Goal: Task Accomplishment & Management: Complete application form

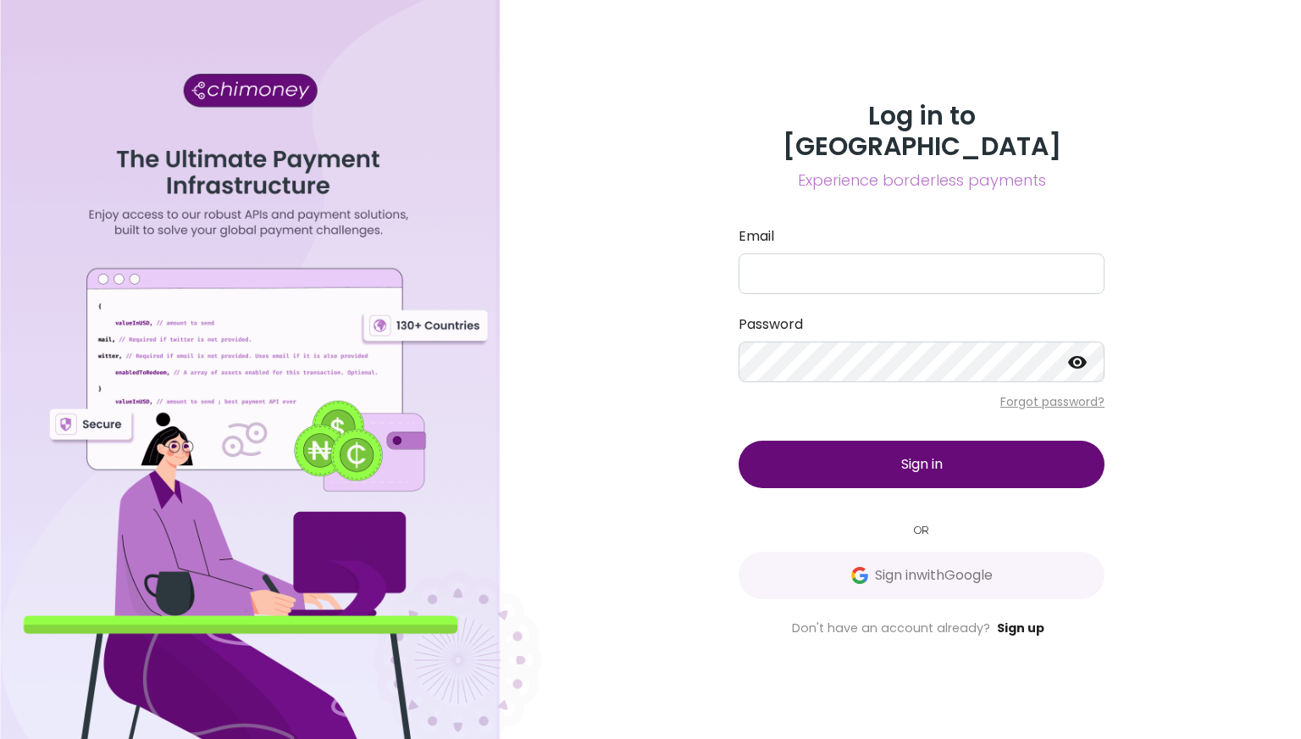
click at [1014, 619] on link "Sign up" at bounding box center [1020, 627] width 47 height 17
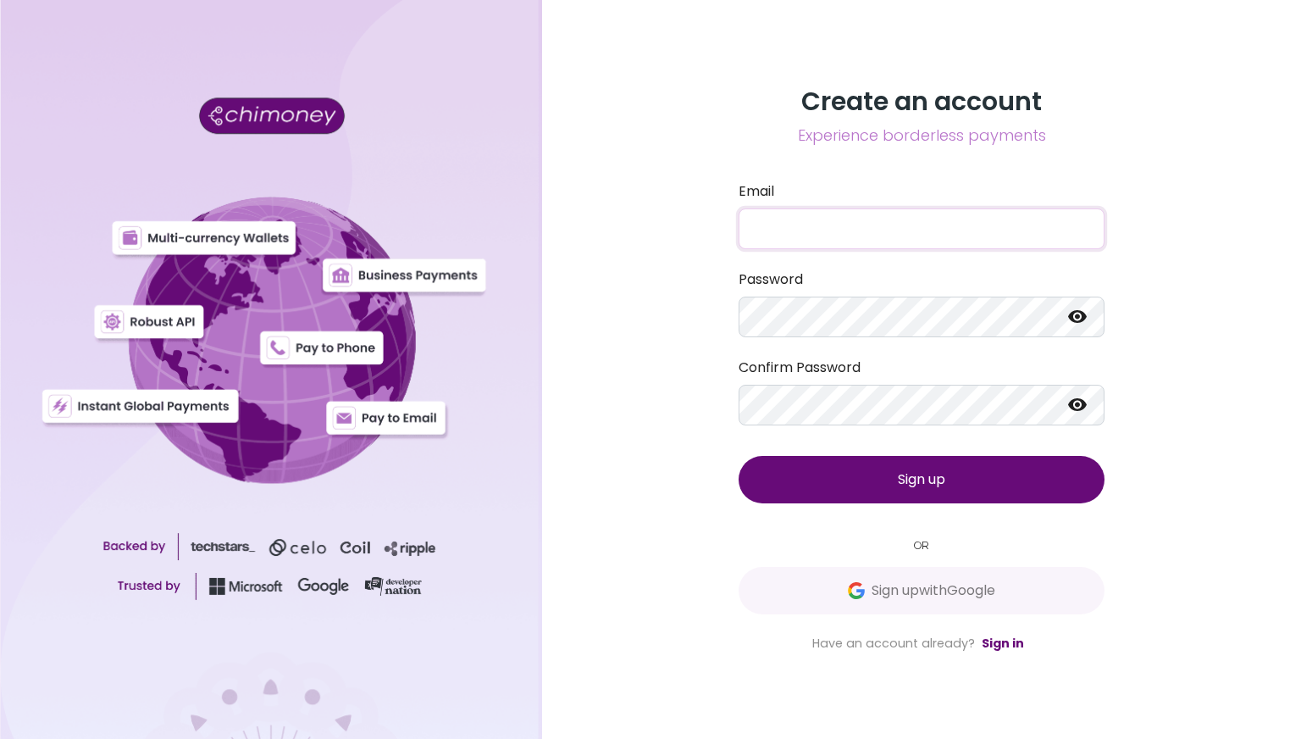
click at [805, 221] on input "Email" at bounding box center [922, 228] width 366 height 41
paste input "[EMAIL_ADDRESS][DOMAIN_NAME]"
type input "[EMAIL_ADDRESS][DOMAIN_NAME]"
click at [915, 472] on span "Sign up" at bounding box center [921, 478] width 47 height 19
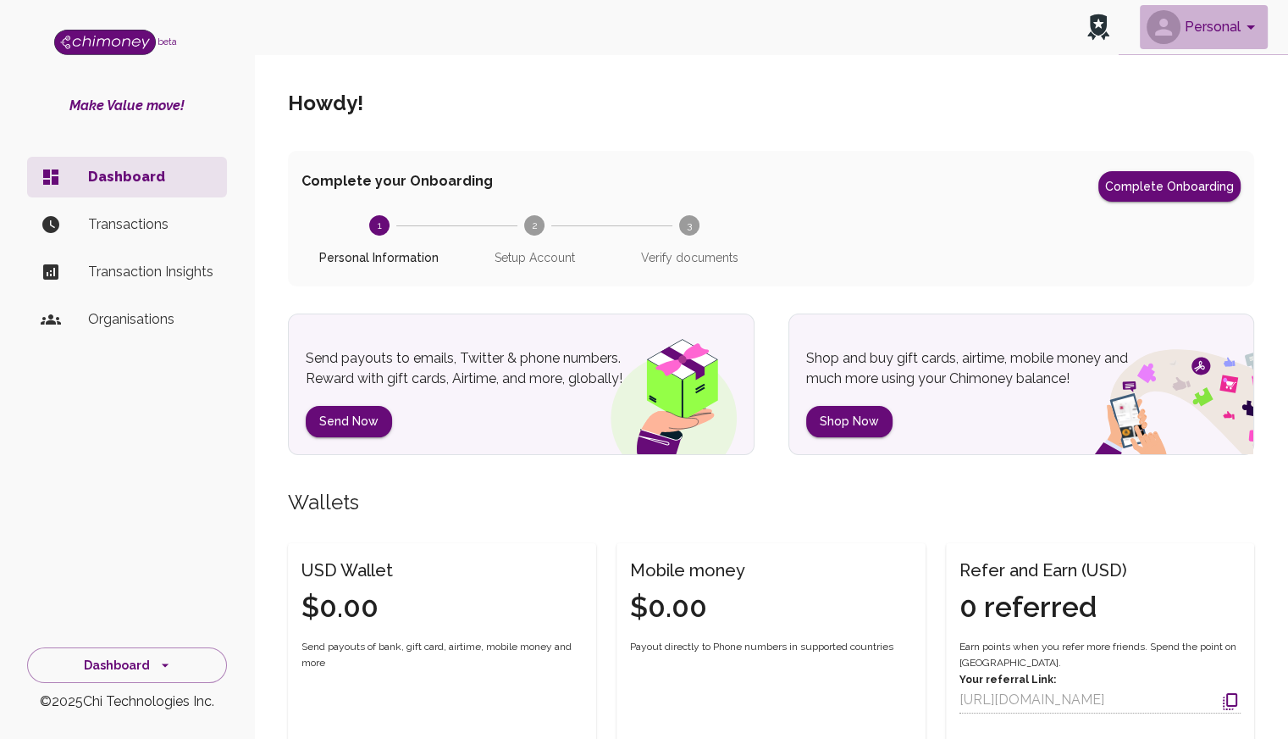
click at [1243, 21] on icon "account of current user" at bounding box center [1251, 27] width 20 height 20
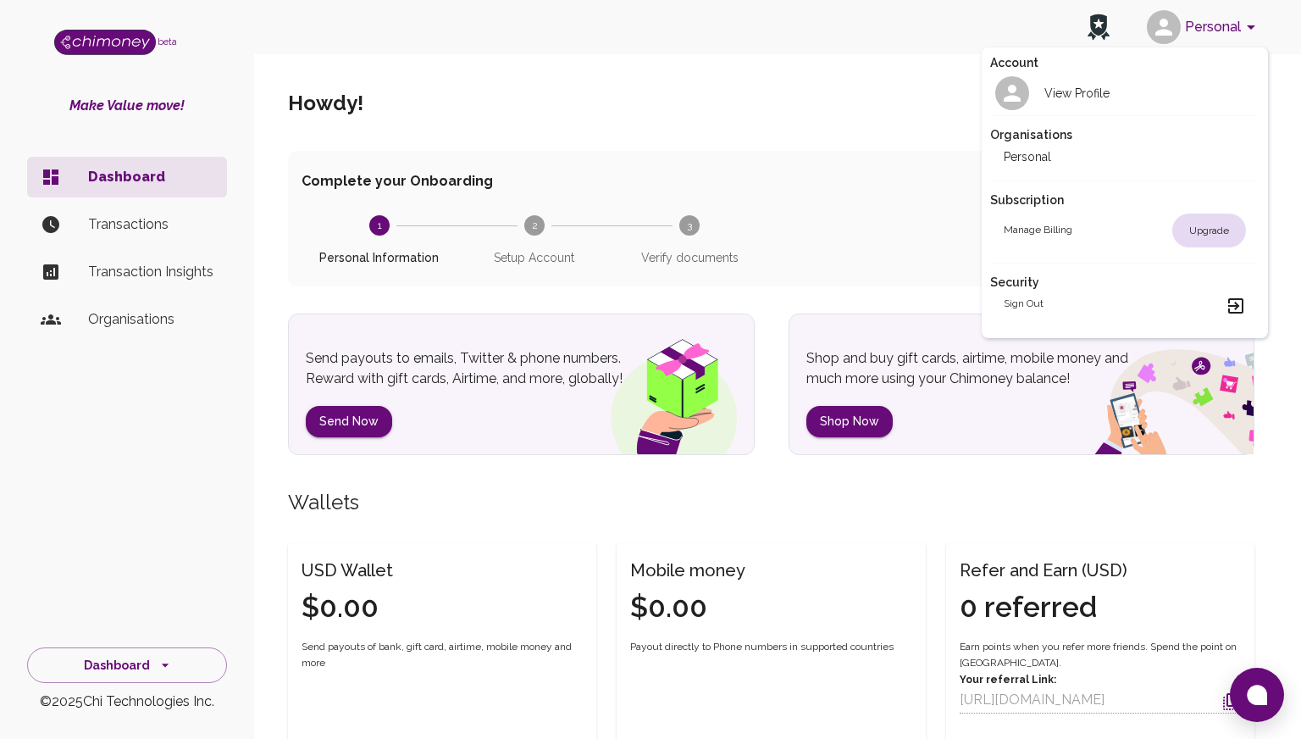
click at [1101, 302] on div "Sign out" at bounding box center [1125, 306] width 243 height 20
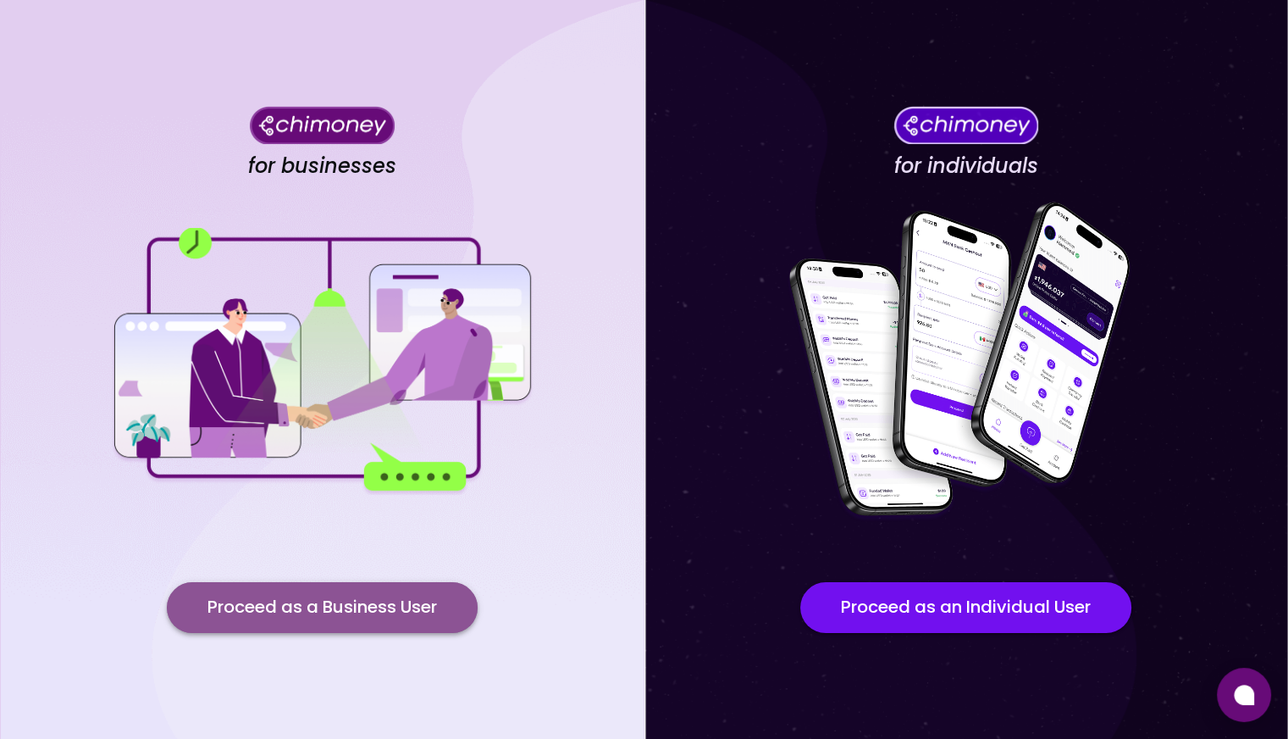
click at [321, 601] on button "Proceed as a Business User" at bounding box center [322, 607] width 311 height 51
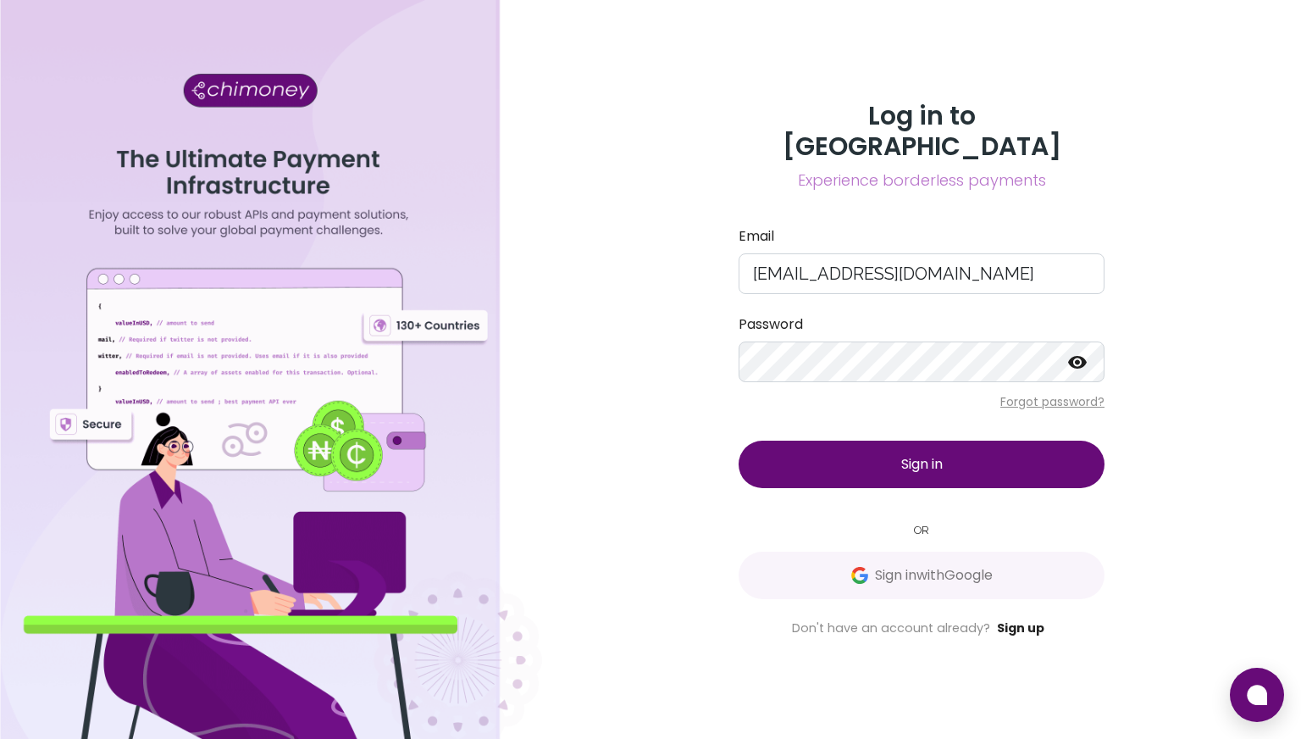
click at [1013, 619] on link "Sign up" at bounding box center [1020, 627] width 47 height 17
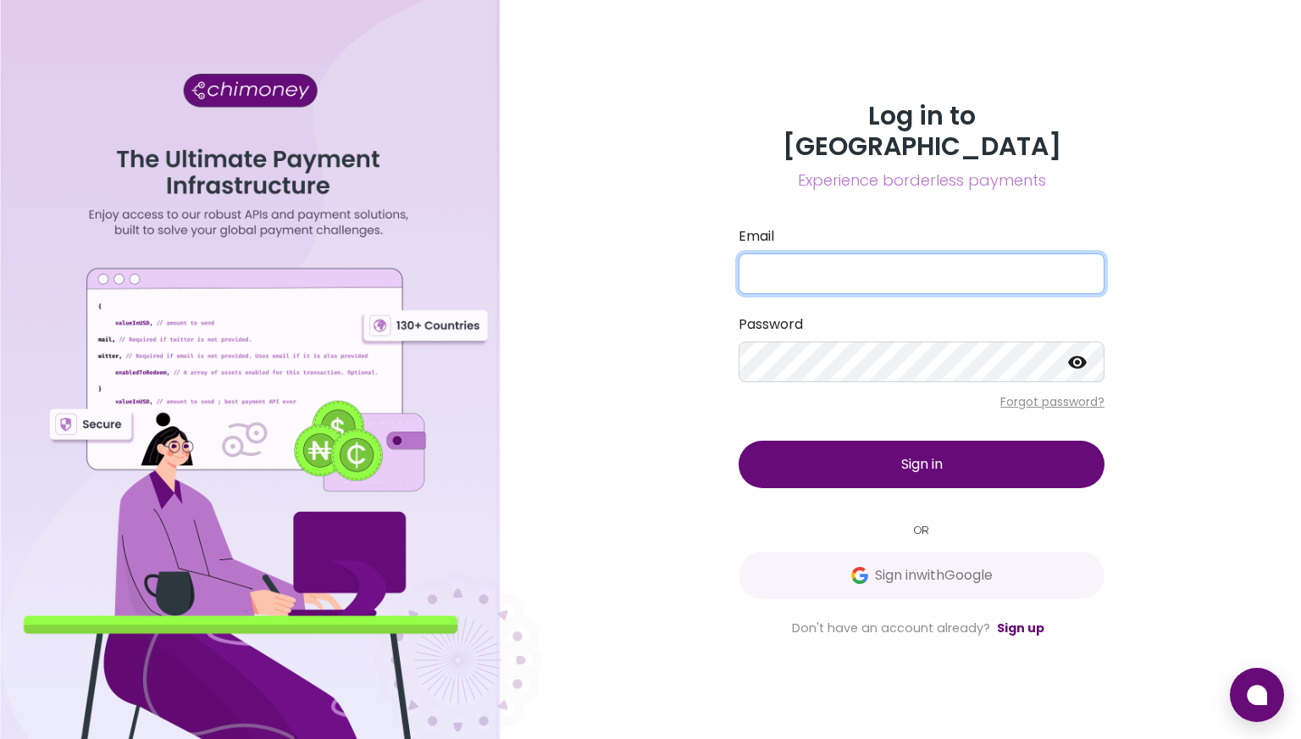
type input "[EMAIL_ADDRESS][DOMAIN_NAME]"
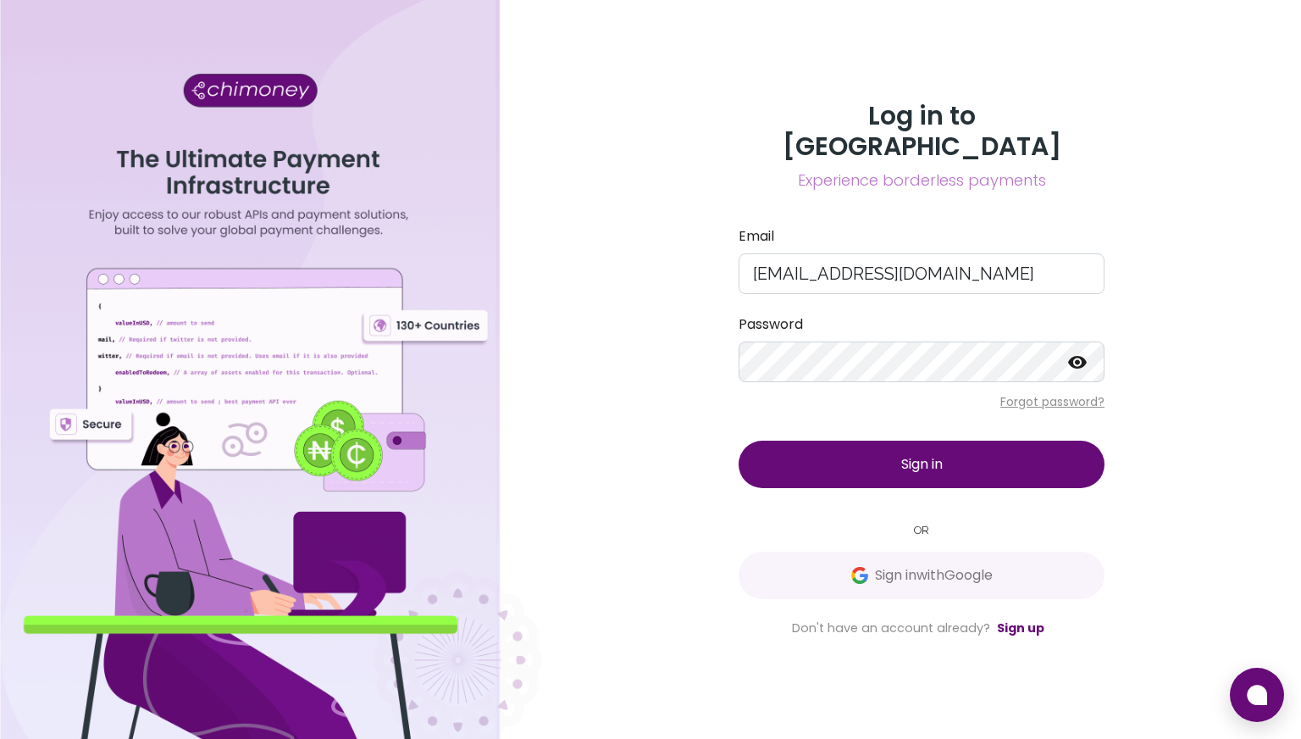
click at [815, 458] on button "Sign in" at bounding box center [922, 463] width 366 height 47
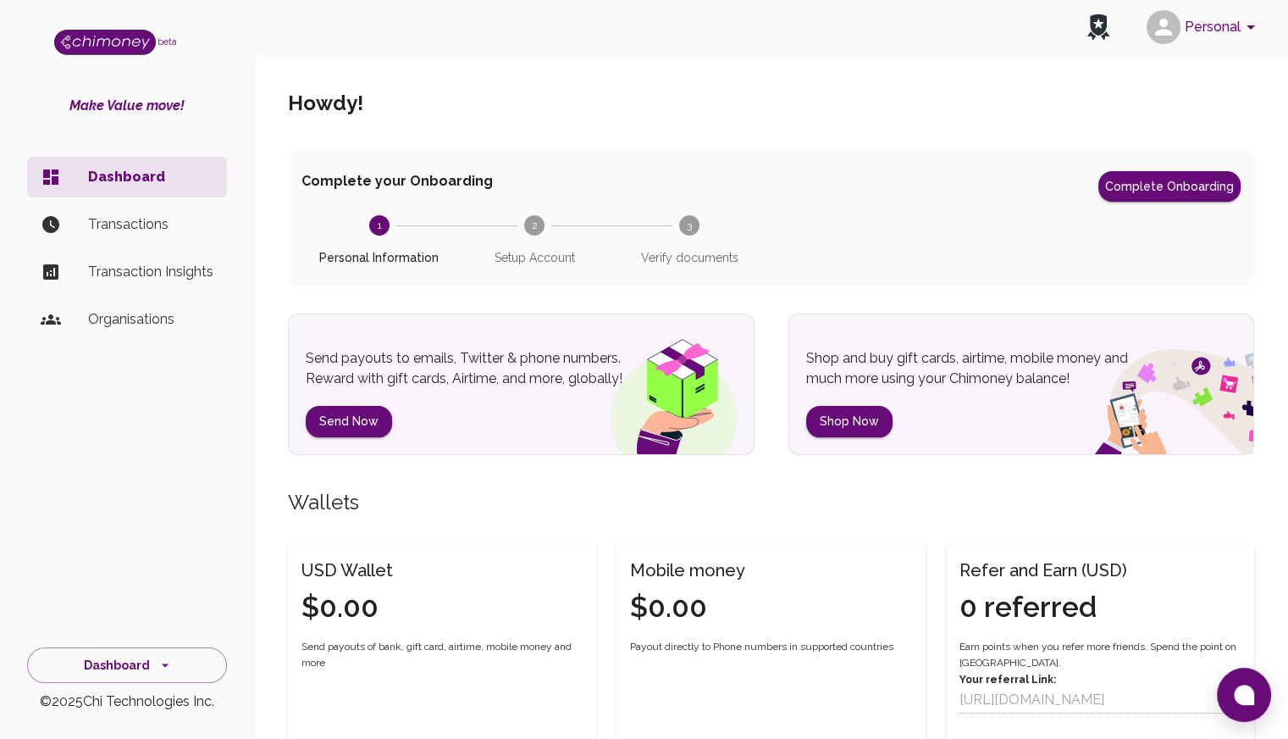
click at [115, 310] on p "Organisations" at bounding box center [150, 319] width 125 height 20
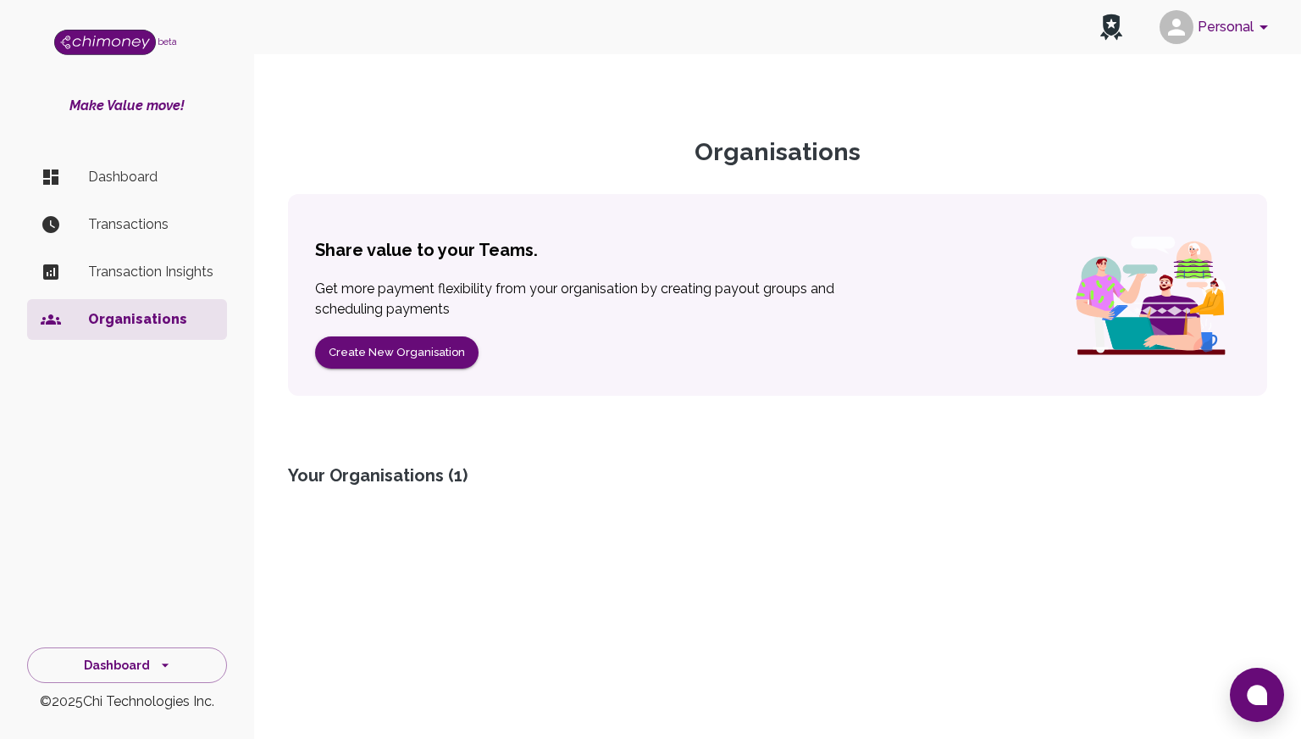
click at [120, 181] on p "Dashboard" at bounding box center [150, 177] width 125 height 20
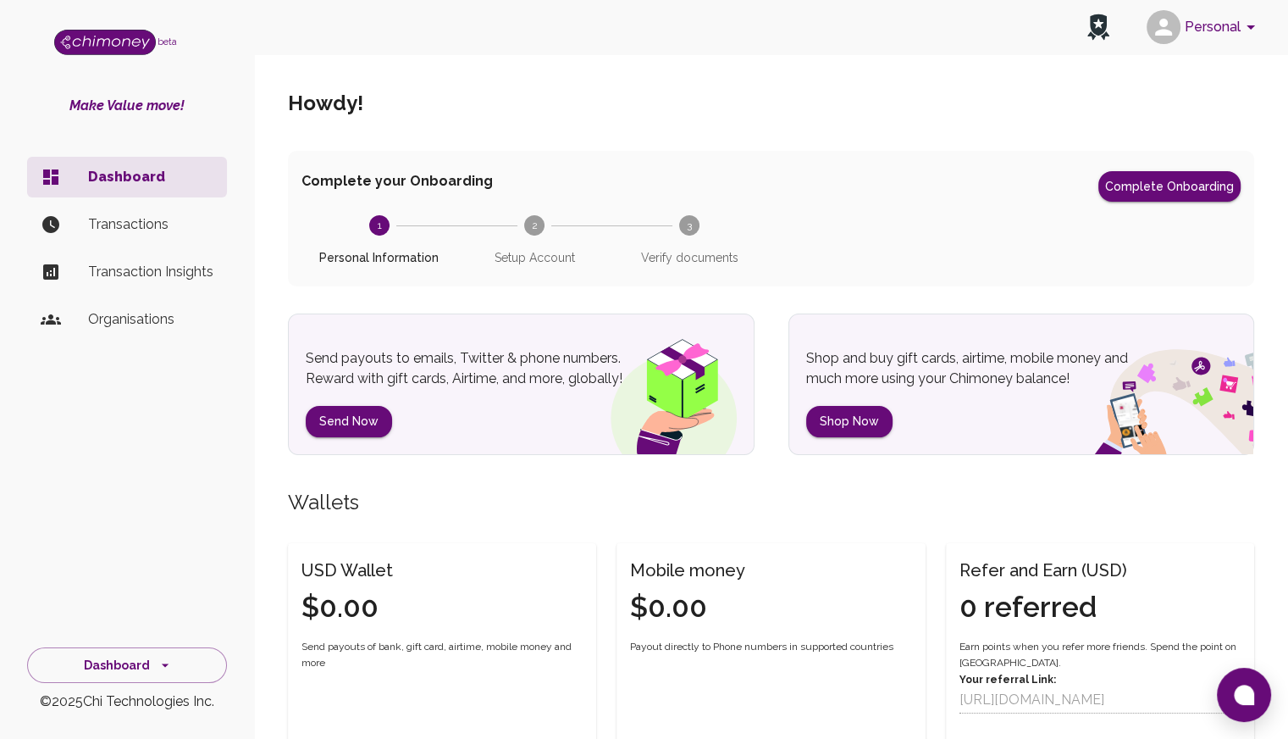
click at [109, 222] on p "Transactions" at bounding box center [150, 224] width 125 height 20
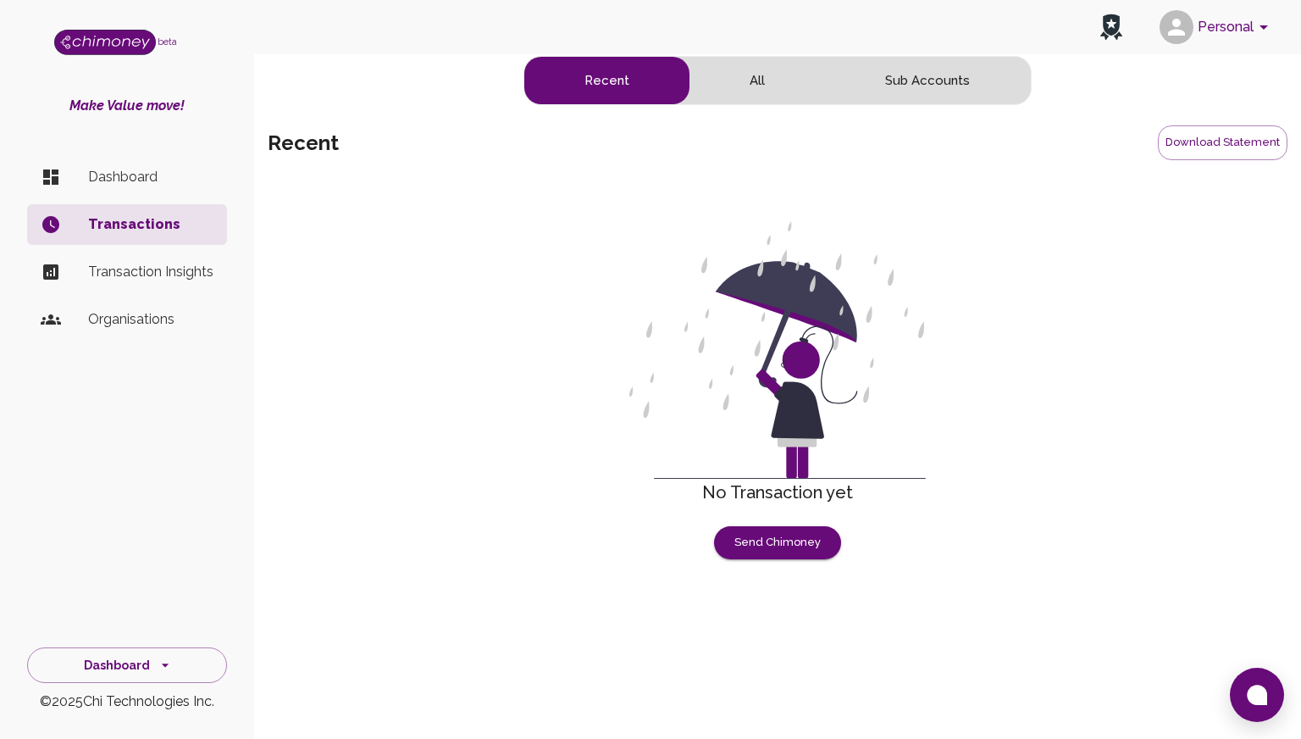
click at [122, 186] on p "Dashboard" at bounding box center [150, 177] width 125 height 20
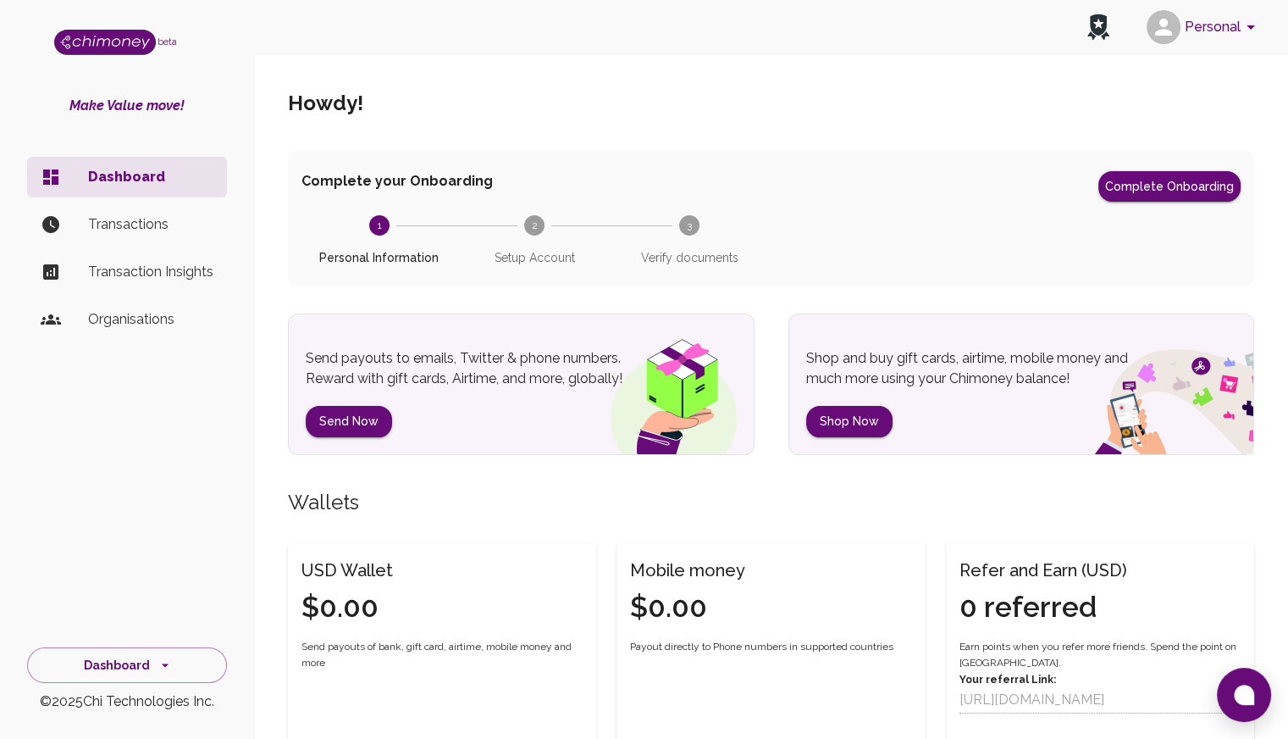
click at [1097, 25] on icon at bounding box center [1099, 27] width 22 height 27
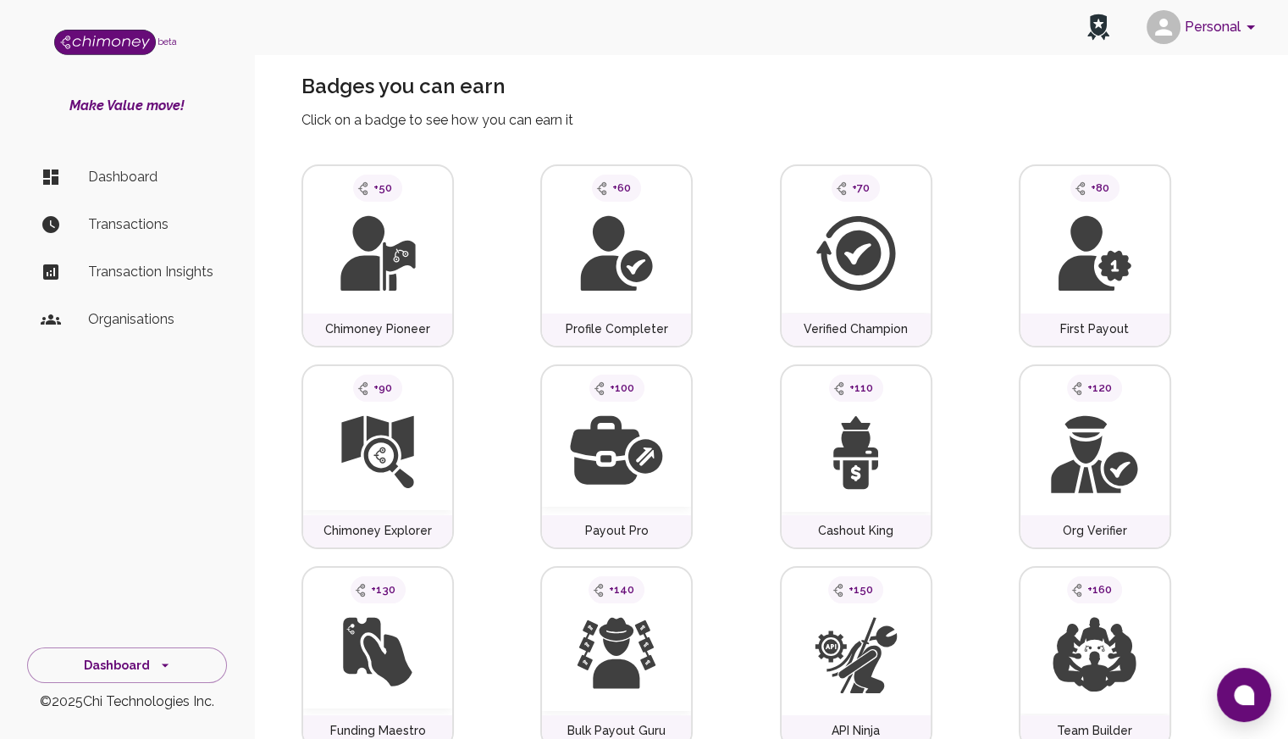
click at [102, 176] on p "Dashboard" at bounding box center [150, 177] width 125 height 20
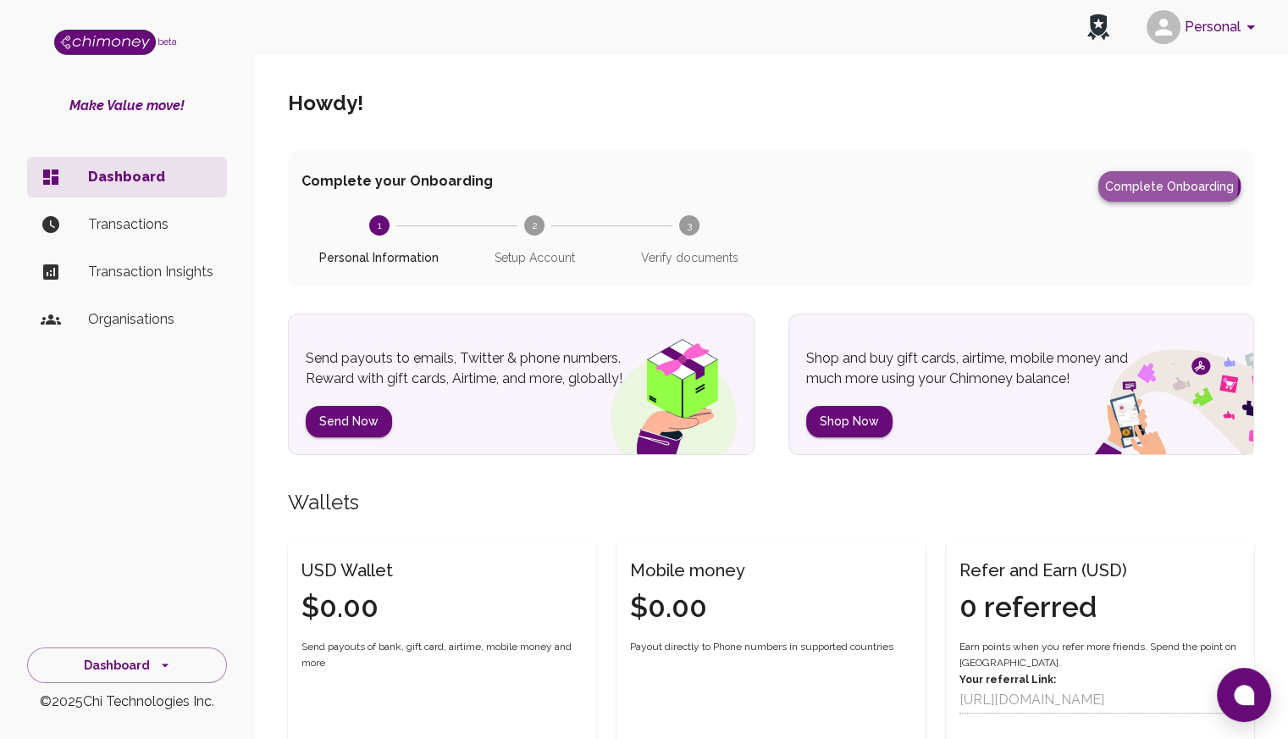
click at [1150, 183] on button "Complete Onboarding" at bounding box center [1170, 186] width 142 height 30
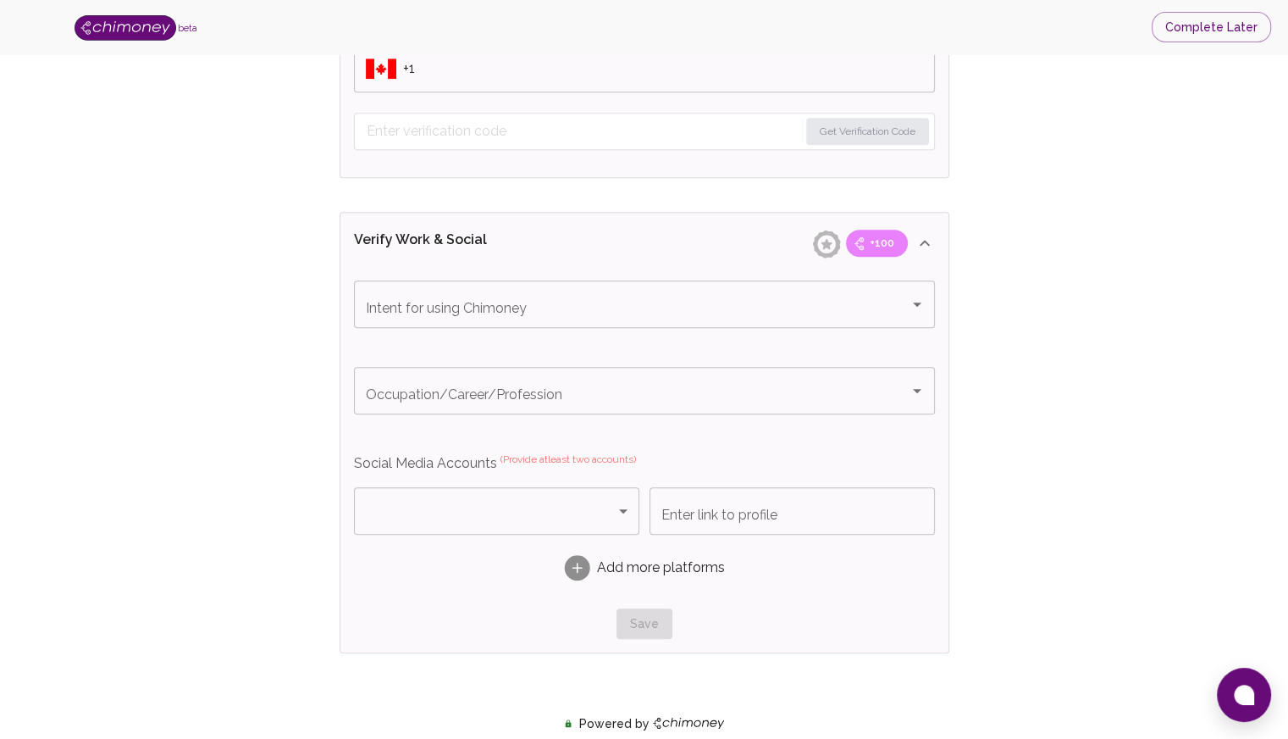
scroll to position [932, 0]
click at [922, 303] on icon "Open" at bounding box center [917, 301] width 20 height 20
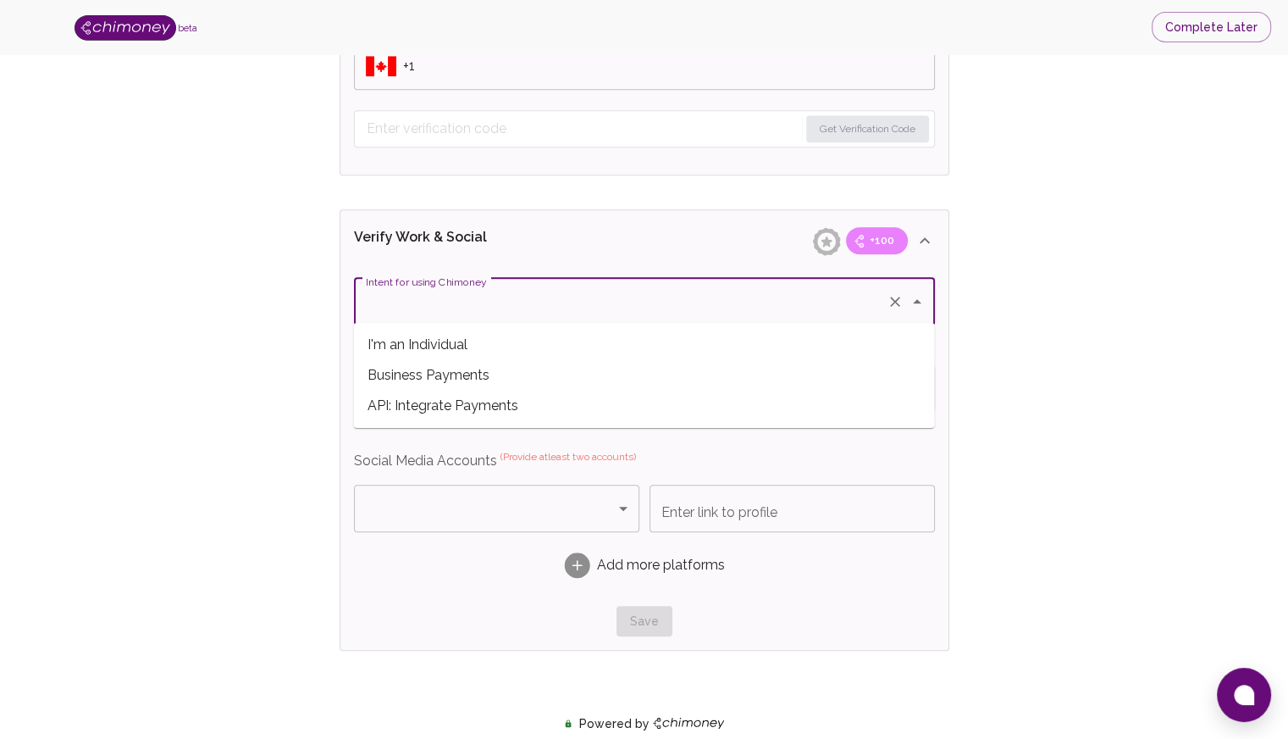
click at [457, 374] on span "Business Payments" at bounding box center [644, 375] width 581 height 30
type input "Business Payments"
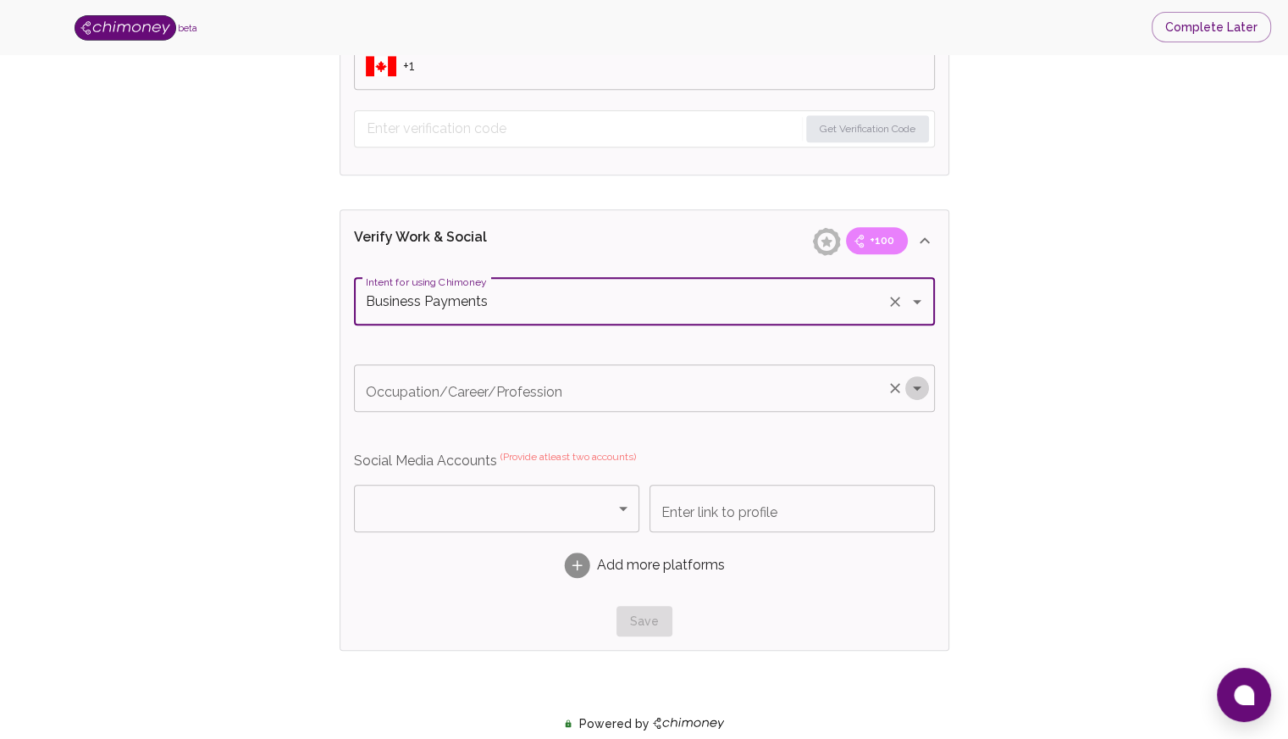
click at [915, 386] on icon "Open" at bounding box center [917, 388] width 8 height 4
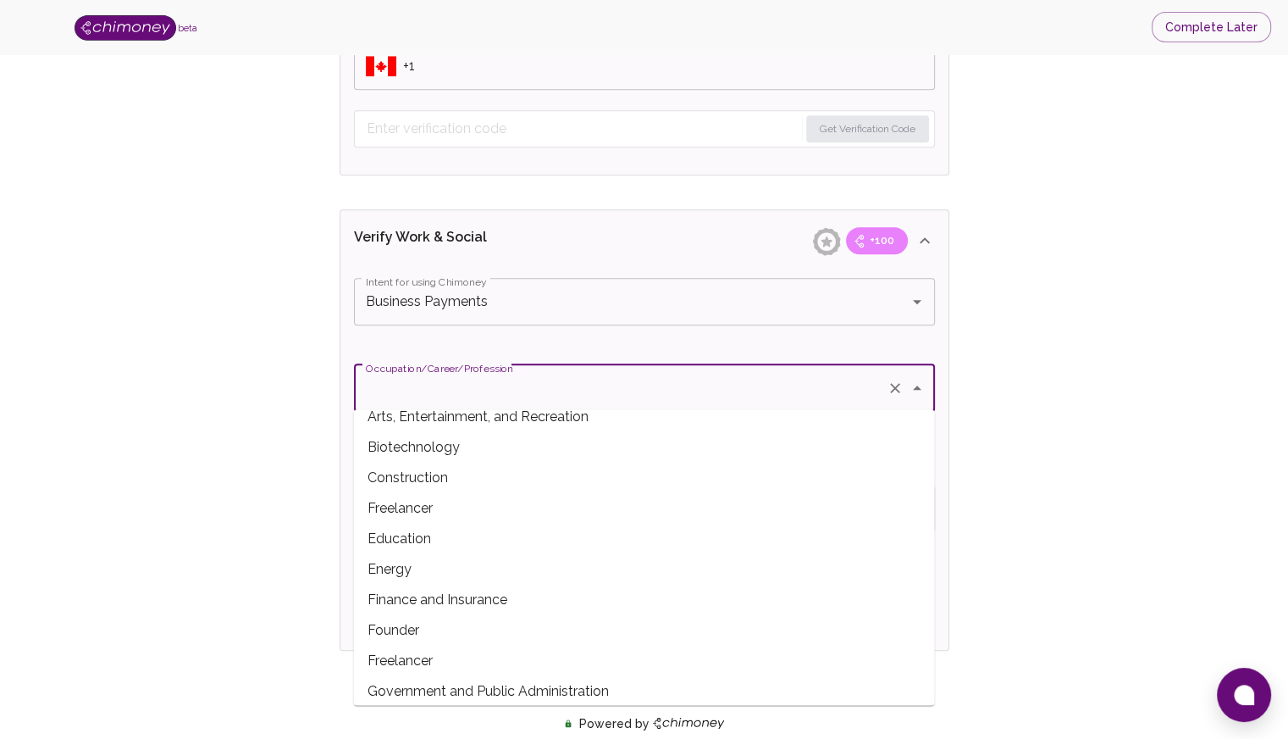
scroll to position [85, 0]
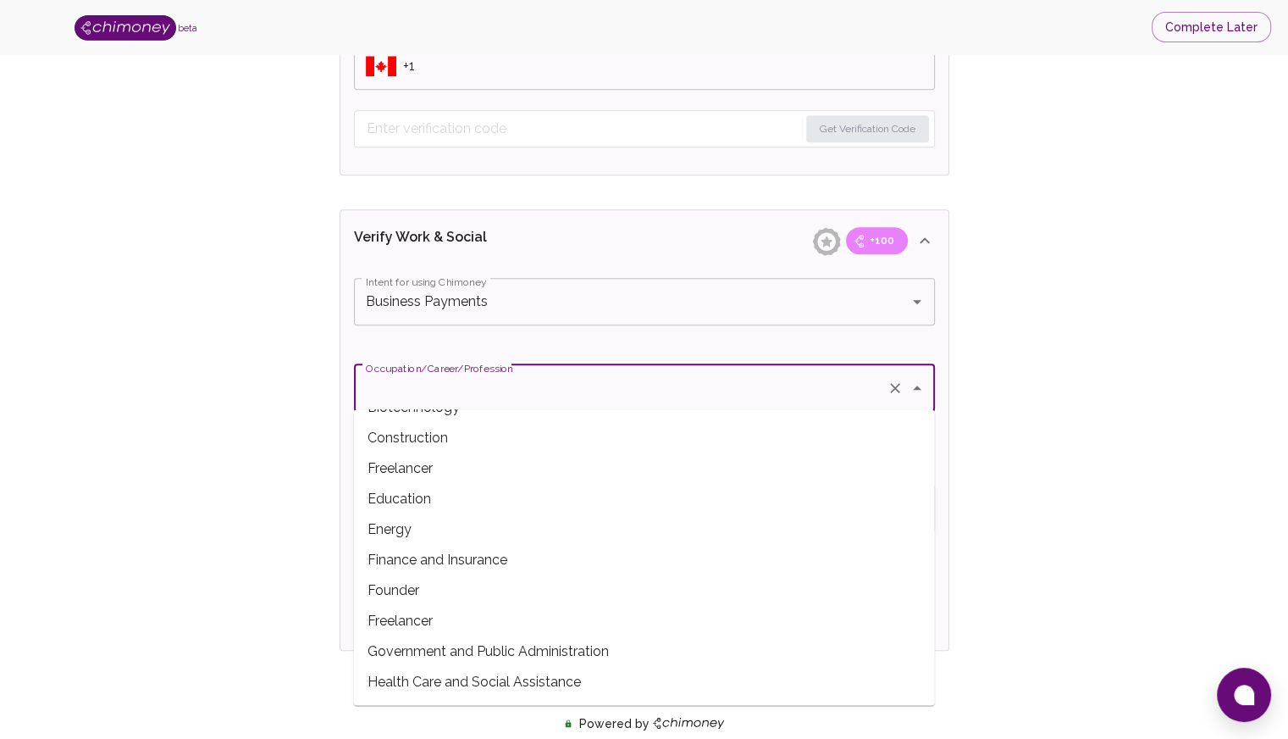
click at [371, 594] on span "Founder" at bounding box center [644, 590] width 581 height 30
type input "Founder"
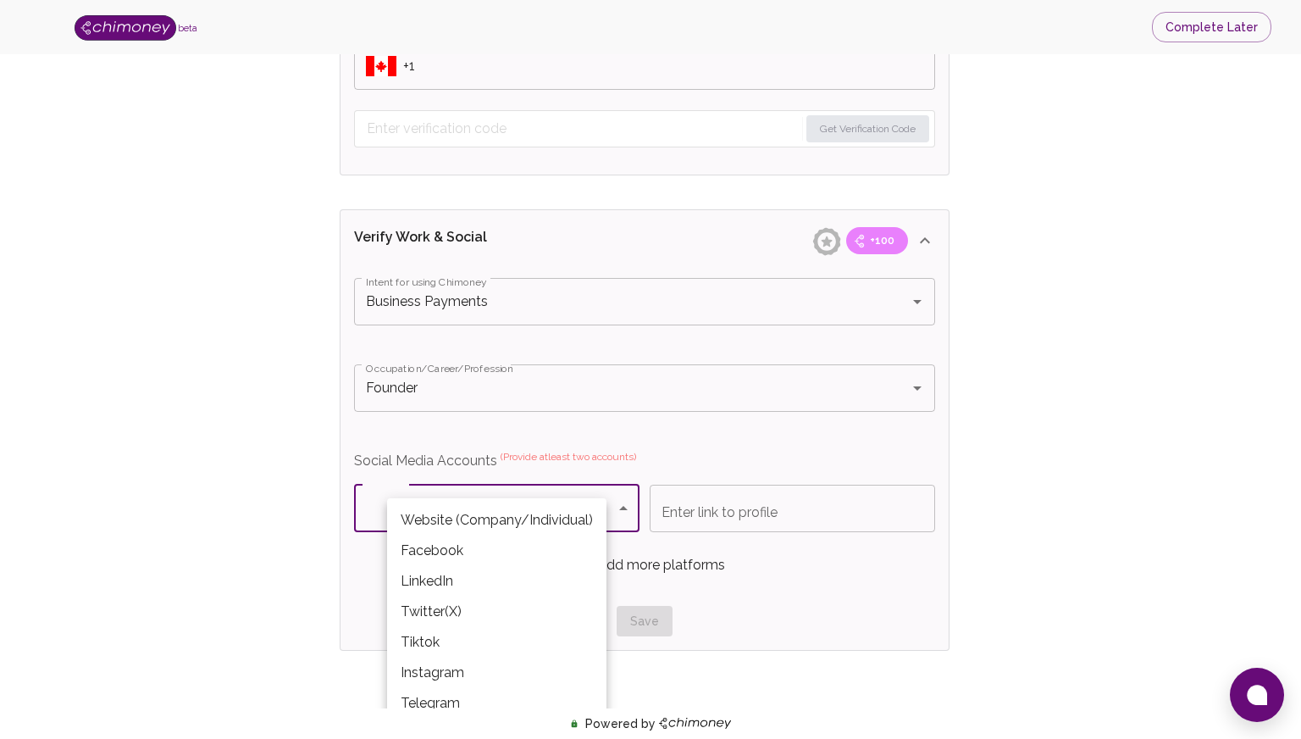
click at [606, 506] on body "beta Complete Later Verify ID and Earn Complete verification steps to earn Rewa…" at bounding box center [650, 129] width 1301 height 2123
click at [573, 527] on li "Website (Company/Individual)" at bounding box center [496, 520] width 219 height 30
type input "Website (Company/Individual)"
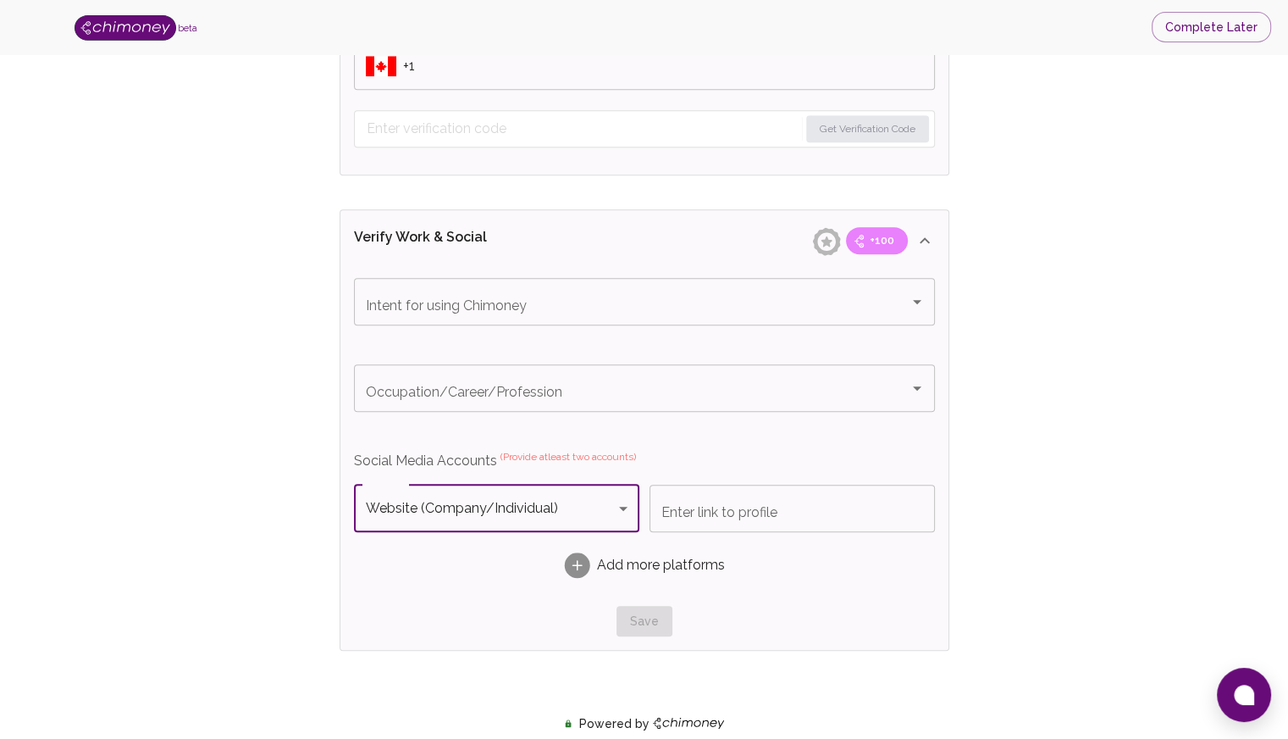
click at [760, 512] on input "Enter link to profile" at bounding box center [792, 507] width 285 height 47
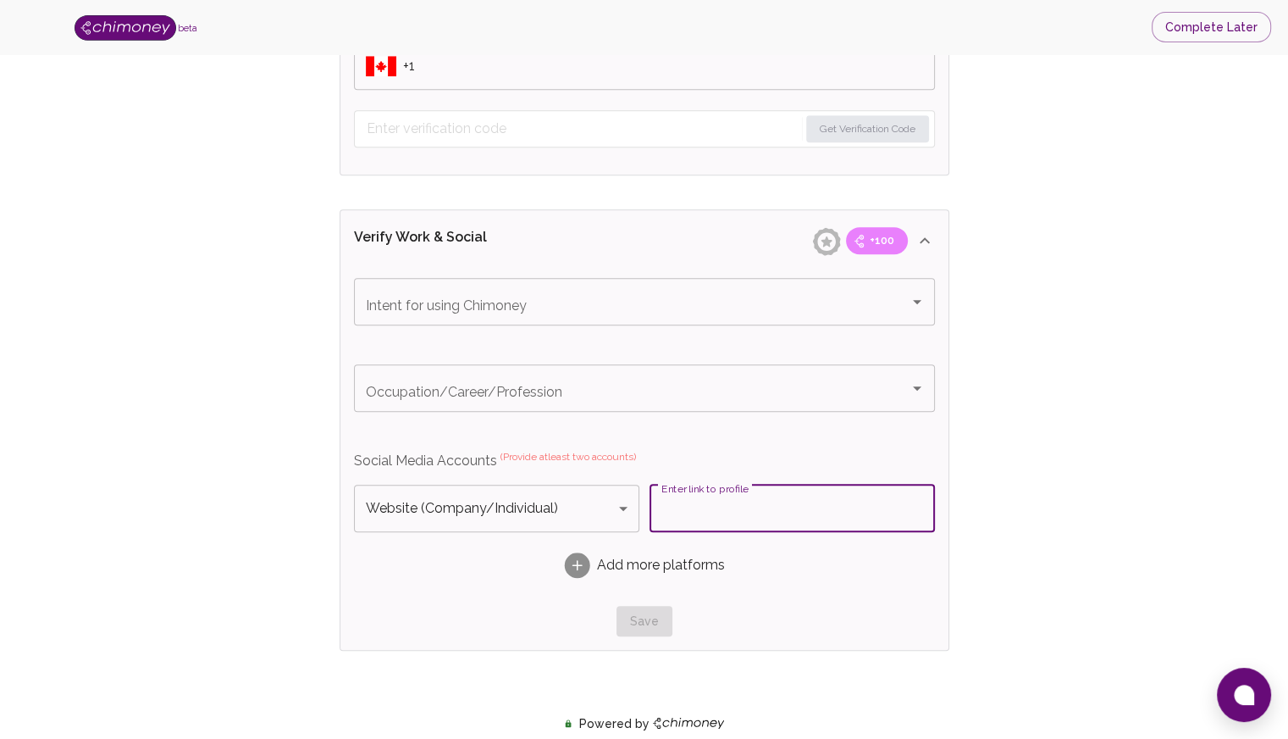
paste input "https://mconsultingltd.services/"
type input "https://mconsultingltd.services/"
click at [1020, 470] on div "Verify ID and Earn Complete verification steps to earn Reward +100 Verify Email…" at bounding box center [644, 142] width 1180 height 1989
click at [645, 311] on input "Intent for using Chimoney" at bounding box center [621, 301] width 518 height 32
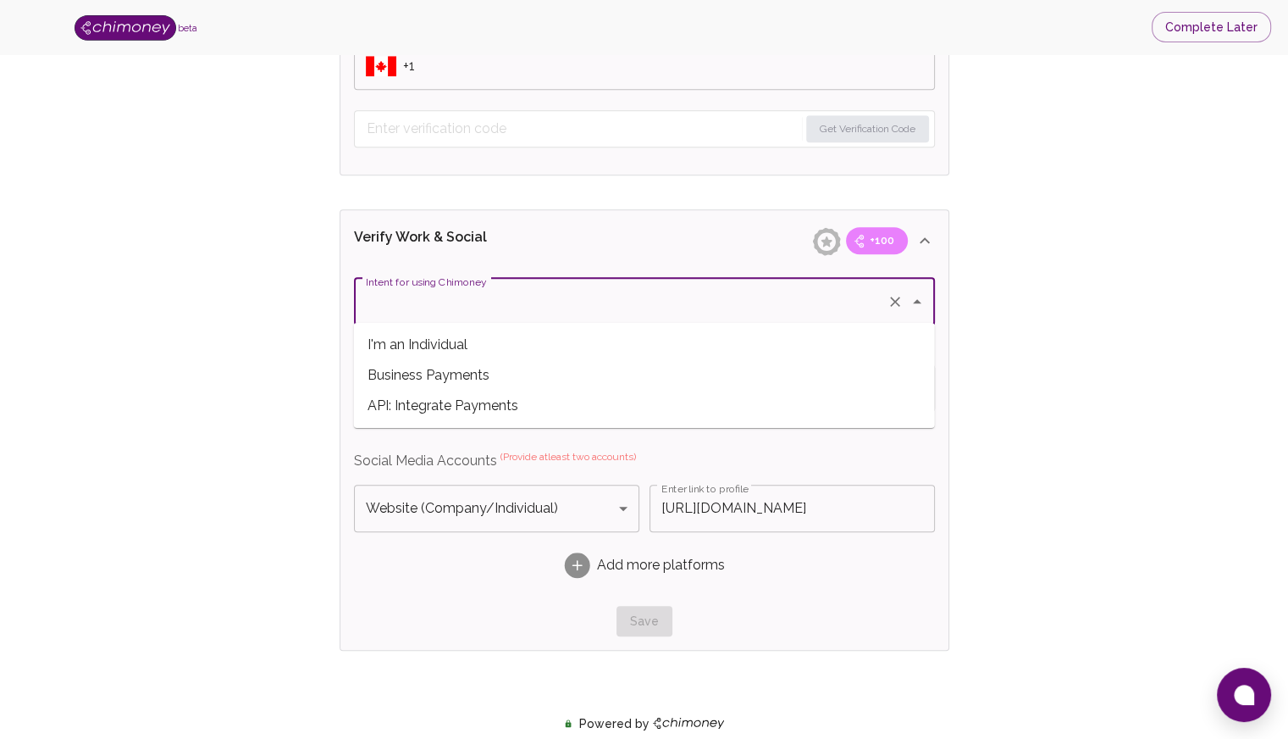
click at [508, 376] on span "Business Payments" at bounding box center [644, 375] width 581 height 30
type input "Business Payments"
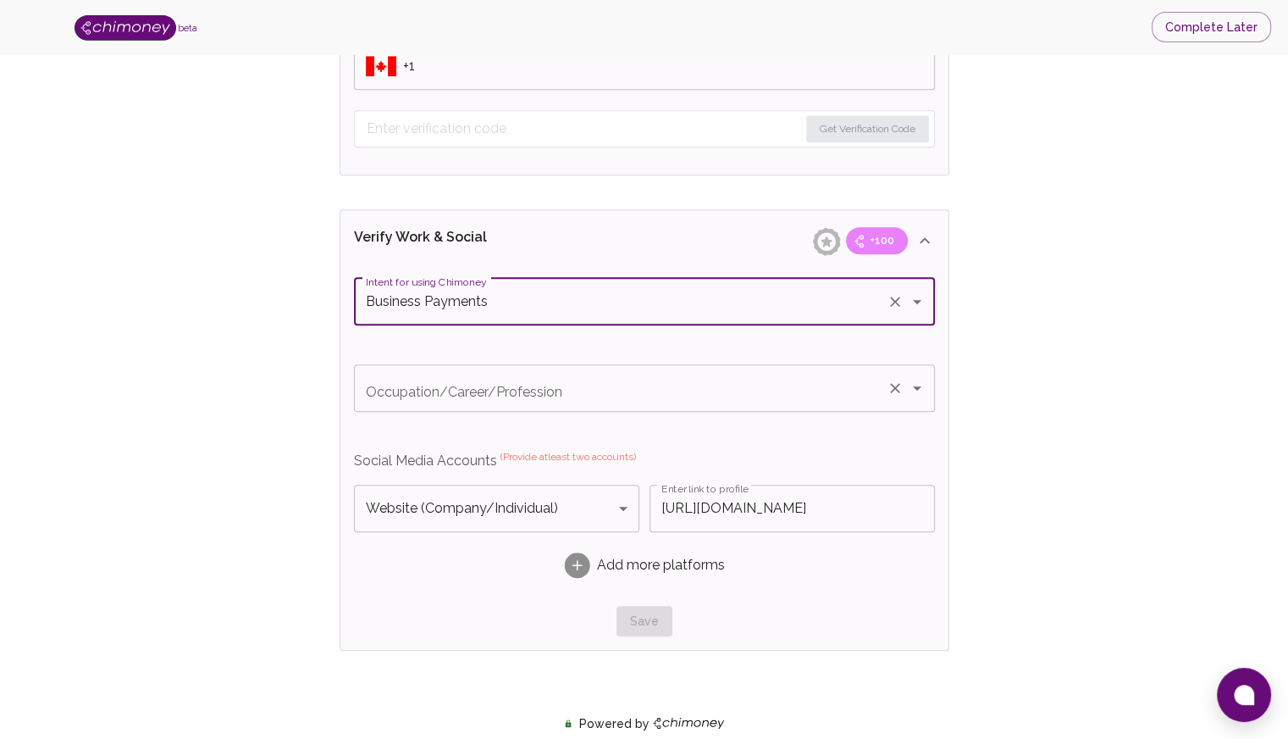
click at [499, 382] on input "Occupation/Career/Profession" at bounding box center [621, 388] width 518 height 32
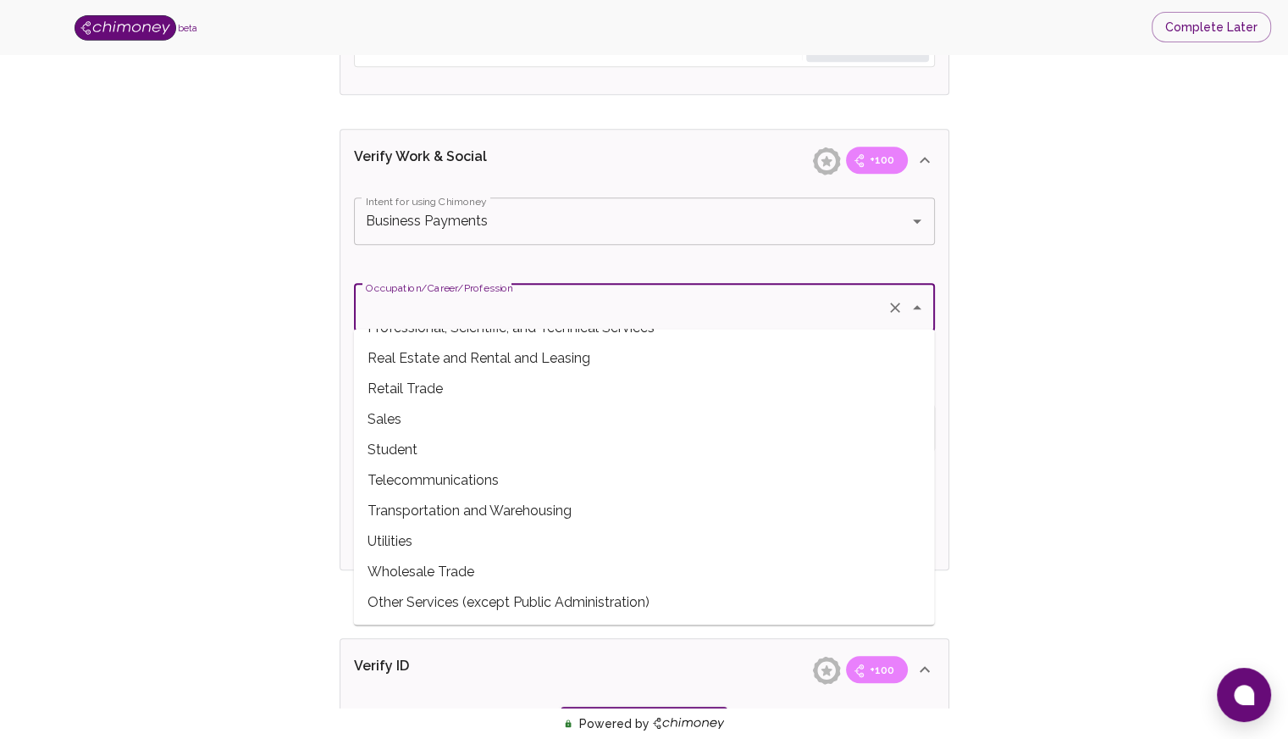
scroll to position [1016, 0]
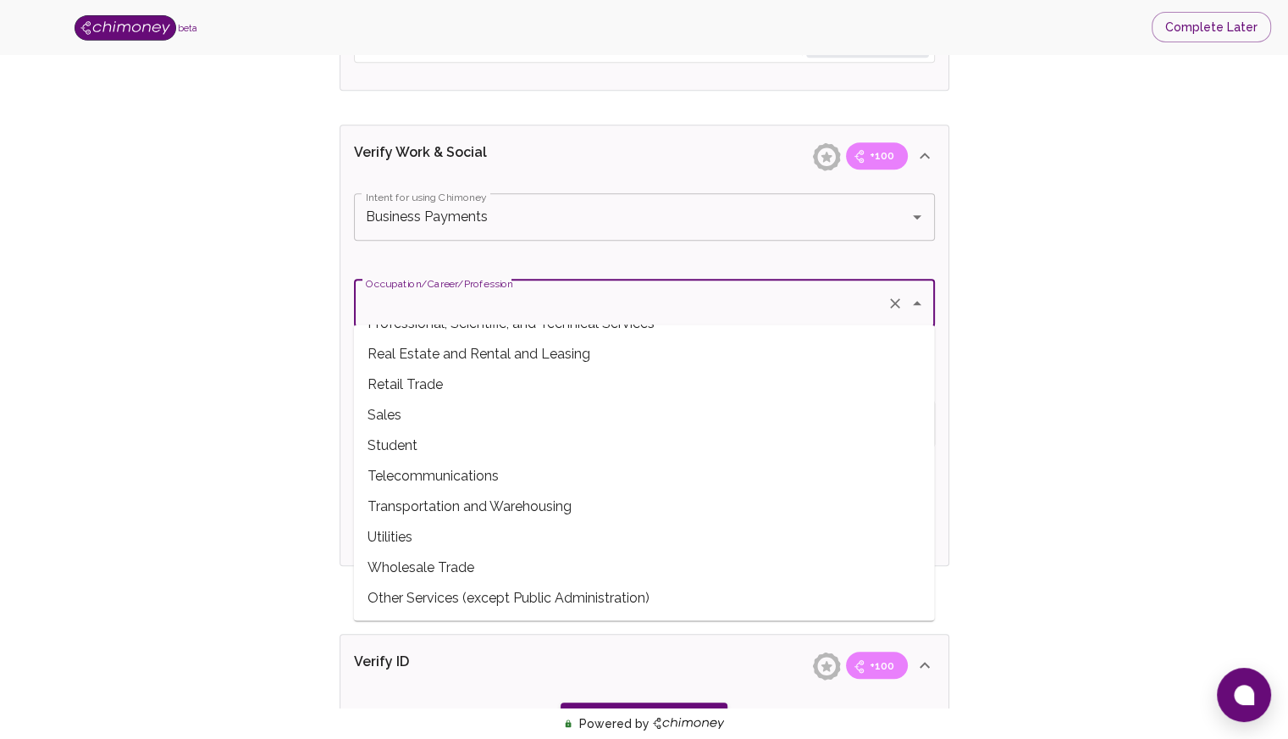
click at [456, 600] on span "Other Services (except Public Administration)" at bounding box center [644, 598] width 581 height 30
type input "Other Services (except Public Administration)"
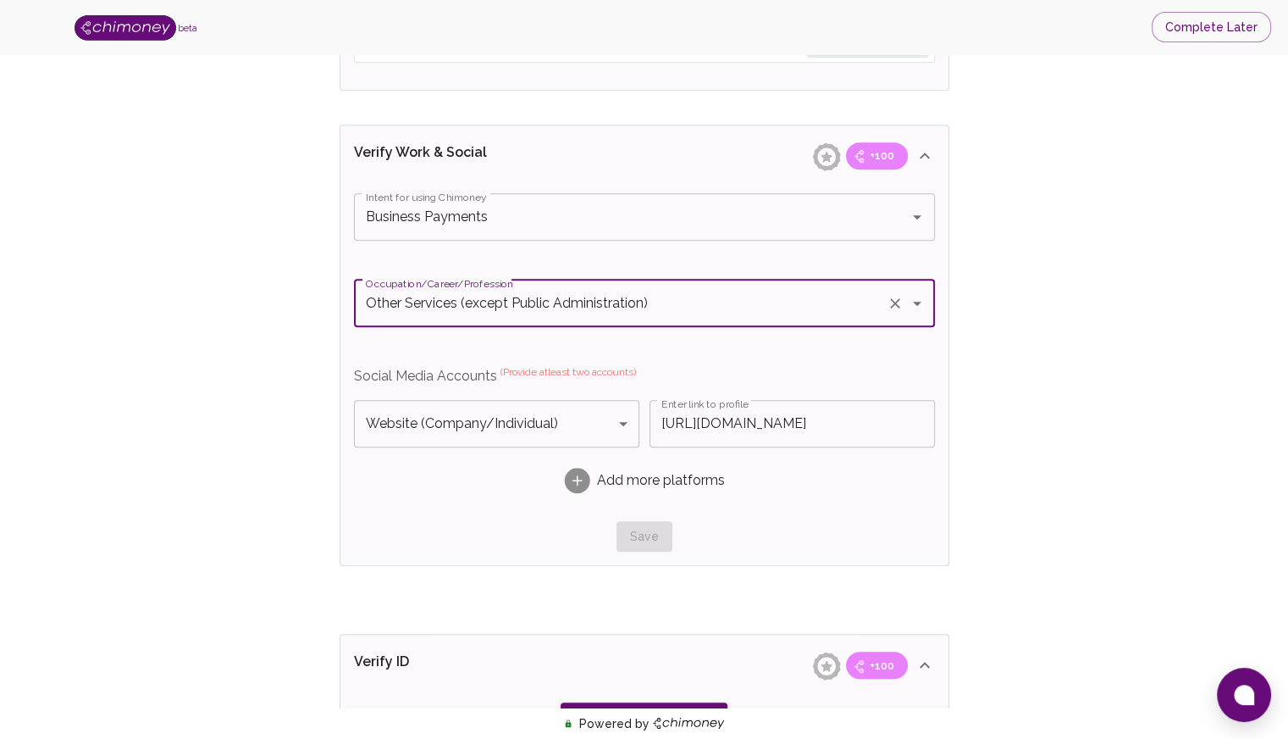
click at [1016, 466] on div "Verify ID and Earn Complete verification steps to earn Reward +100 Verify Email…" at bounding box center [644, 57] width 1180 height 1989
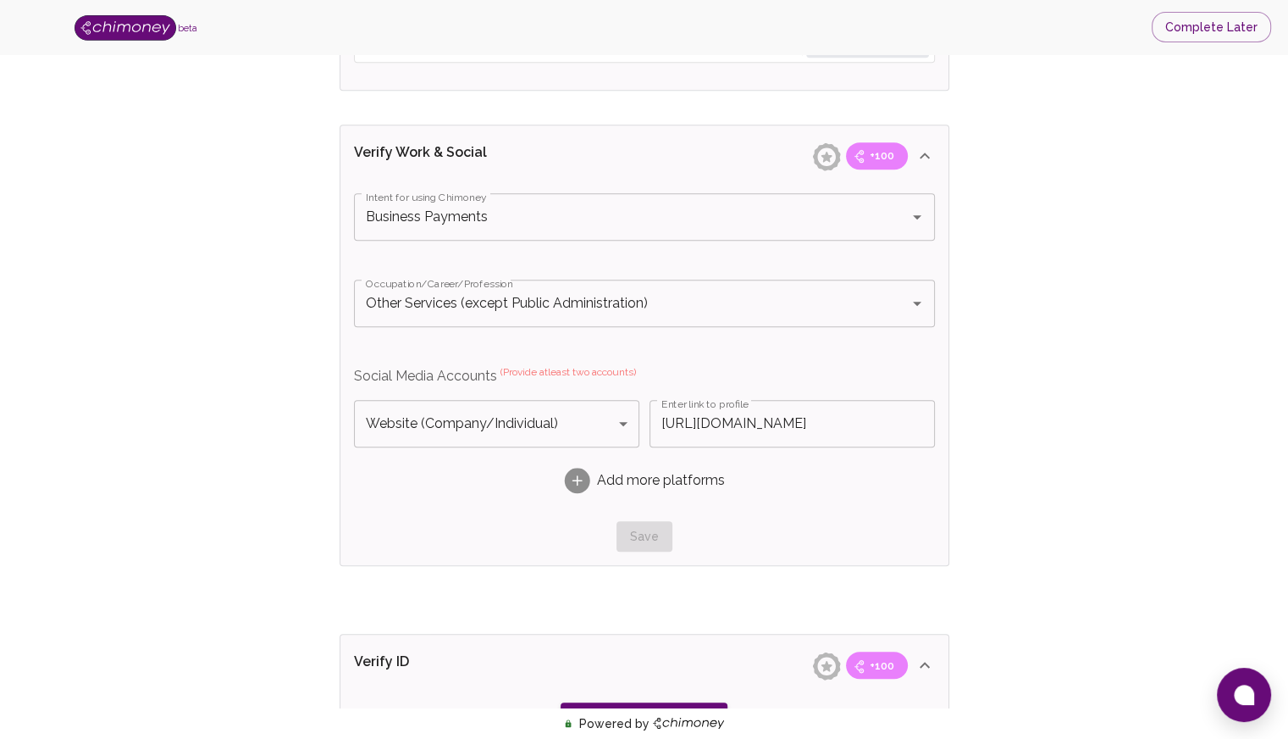
click at [586, 480] on rect at bounding box center [576, 480] width 25 height 25
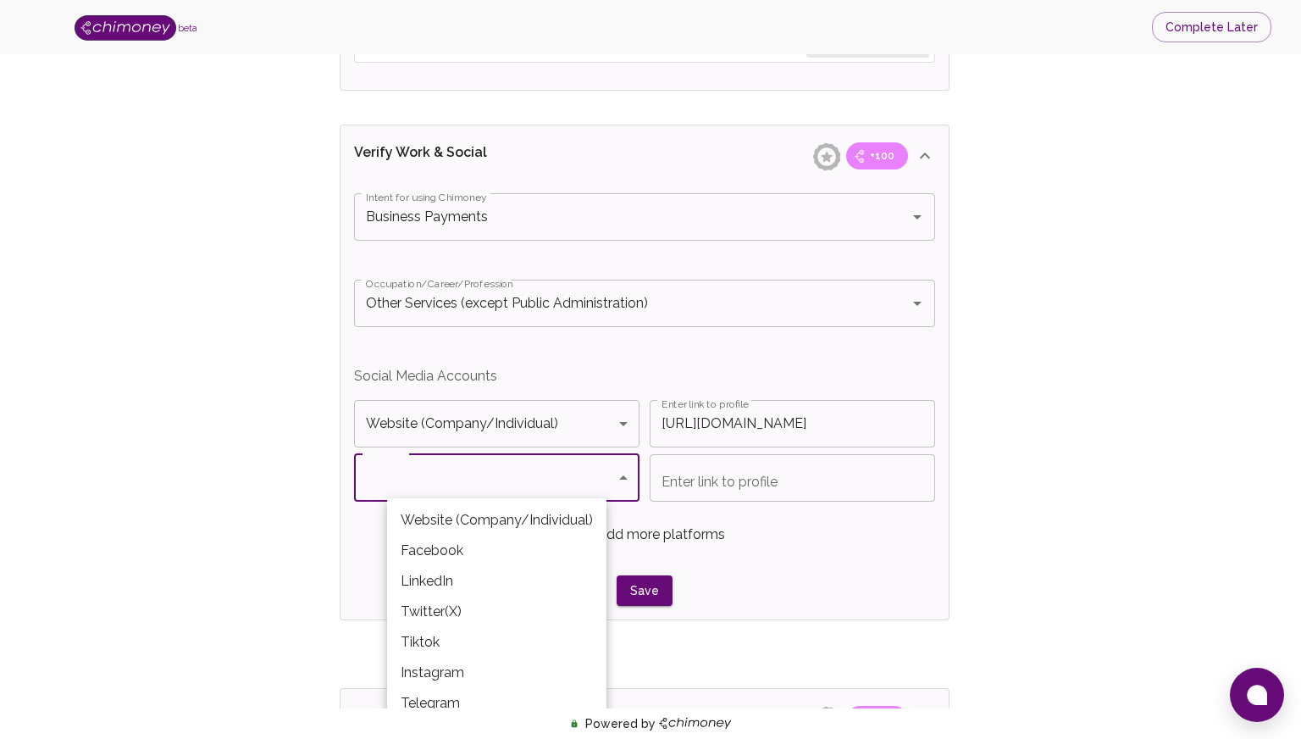
click at [586, 479] on body "beta Complete Later Verify ID and Earn Complete verification steps to earn Rewa…" at bounding box center [650, 72] width 1301 height 2177
click at [453, 671] on li "Instagram" at bounding box center [496, 672] width 219 height 30
type input "Instagram"
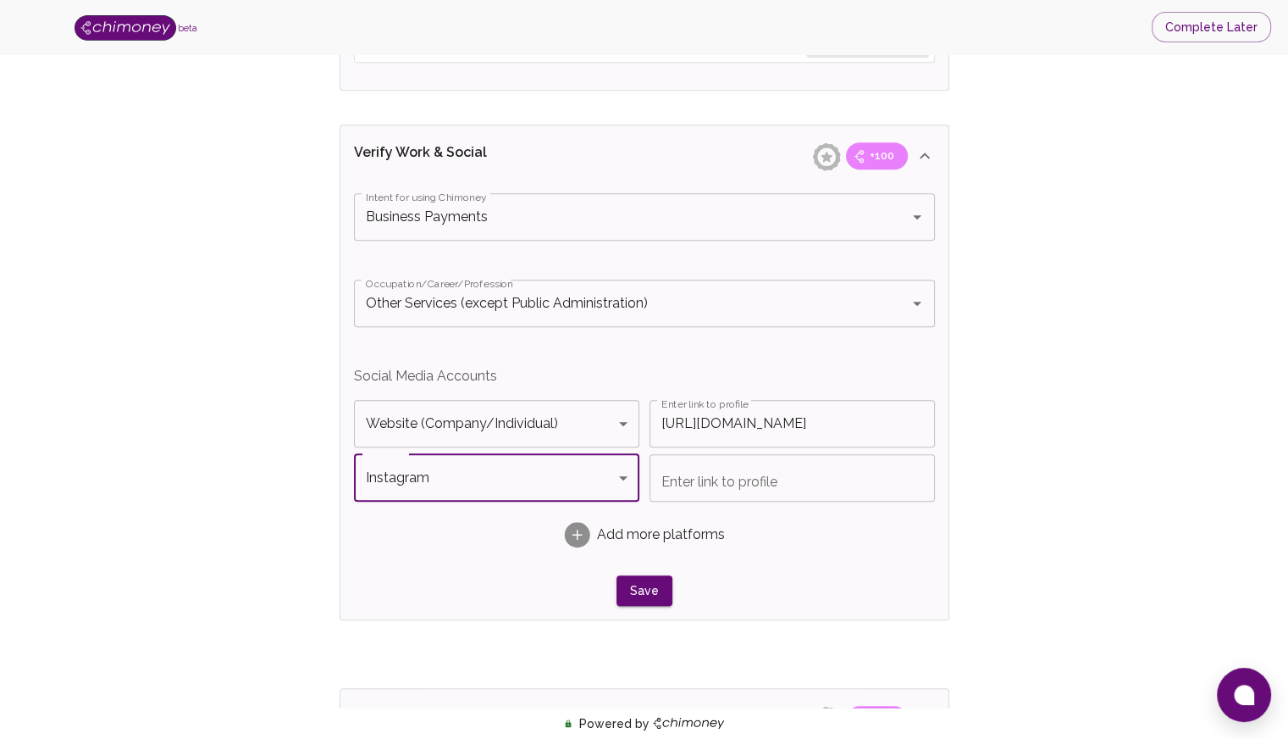
click at [685, 475] on input "Enter link to profile" at bounding box center [792, 477] width 285 height 47
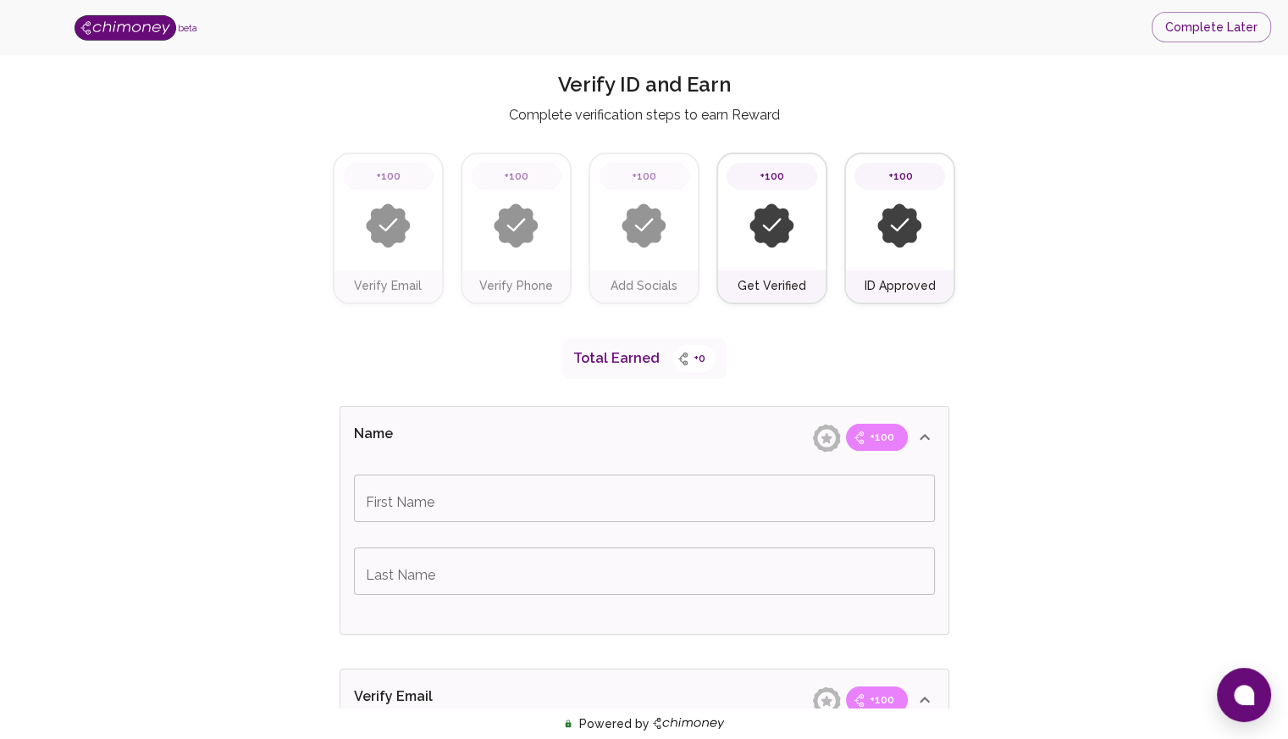
scroll to position [0, 0]
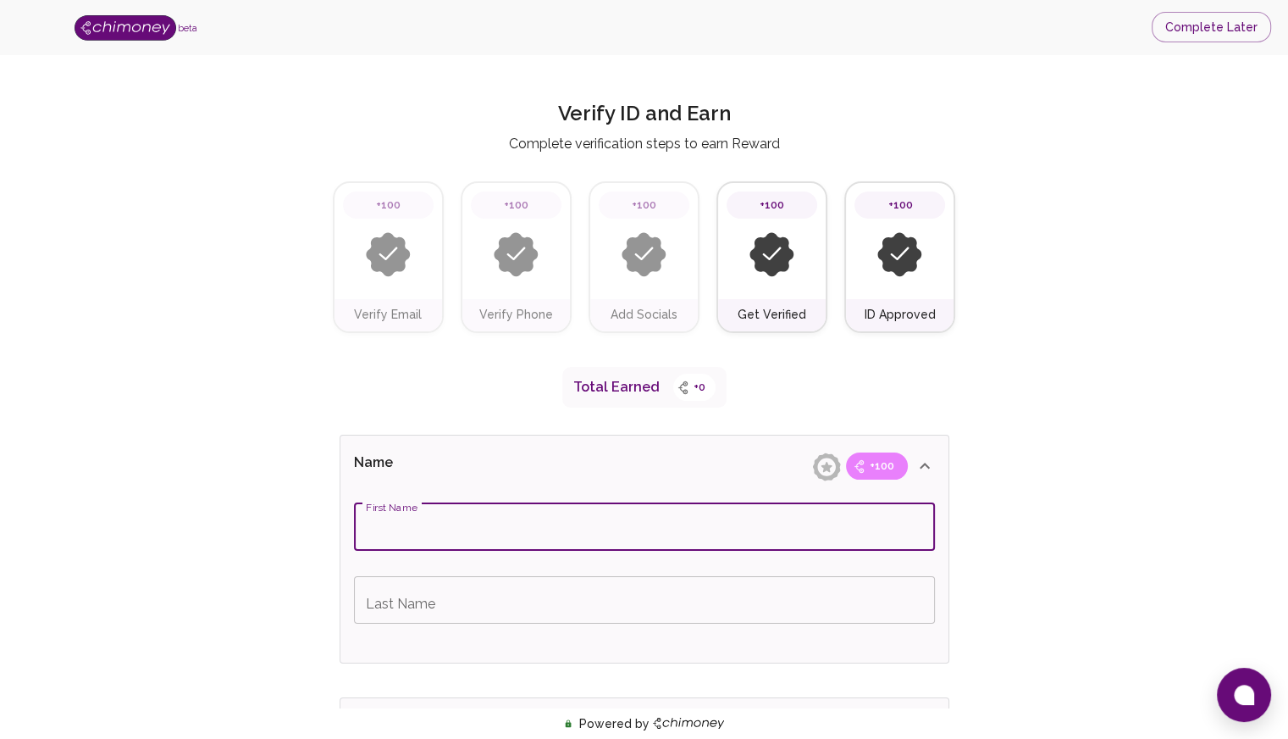
click at [468, 529] on input "First Name" at bounding box center [644, 526] width 581 height 47
type input "Leo Armel"
click at [445, 597] on input "Last Name" at bounding box center [644, 599] width 581 height 47
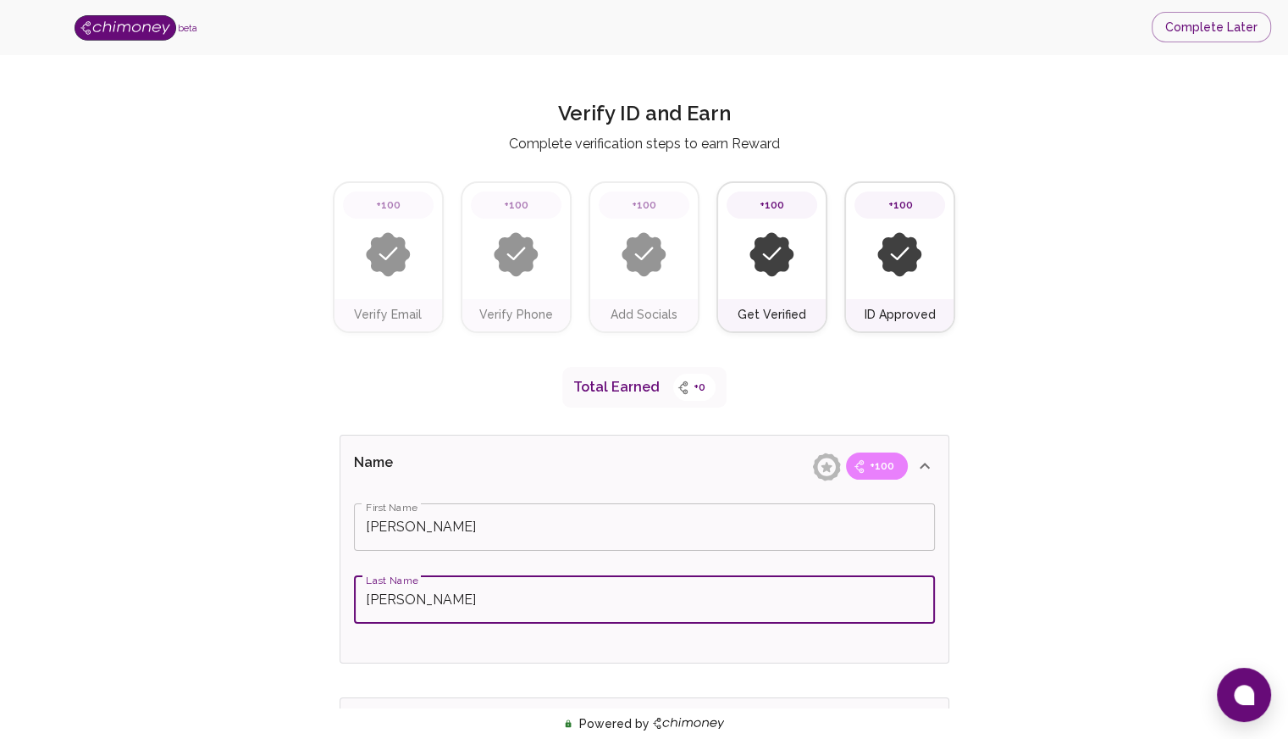
click at [466, 601] on input "Tchoudjang Nziutchoum" at bounding box center [644, 599] width 581 height 47
click at [463, 601] on input "Tchoudjang Nziutchoum" at bounding box center [644, 599] width 581 height 47
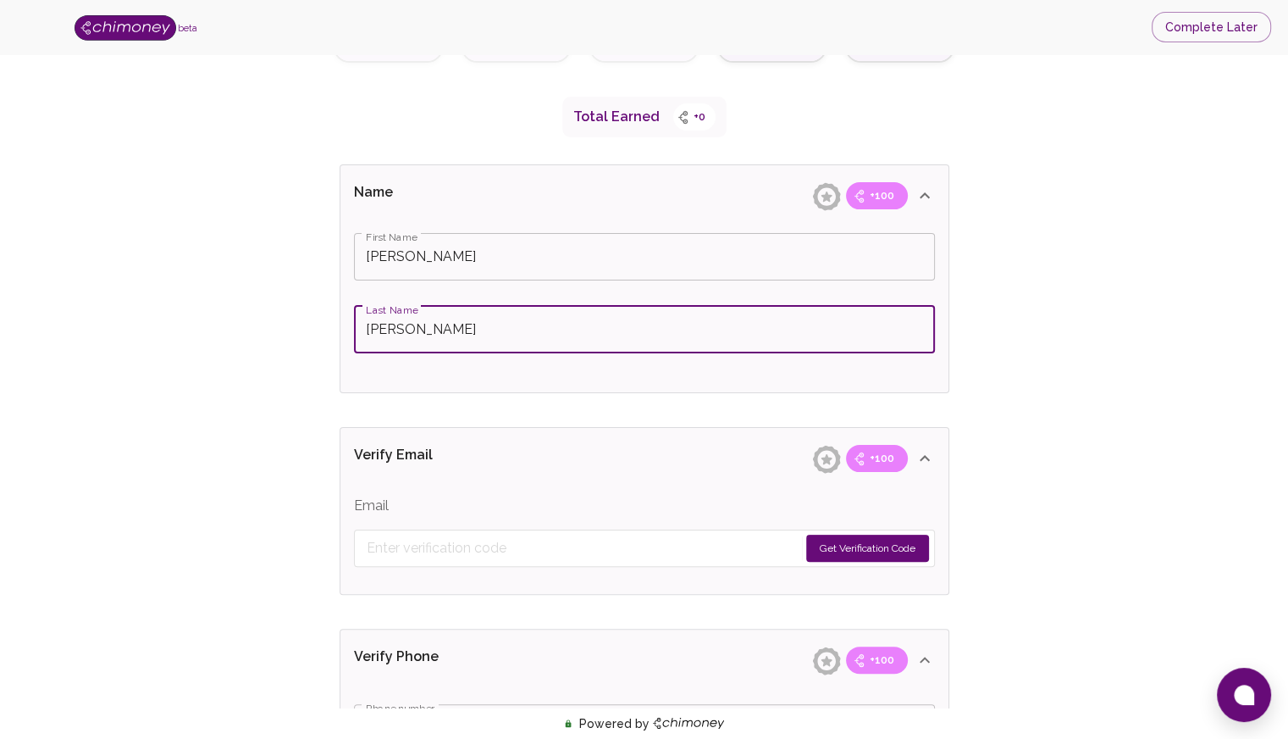
scroll to position [339, 0]
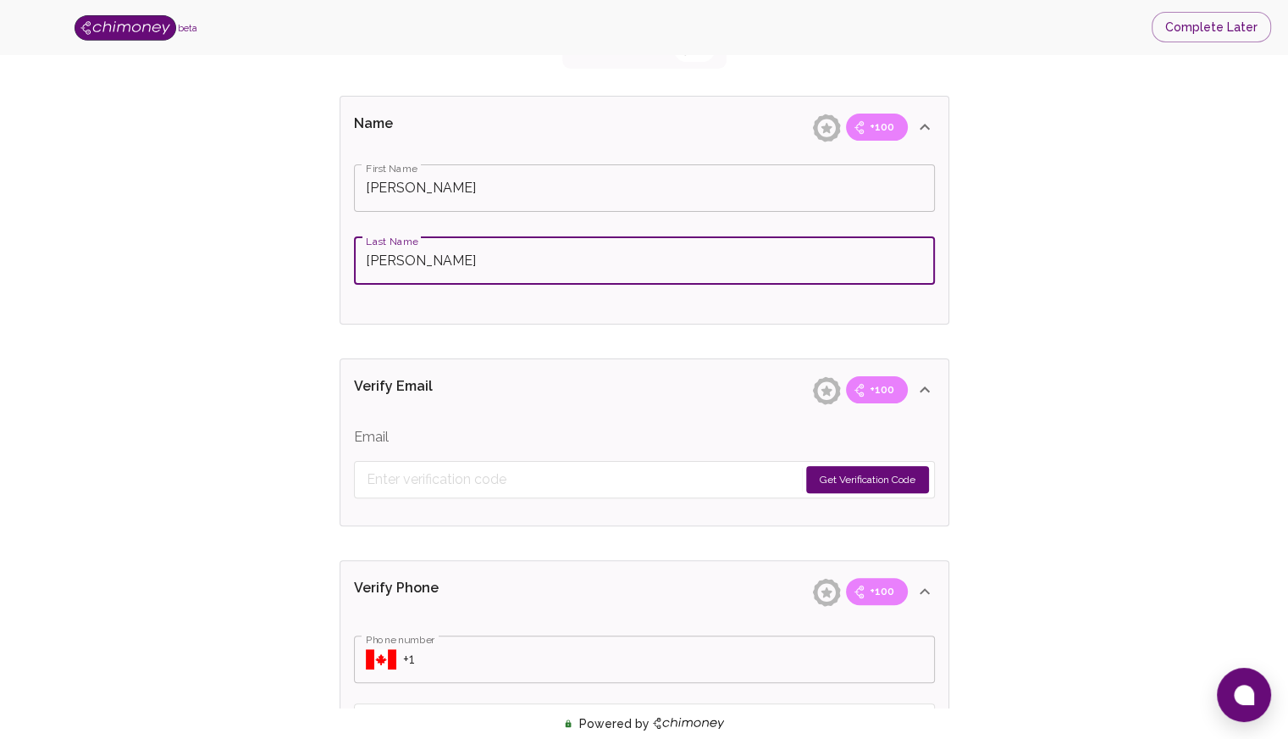
type input "Tchoudjang Nzoutchoum"
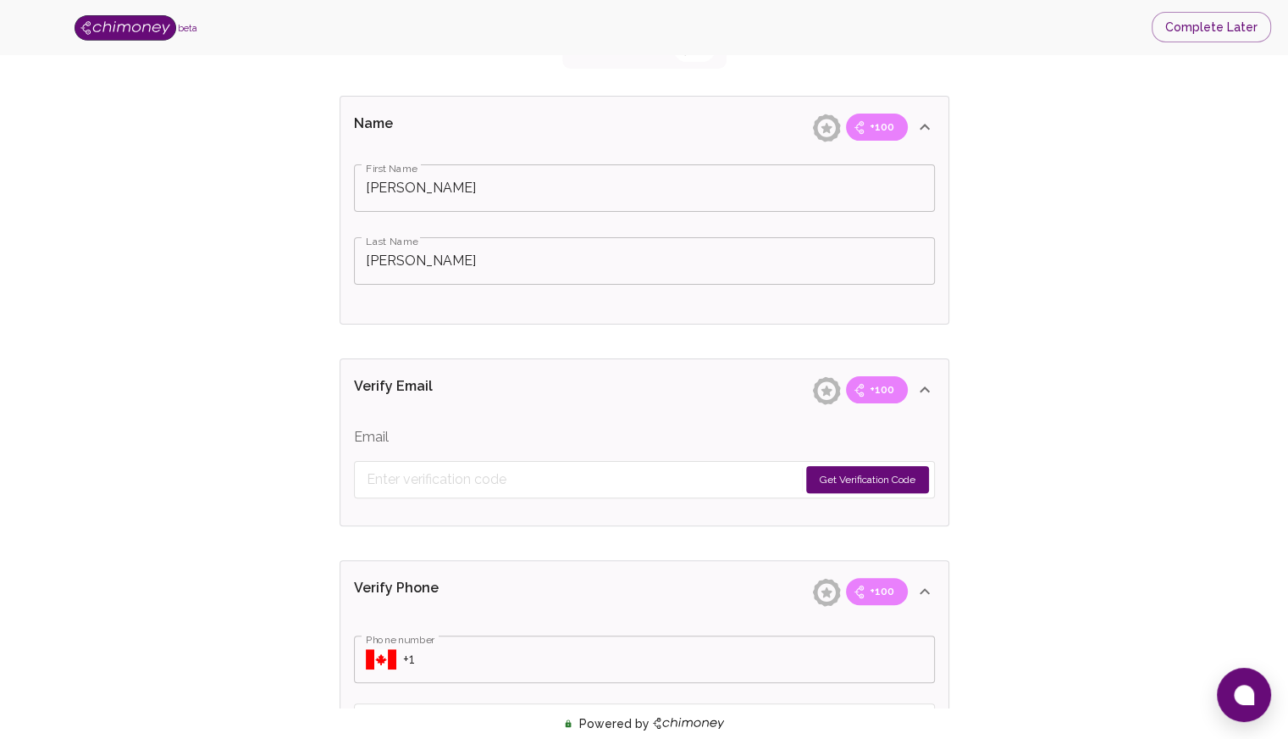
click at [831, 475] on button "Get Verification Code" at bounding box center [867, 479] width 123 height 27
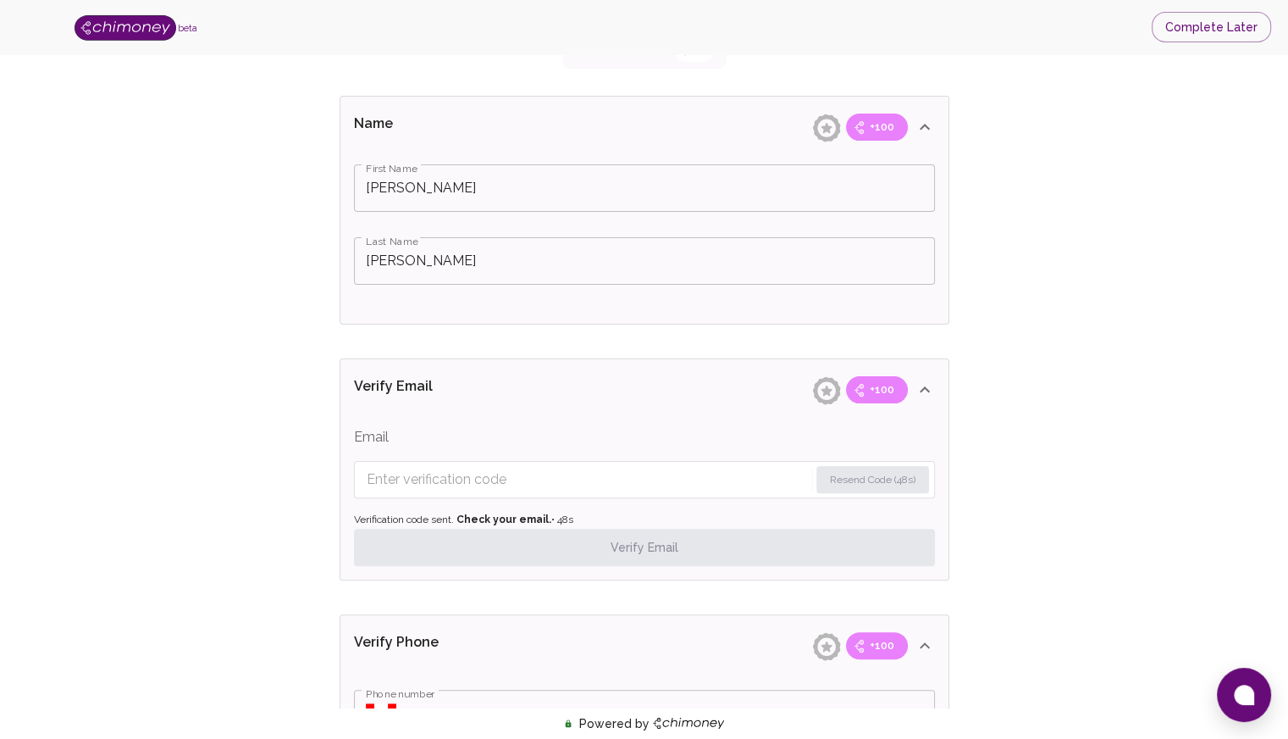
click at [469, 478] on input "Enter verification code" at bounding box center [588, 479] width 442 height 27
paste input "8399"
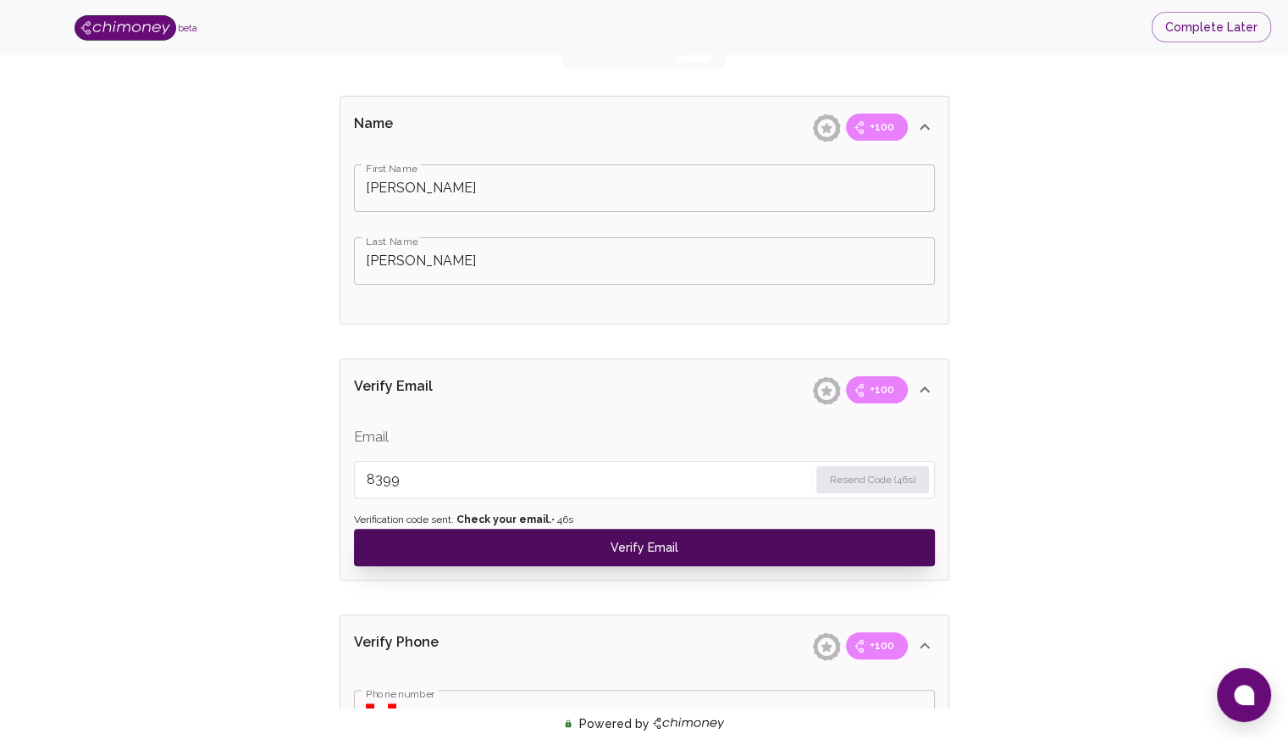
type input "8399"
click at [756, 540] on button "Verify Email" at bounding box center [644, 547] width 581 height 37
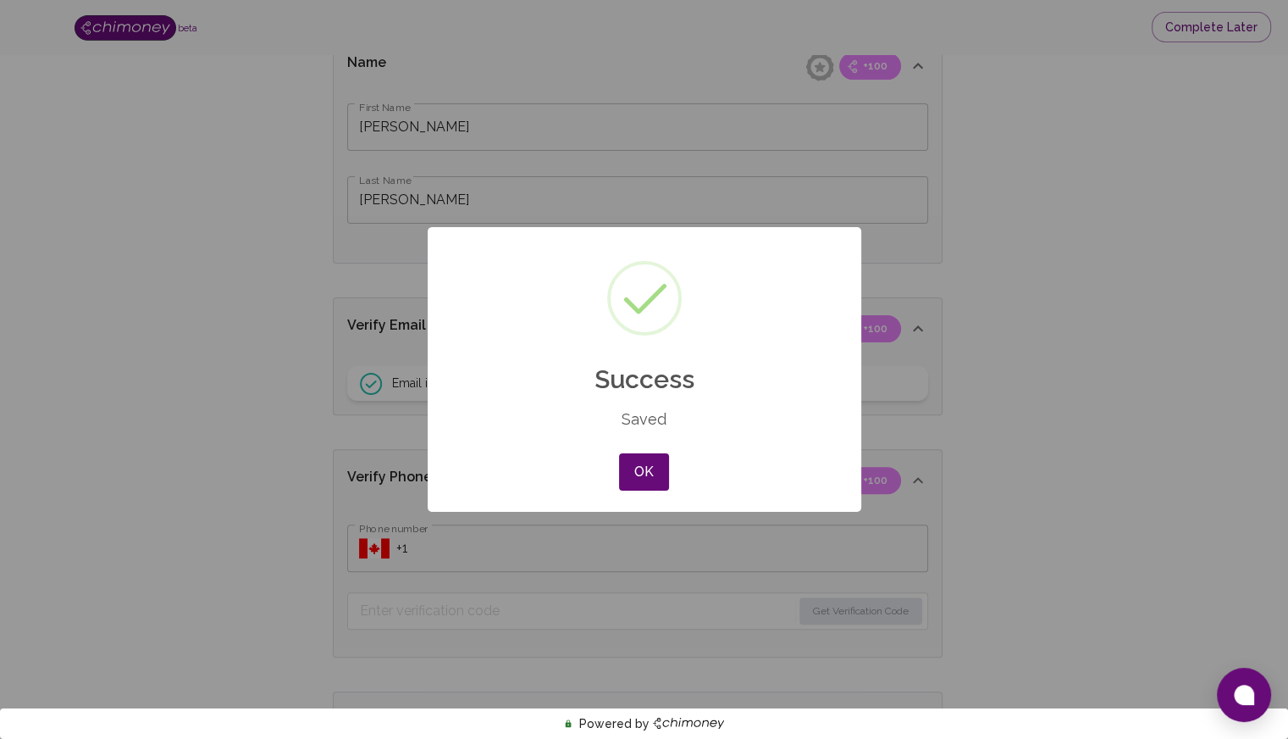
scroll to position [508, 0]
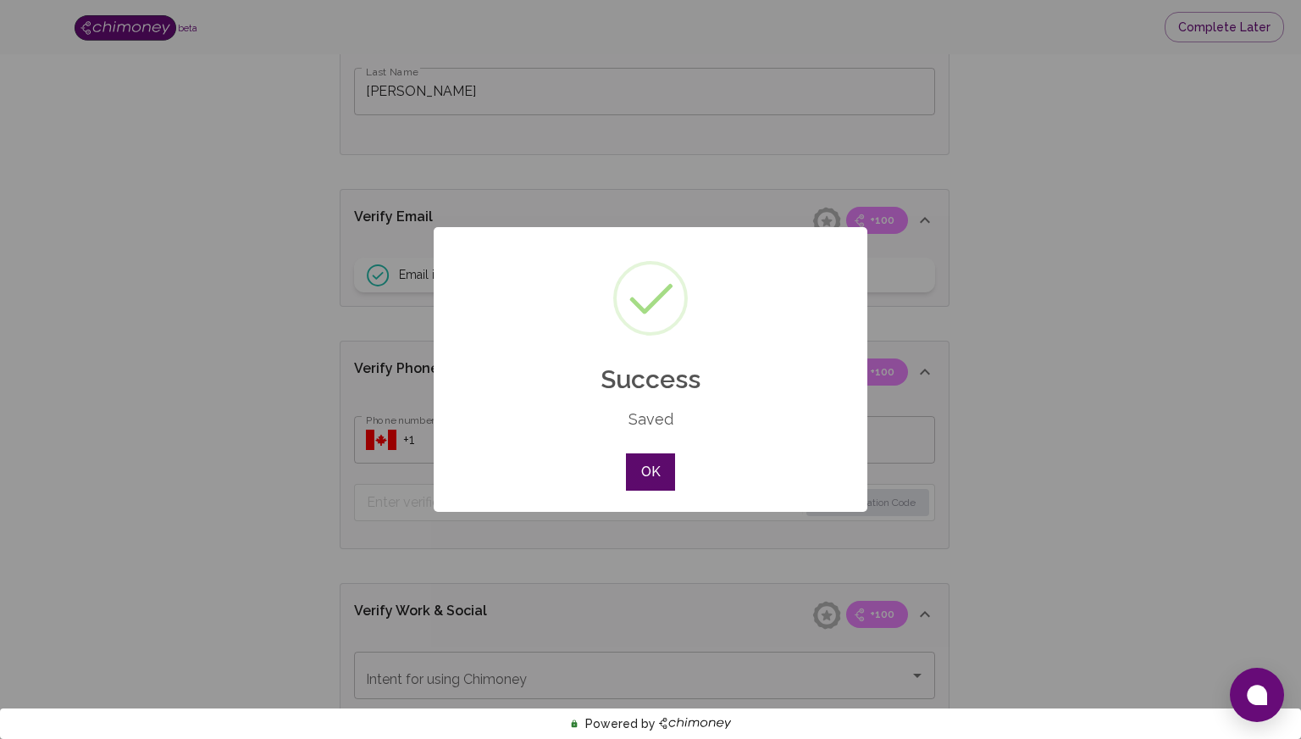
click at [630, 467] on button "OK" at bounding box center [650, 471] width 49 height 37
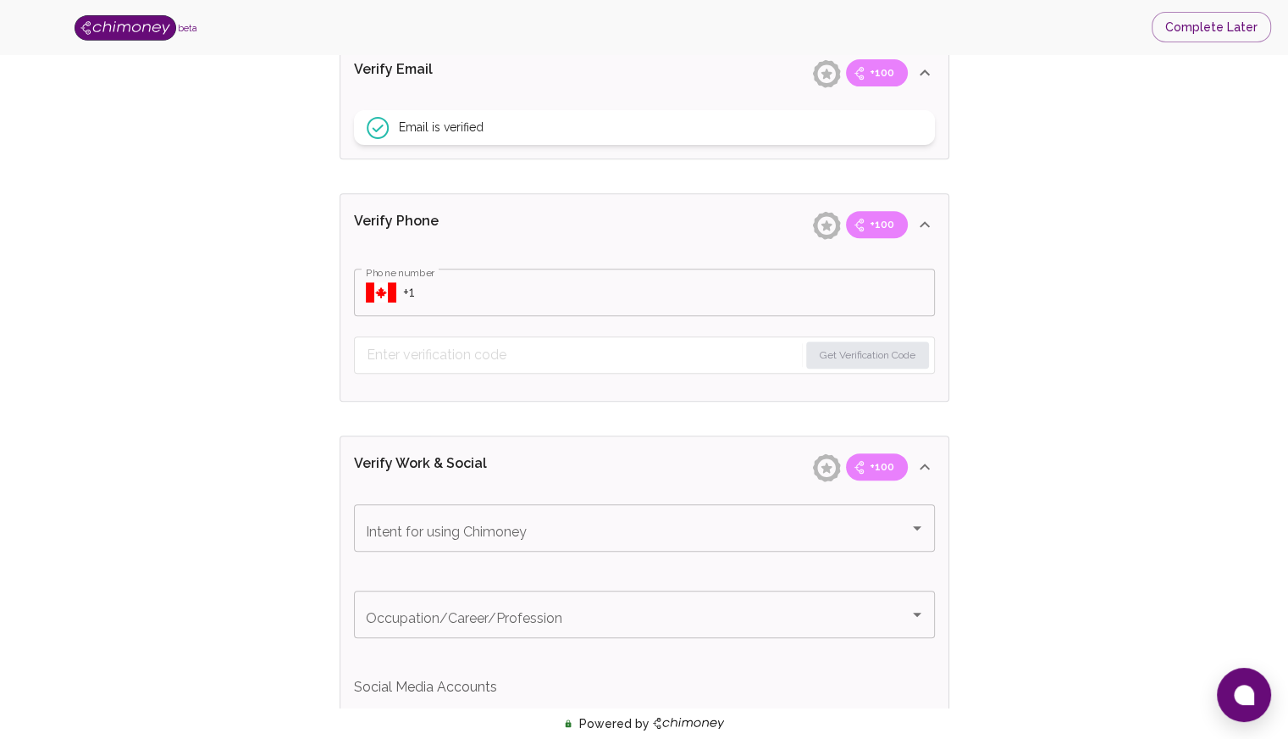
scroll to position [678, 0]
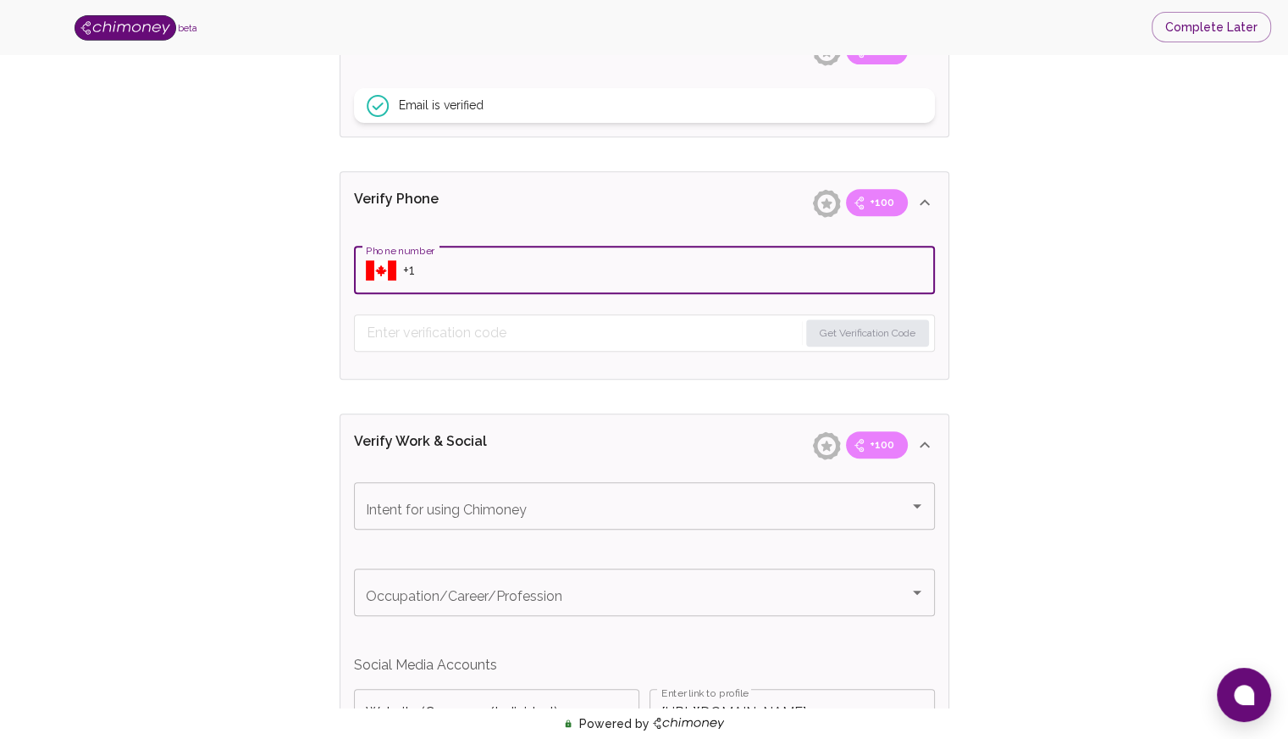
click at [409, 270] on input "Phone number" at bounding box center [669, 269] width 532 height 47
click at [410, 270] on input "Phone number" at bounding box center [669, 269] width 532 height 47
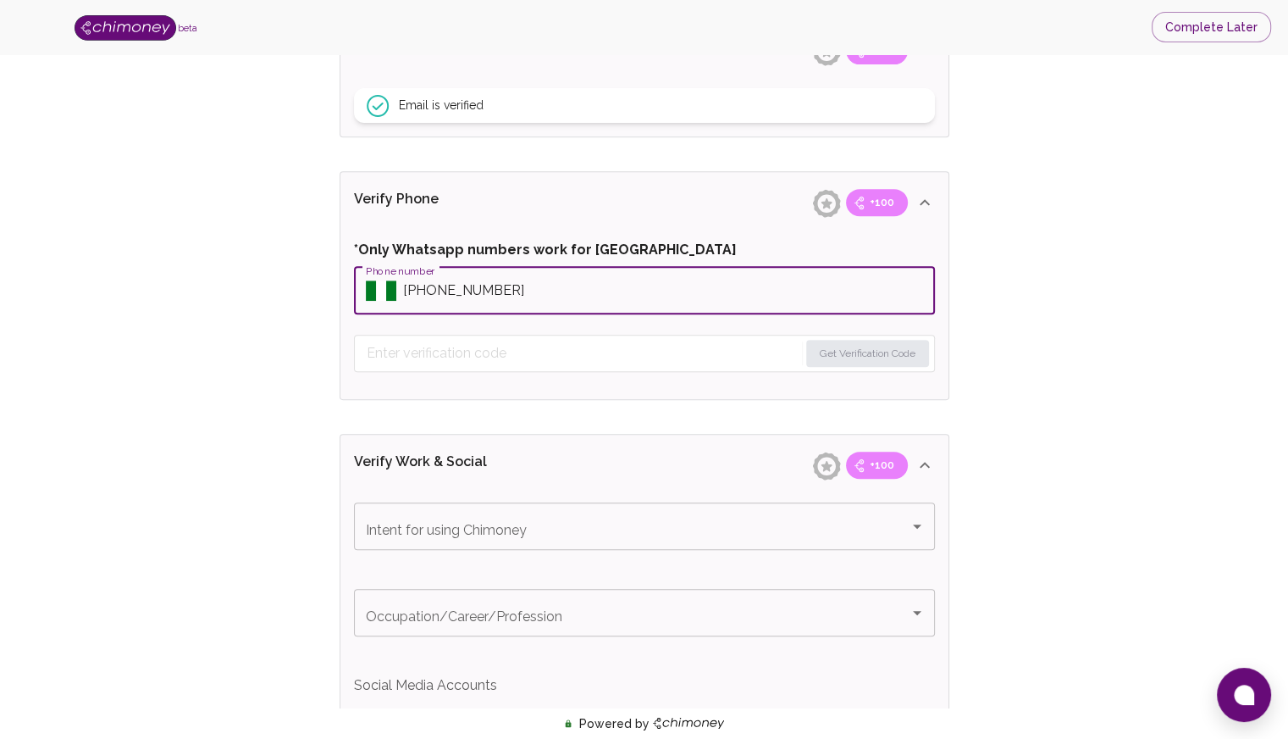
click at [755, 366] on form "Get Verification Code" at bounding box center [644, 353] width 581 height 37
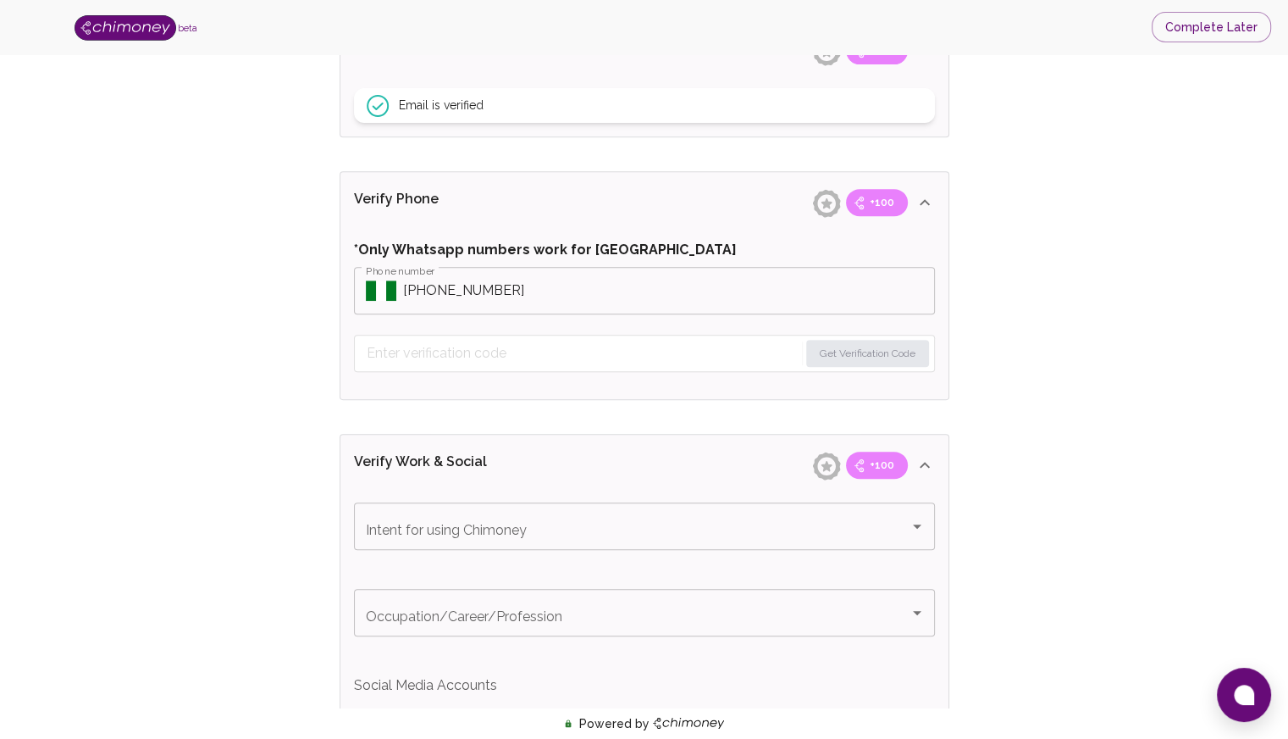
click at [429, 287] on input "Phone number" at bounding box center [669, 290] width 532 height 47
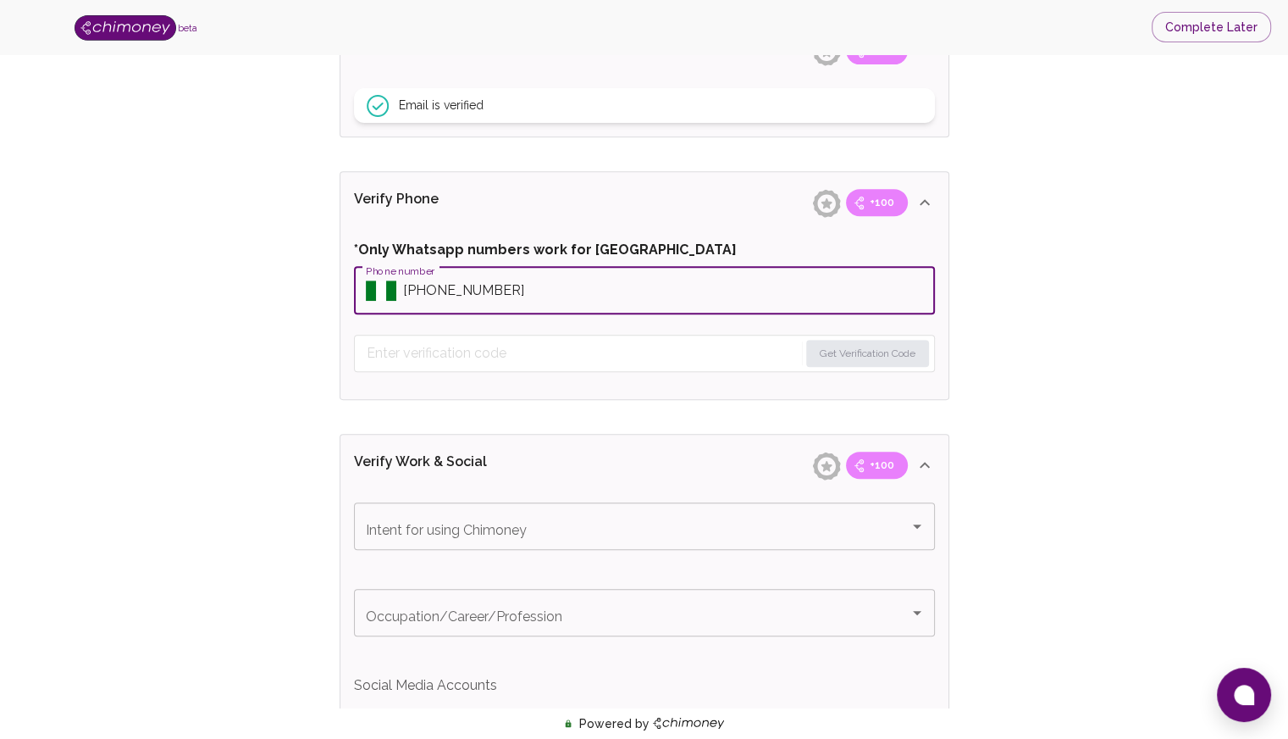
click at [431, 289] on input "Phone number" at bounding box center [669, 290] width 532 height 47
click at [1120, 335] on div "Verify ID and Earn Complete verification steps to earn Reward +100 Verify Email…" at bounding box center [644, 408] width 1180 height 2013
drag, startPoint x: 512, startPoint y: 291, endPoint x: 427, endPoint y: 292, distance: 84.7
click at [427, 292] on input "Phone number" at bounding box center [669, 290] width 532 height 47
type input "+2349024969008"
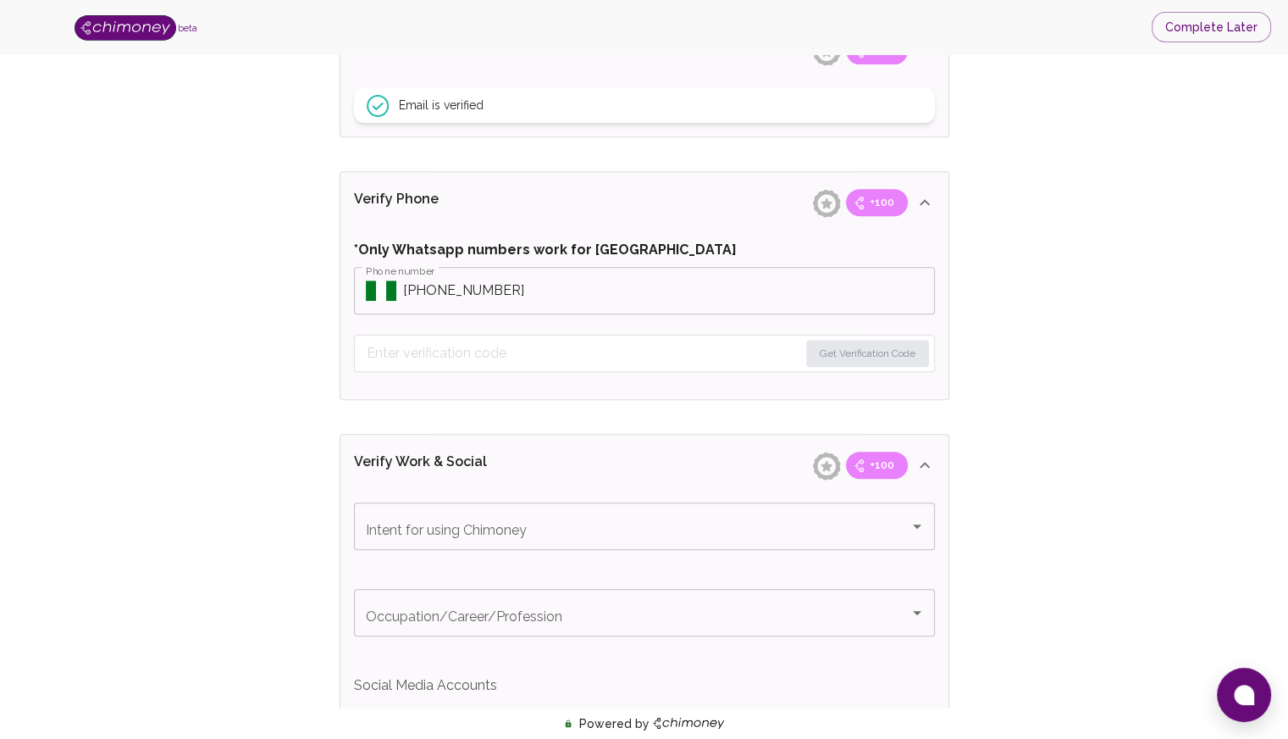
click at [1064, 386] on div "Verify ID and Earn Complete verification steps to earn Reward +100 Verify Email…" at bounding box center [644, 408] width 1180 height 2013
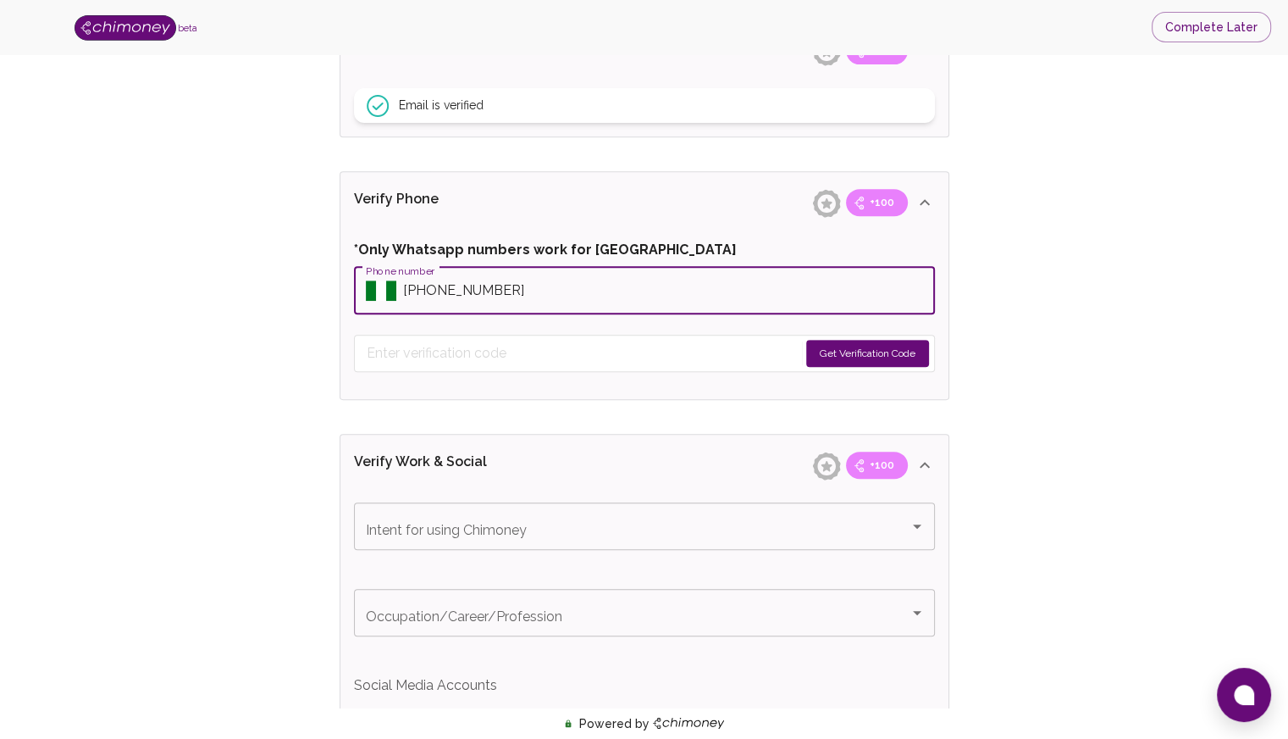
click at [531, 285] on input "Phone number" at bounding box center [669, 290] width 532 height 47
click at [832, 358] on button "Get Verification Code" at bounding box center [867, 353] width 123 height 27
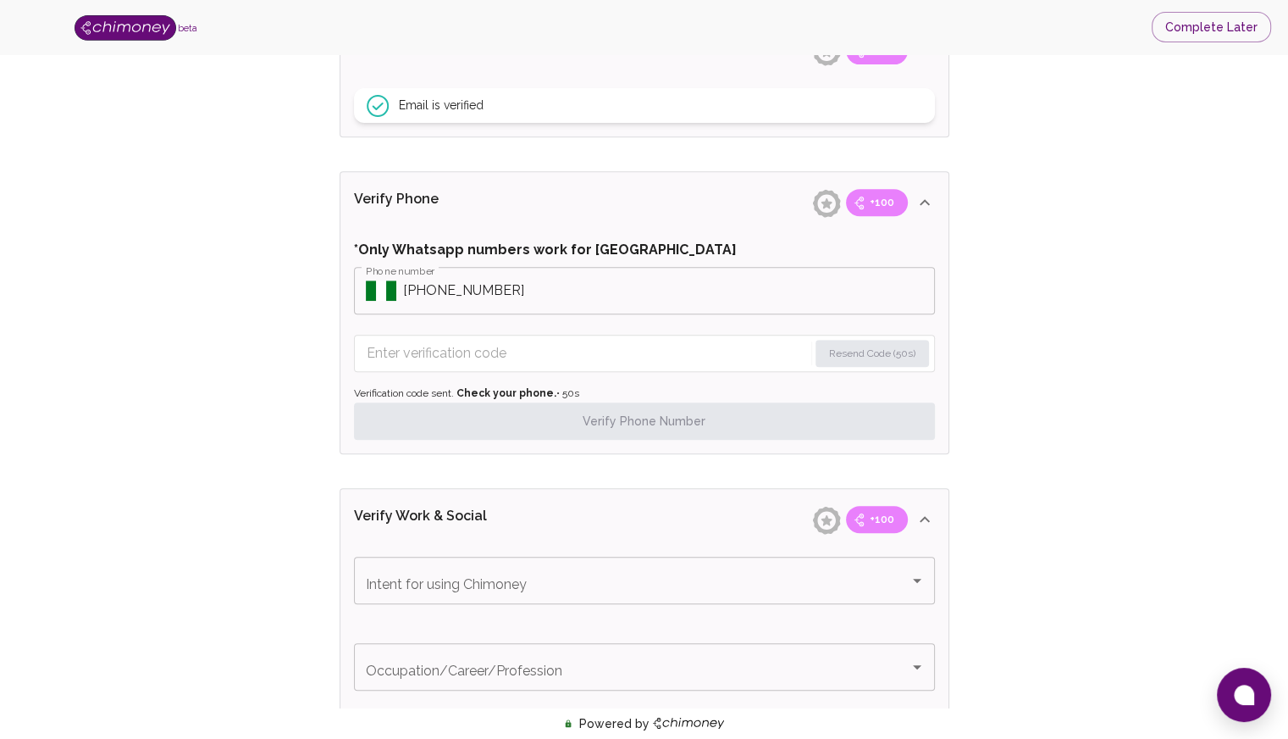
click at [760, 351] on input "Enter verification code" at bounding box center [587, 353] width 441 height 27
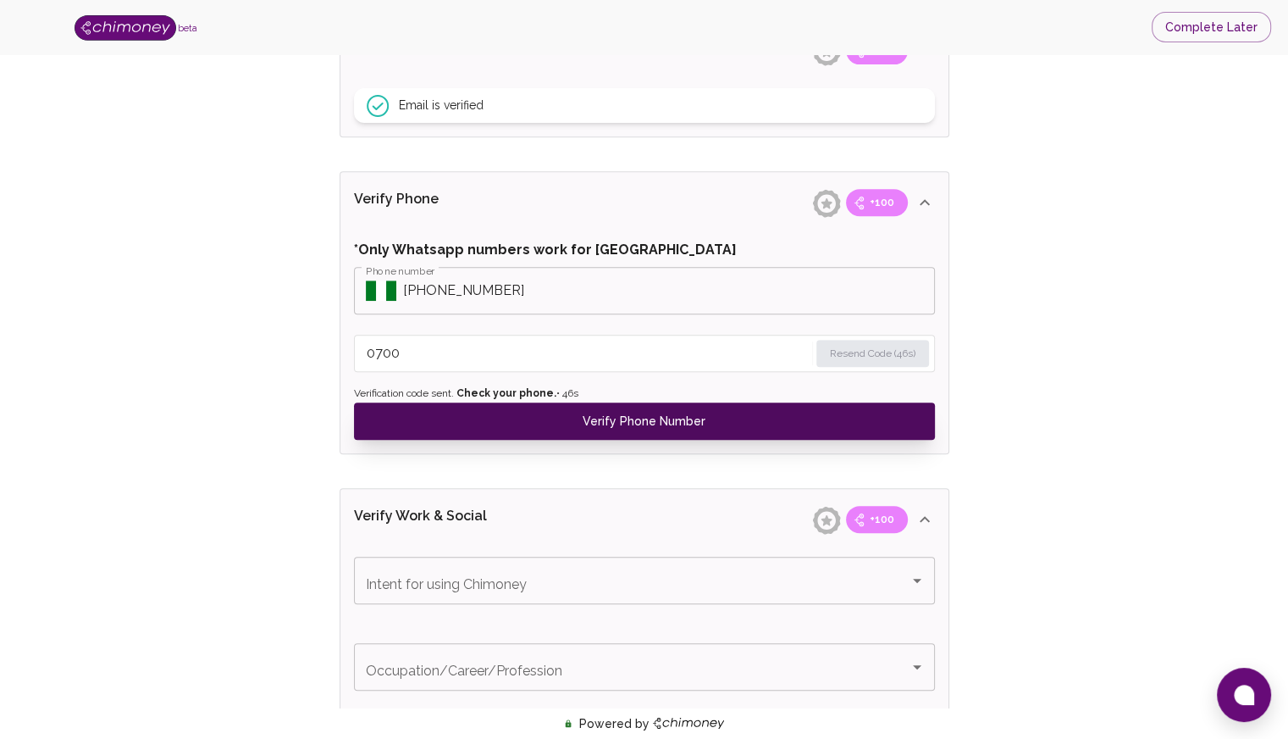
type input "0700"
click at [730, 411] on button "Verify Phone Number" at bounding box center [644, 420] width 581 height 37
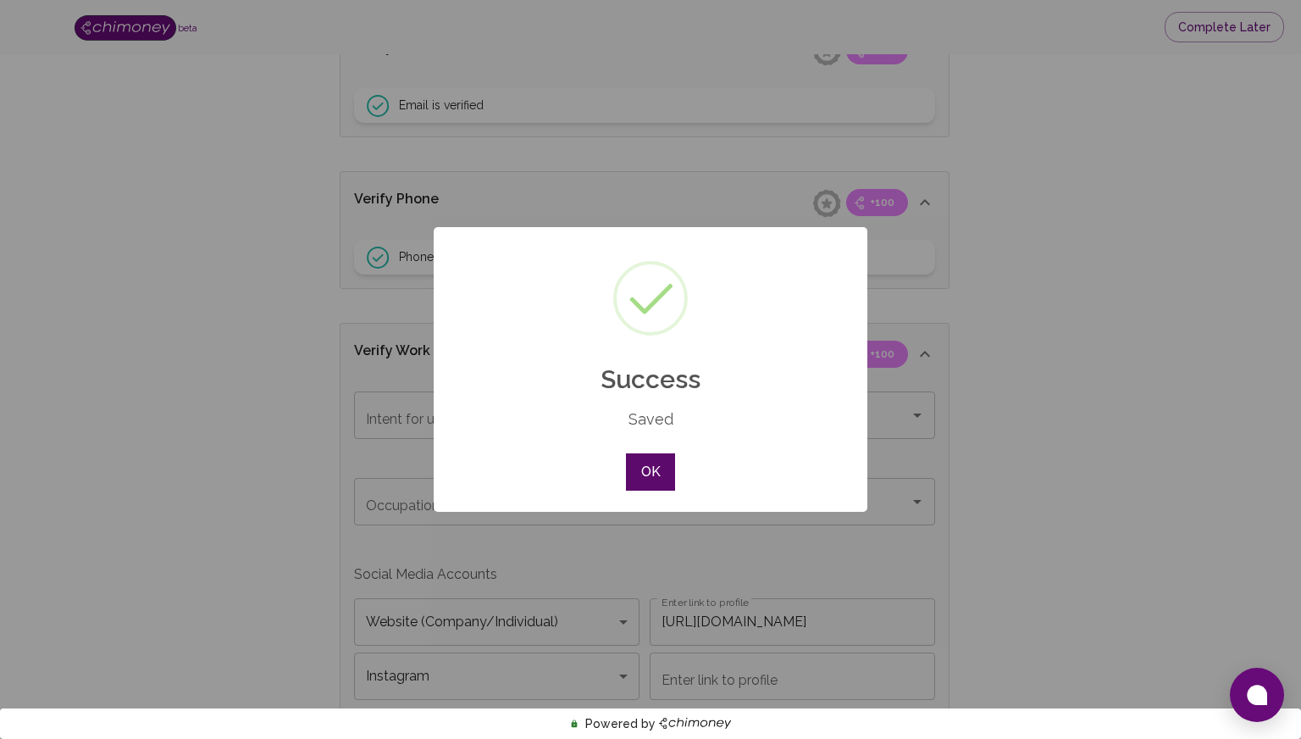
click at [645, 476] on button "OK" at bounding box center [650, 471] width 49 height 37
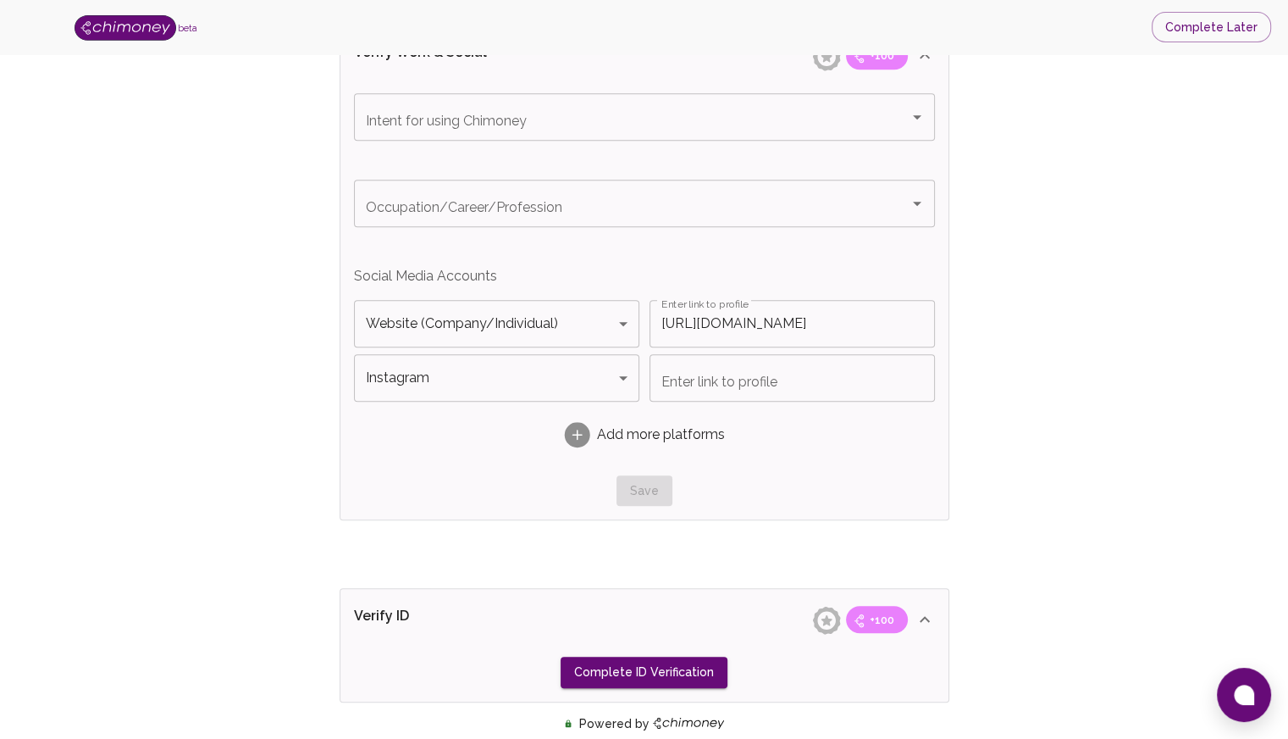
scroll to position [1016, 0]
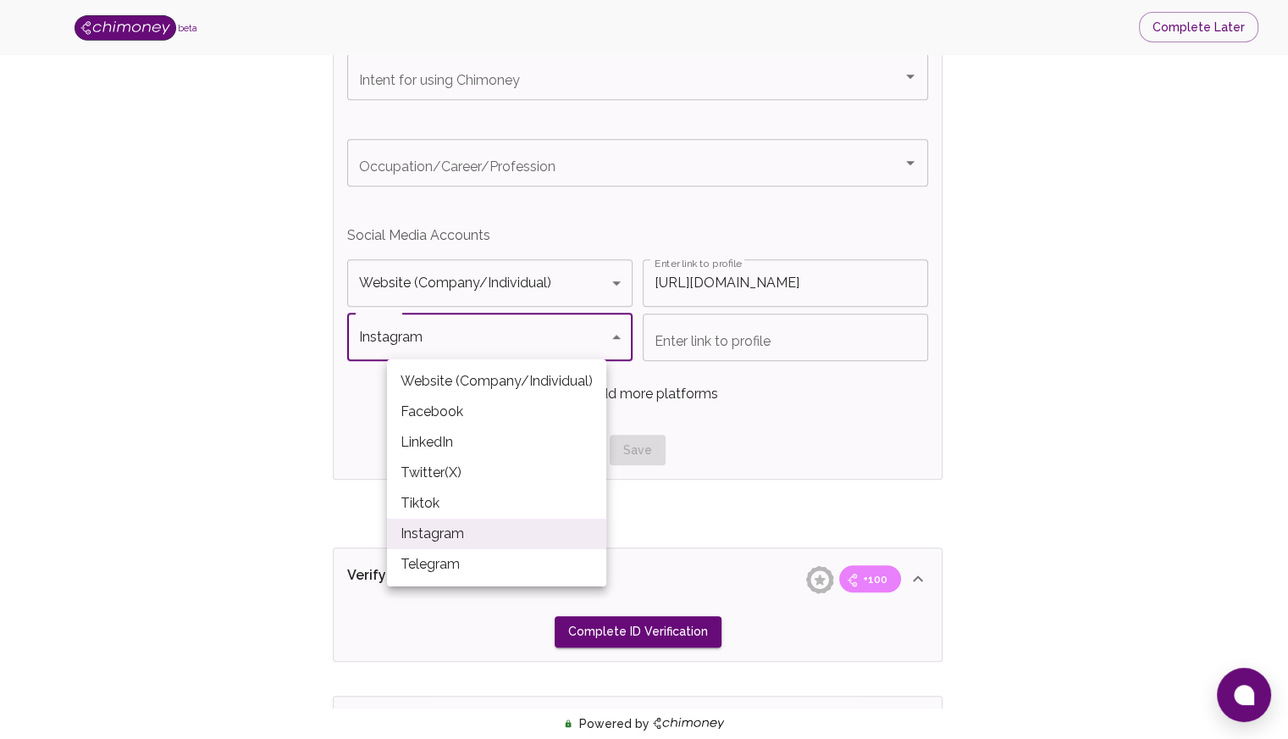
click at [622, 346] on body "beta Complete Later Verify ID and Earn Complete verification steps to earn Rewa…" at bounding box center [644, 2] width 1288 height 2036
click at [463, 545] on li "Instagram" at bounding box center [496, 533] width 219 height 30
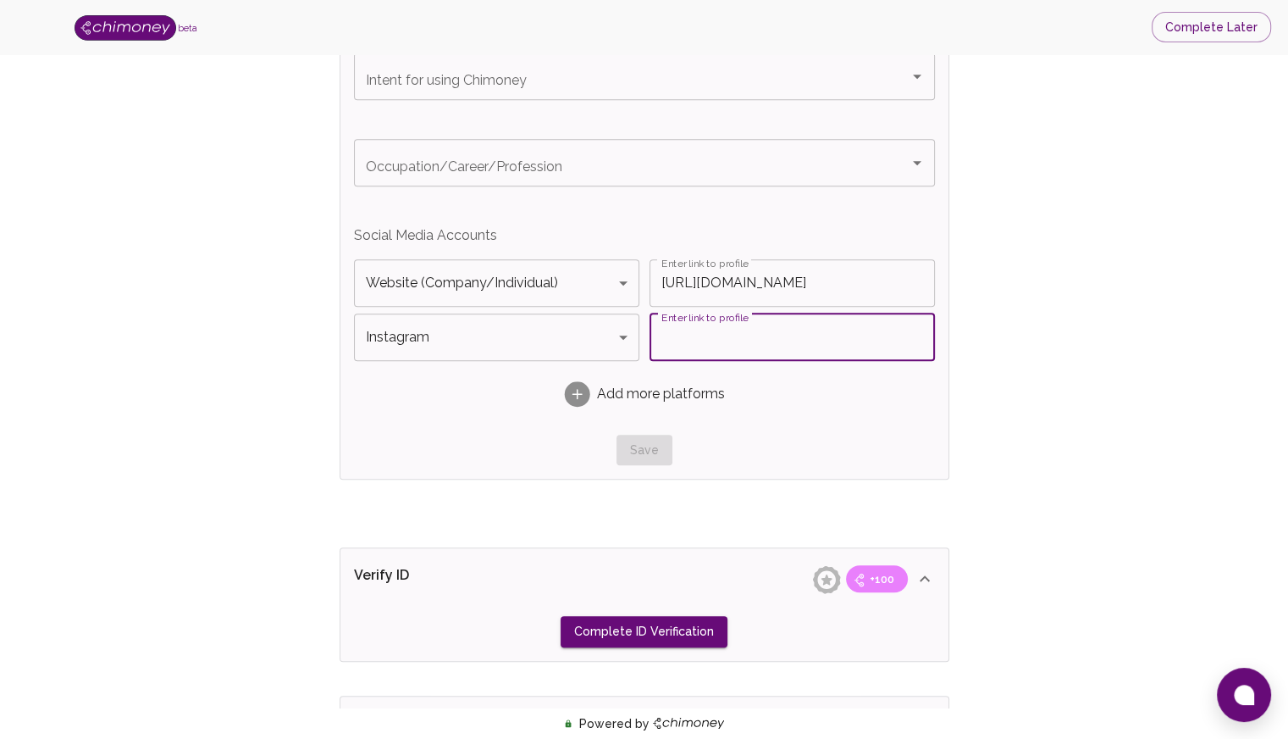
drag, startPoint x: 690, startPoint y: 330, endPoint x: 684, endPoint y: 337, distance: 9.0
click at [684, 337] on input "Enter link to profile" at bounding box center [792, 336] width 285 height 47
paste input "https://www.instagram.com/mcp.travel/"
type input "https://www.instagram.com/mcp.travel/"
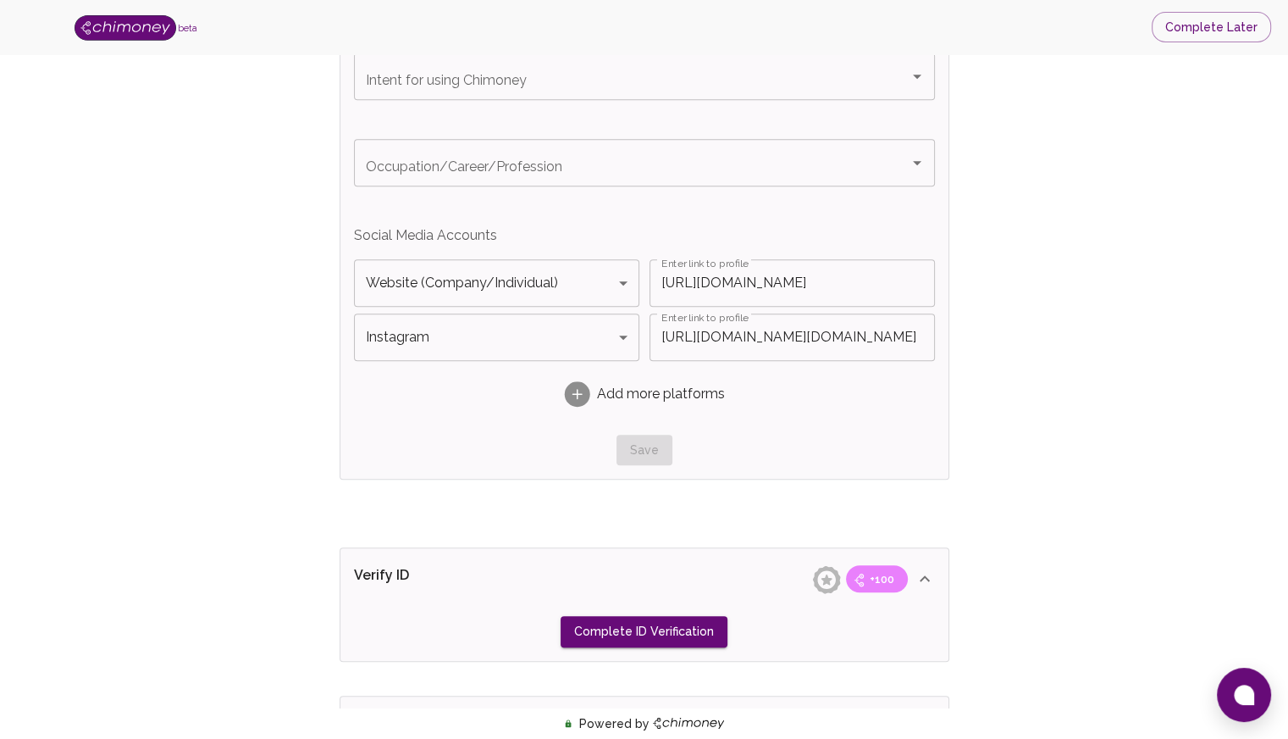
click at [1010, 446] on div "Verify ID and Earn Complete verification steps to earn Reward +100 Verify Email…" at bounding box center [644, 14] width 1180 height 1902
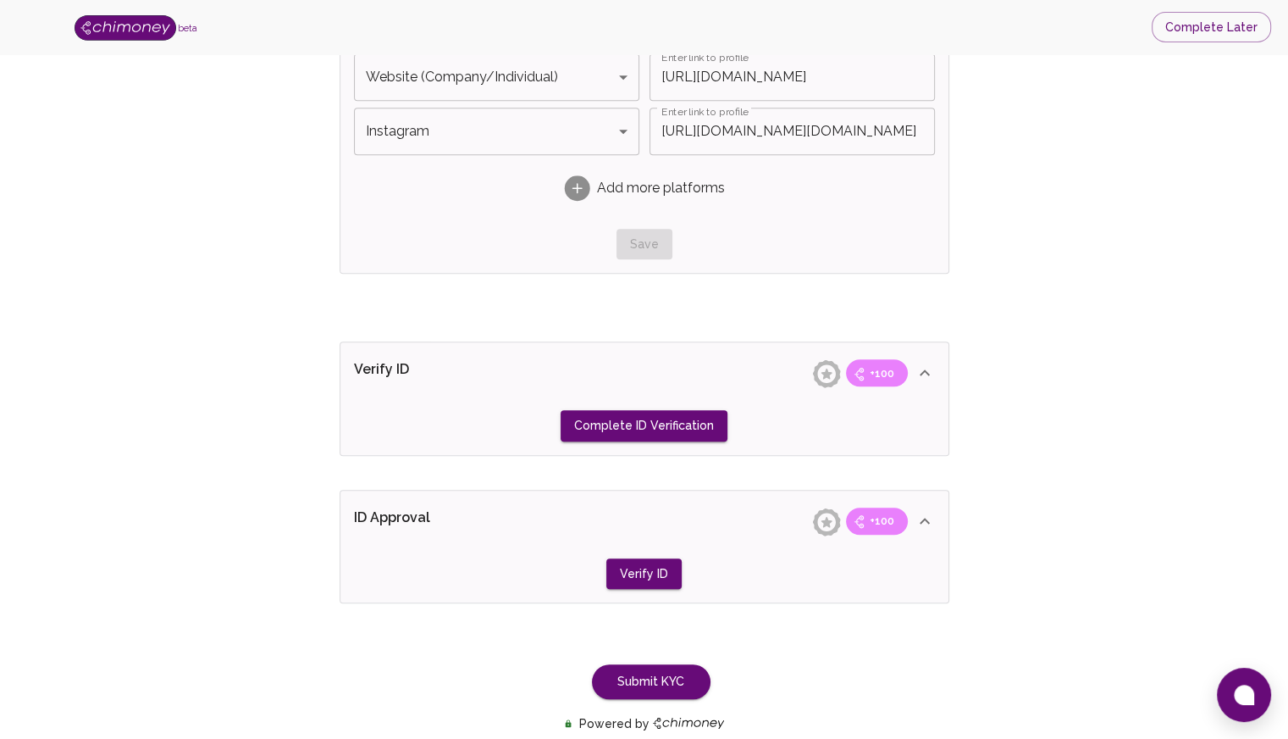
scroll to position [1270, 0]
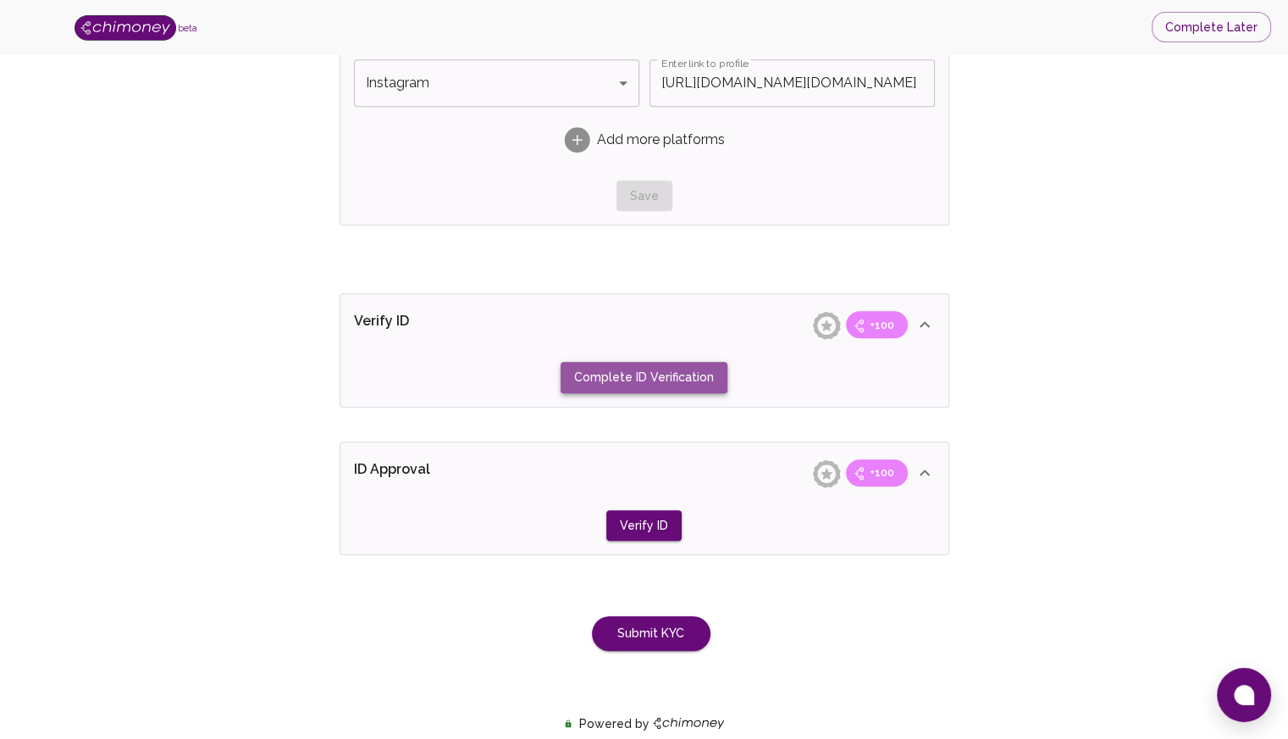
click at [693, 378] on button "Complete ID Verification" at bounding box center [644, 377] width 167 height 31
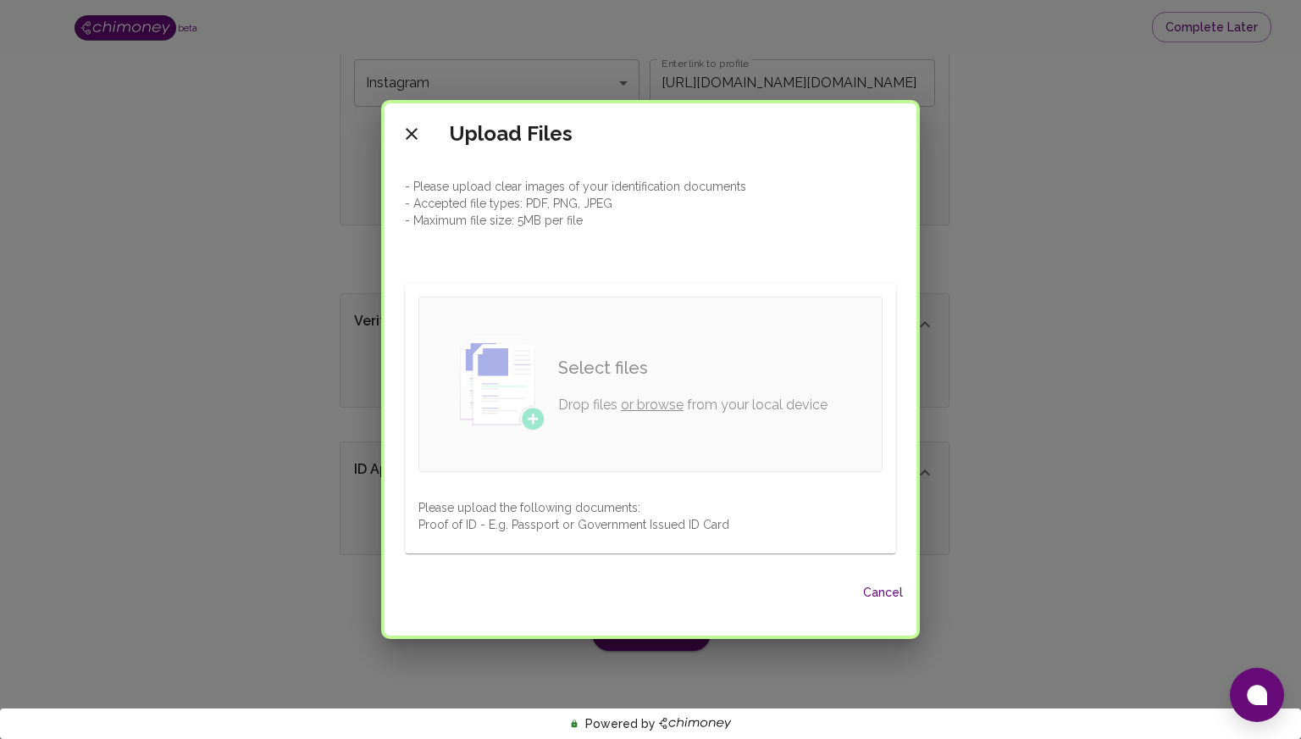
click at [637, 402] on link "or browse" at bounding box center [652, 404] width 63 height 16
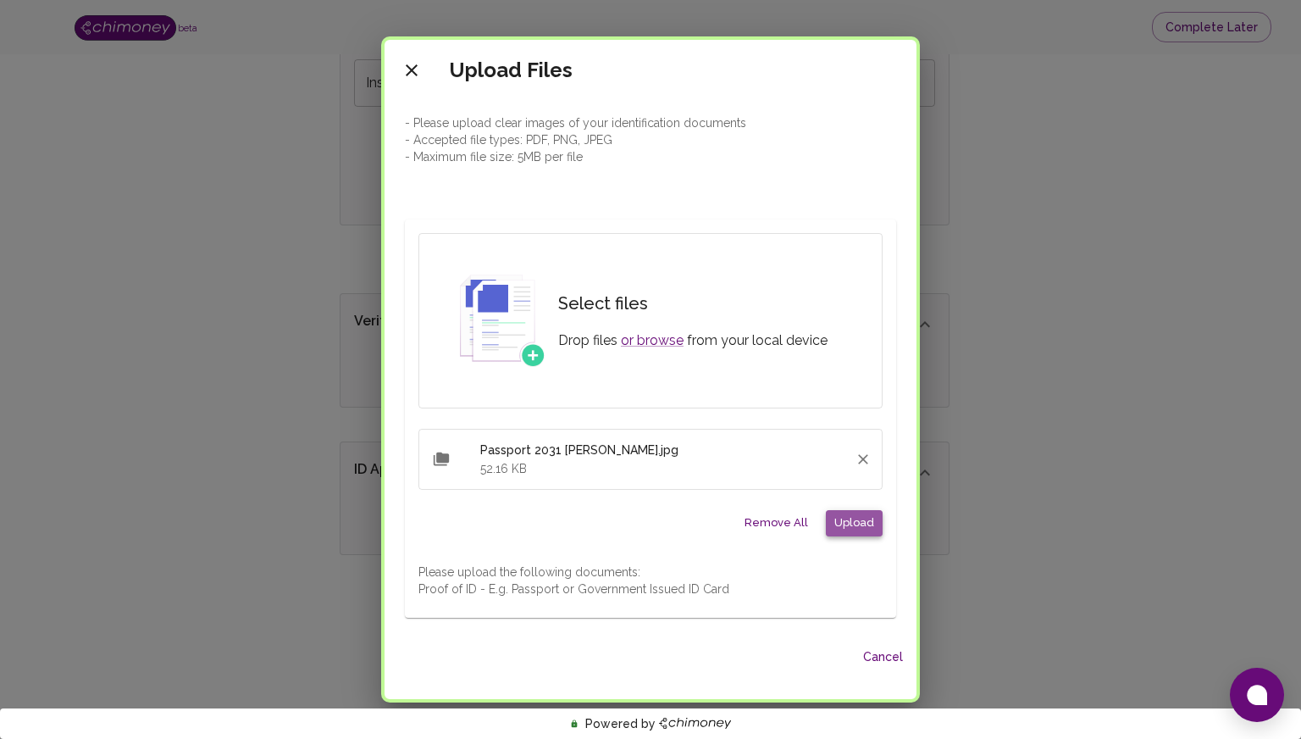
click at [851, 529] on button "Upload" at bounding box center [854, 523] width 57 height 26
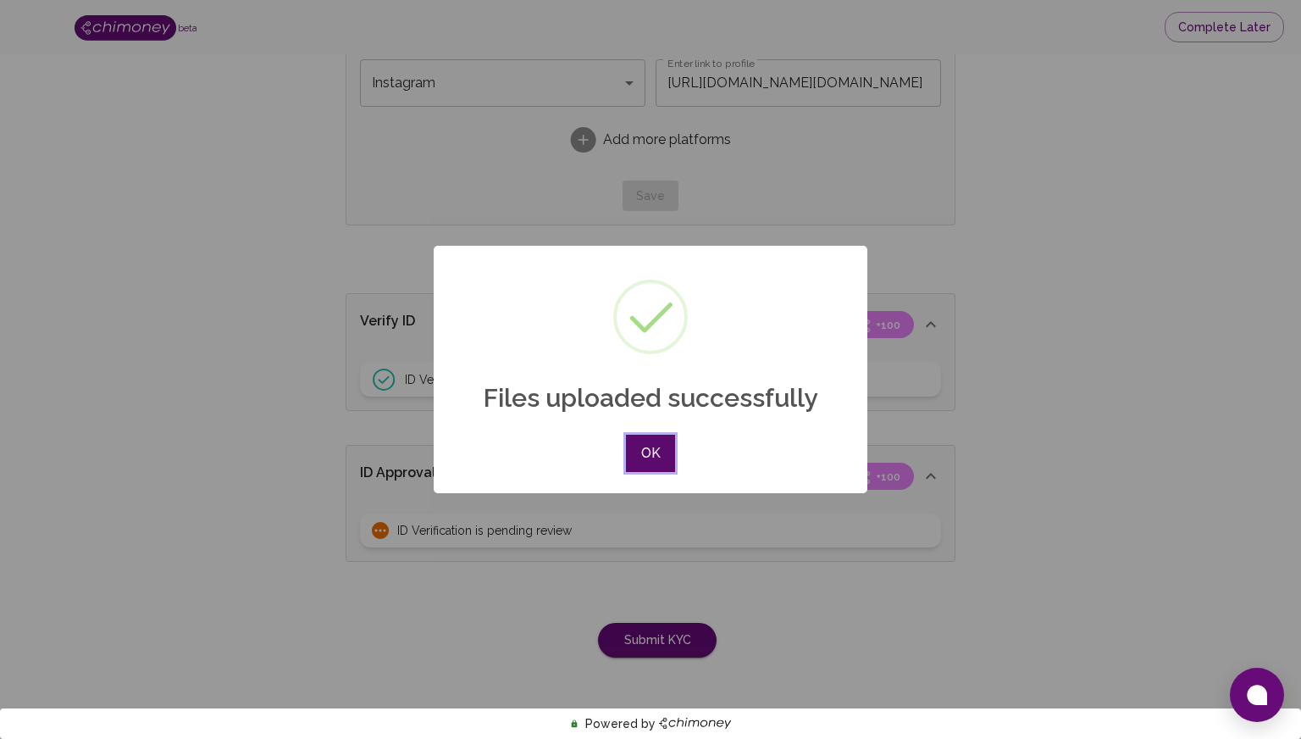
click at [649, 447] on button "OK" at bounding box center [650, 453] width 49 height 37
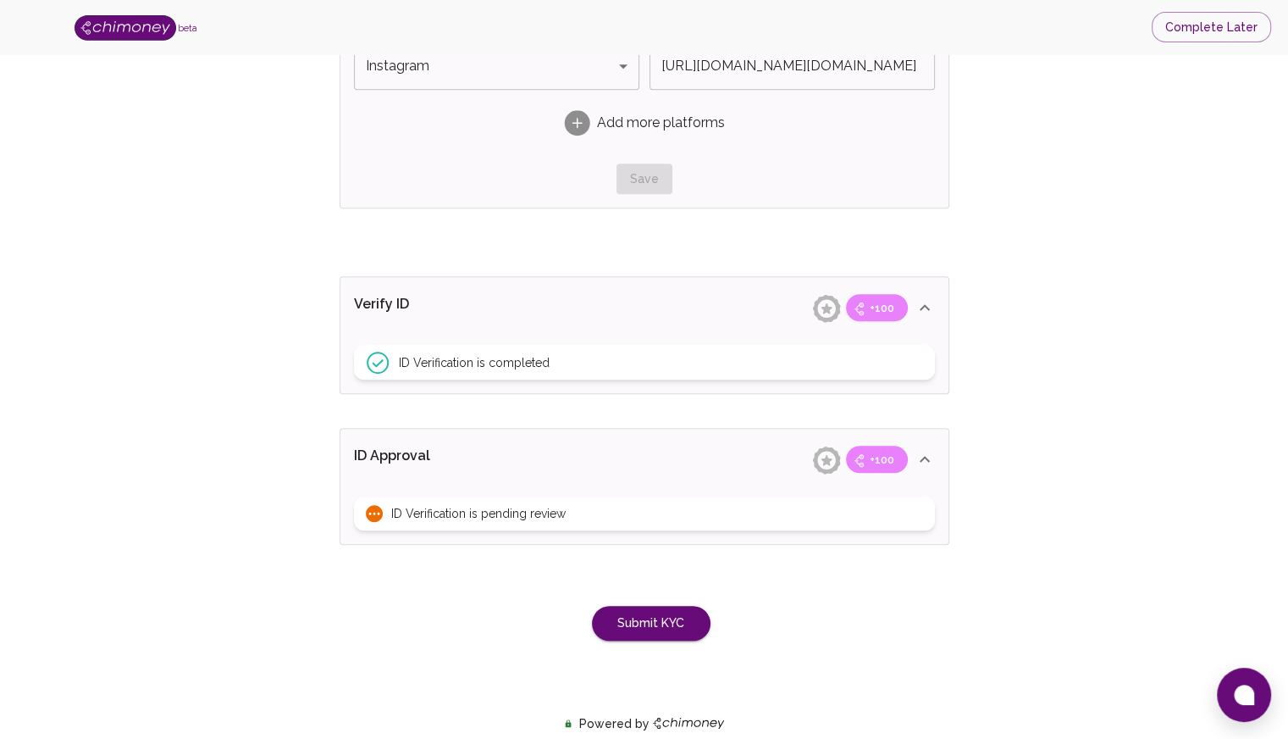
scroll to position [1301, 0]
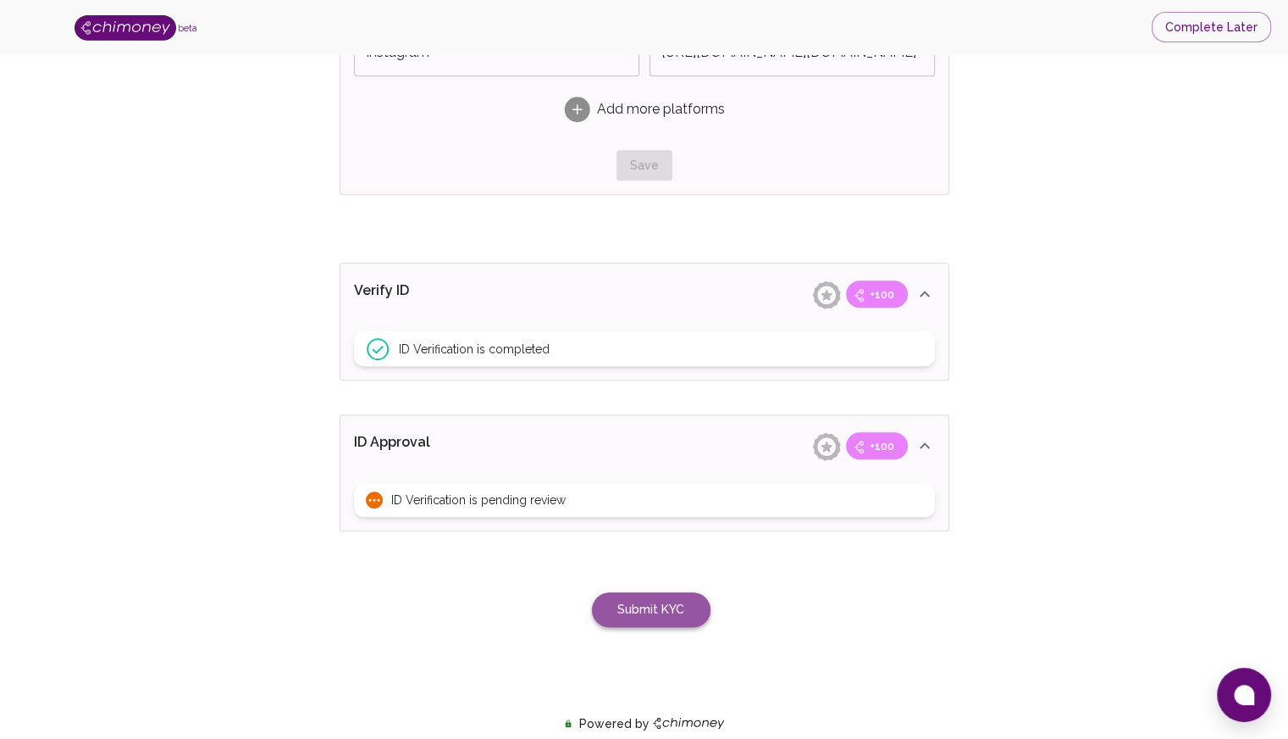
click at [658, 601] on button "Submit KYC" at bounding box center [651, 609] width 119 height 35
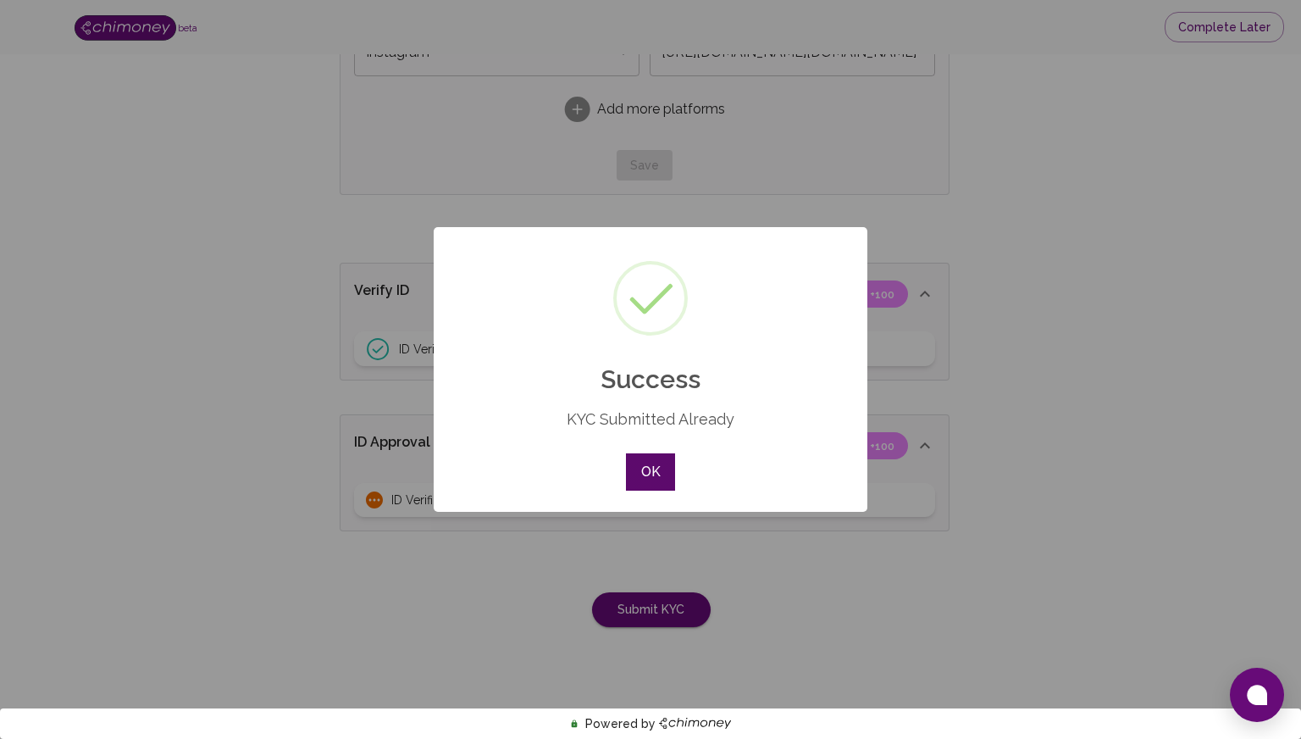
click at [645, 469] on button "OK" at bounding box center [650, 471] width 49 height 37
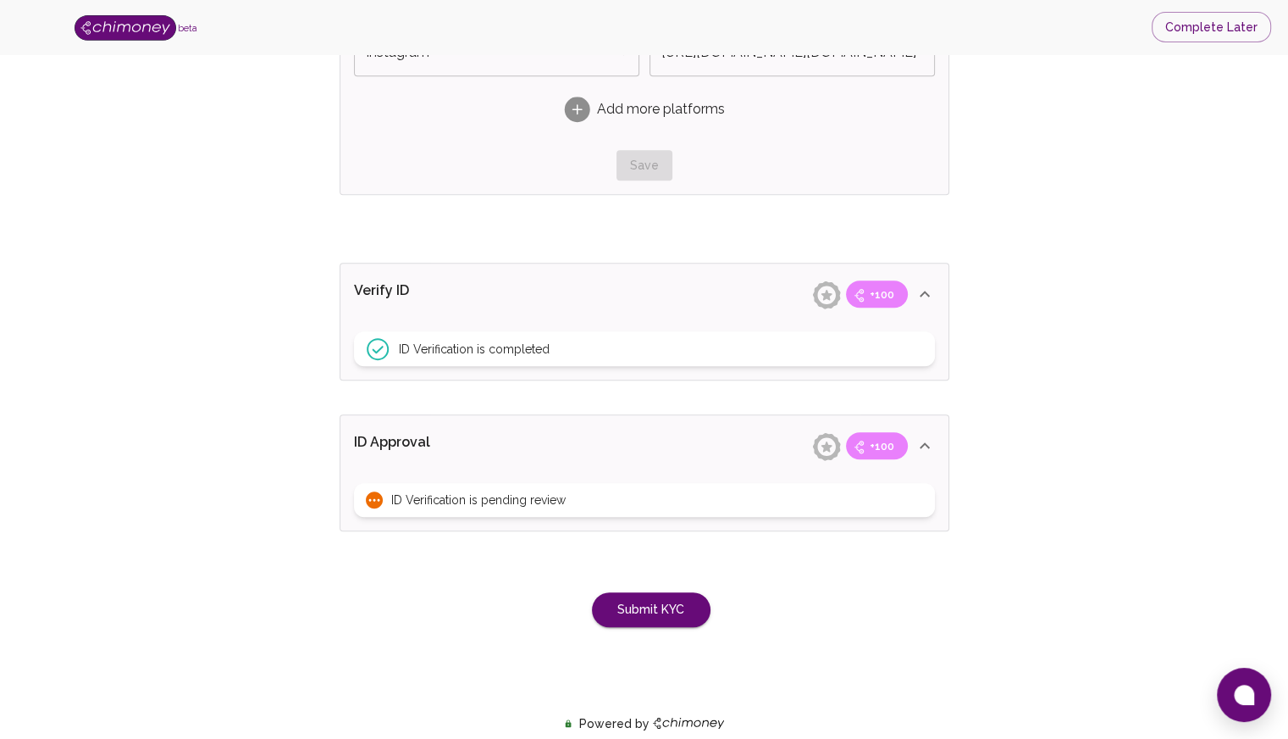
click at [495, 502] on span "ID Verification is pending review" at bounding box center [478, 499] width 174 height 17
click at [392, 502] on span "ID Verification is pending review" at bounding box center [478, 499] width 174 height 17
click at [378, 503] on icon at bounding box center [374, 499] width 17 height 17
click at [623, 496] on div "ID Verification is pending review" at bounding box center [644, 500] width 581 height 34
click at [669, 610] on button "Submit KYC" at bounding box center [651, 609] width 119 height 35
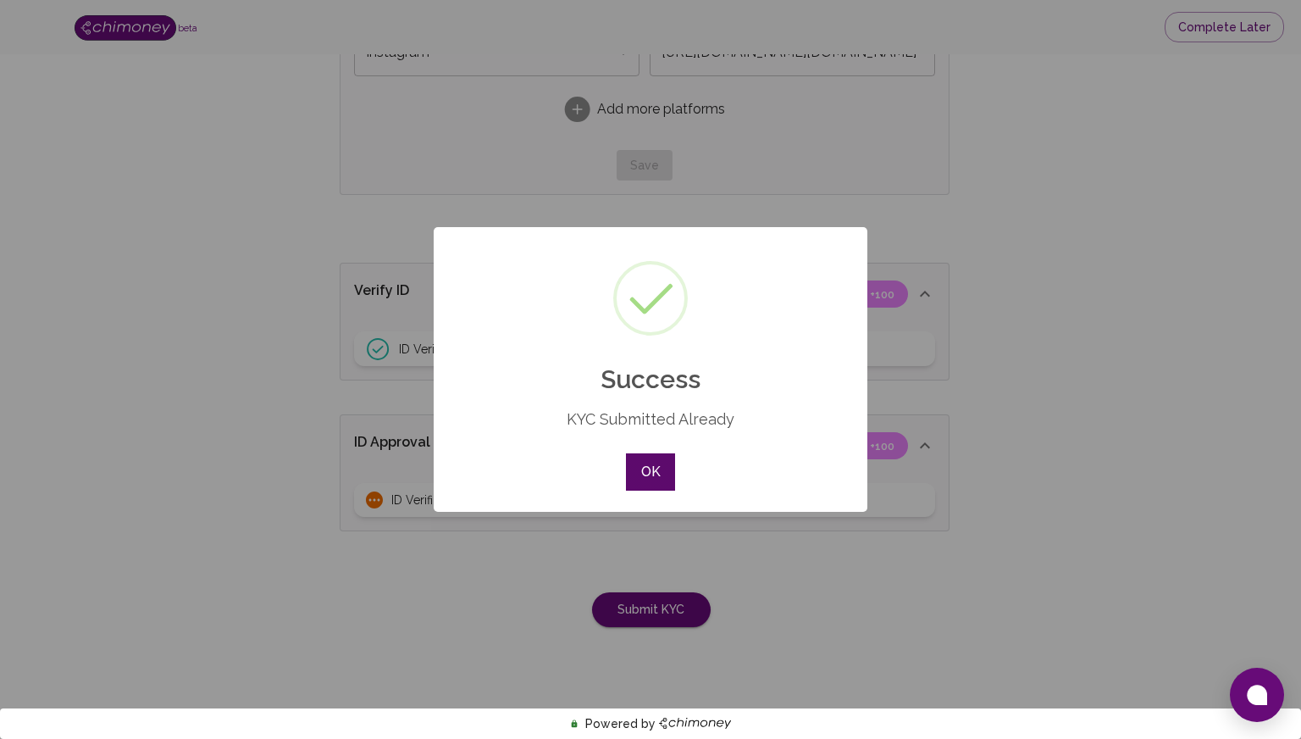
click at [638, 465] on button "OK" at bounding box center [650, 471] width 49 height 37
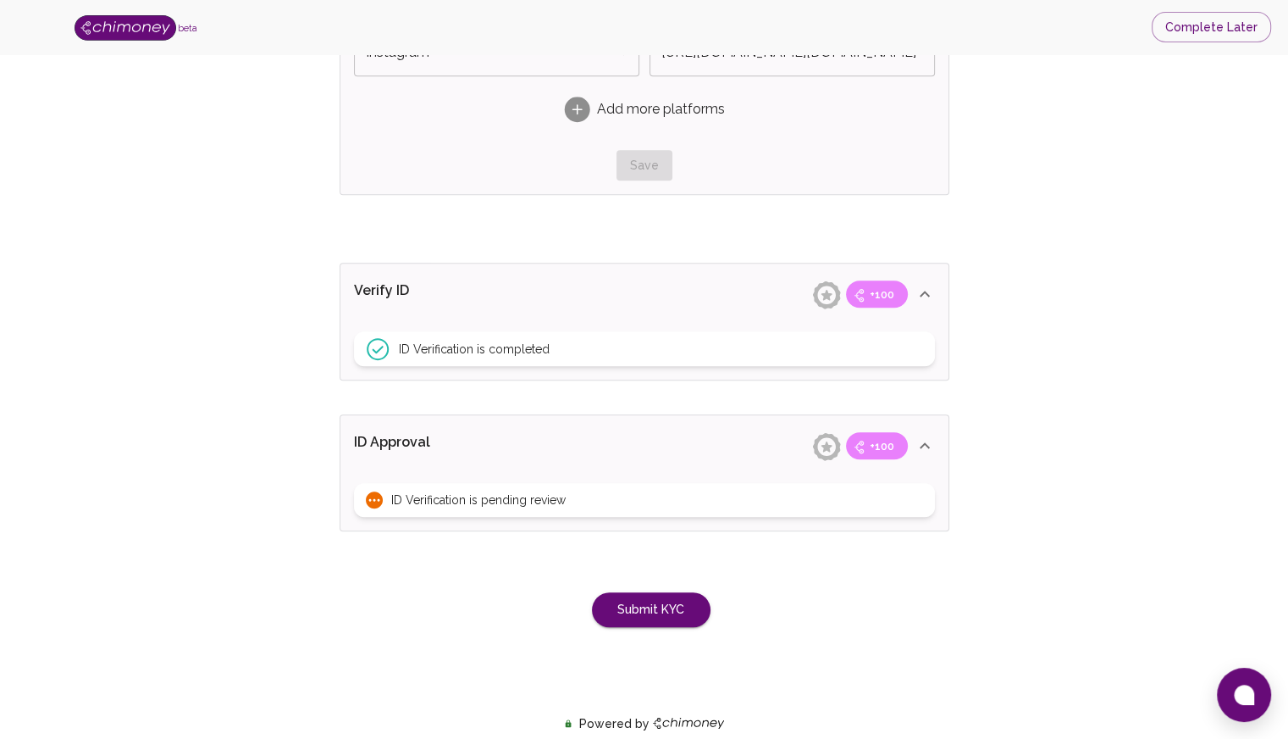
click at [917, 28] on div "beta Complete Later" at bounding box center [644, 27] width 1288 height 54
click at [1187, 36] on button "Complete Later" at bounding box center [1211, 27] width 119 height 31
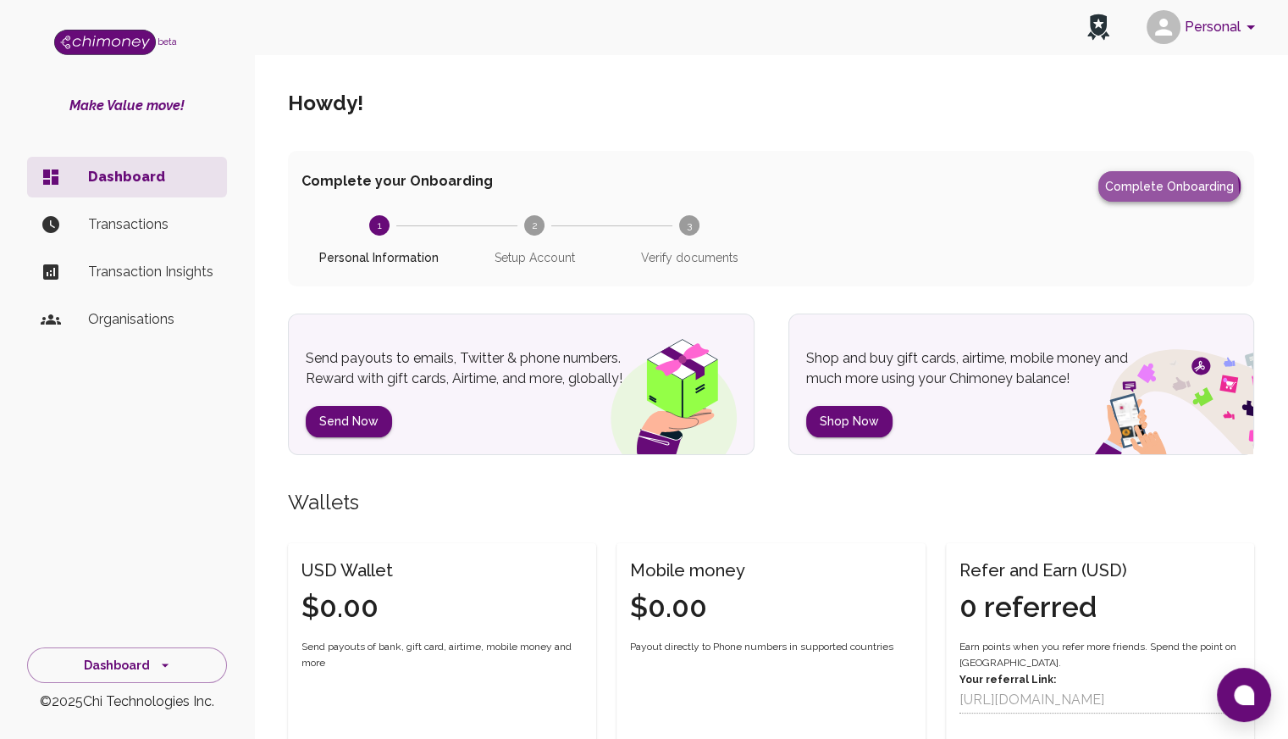
click at [1156, 191] on button "Complete Onboarding" at bounding box center [1170, 186] width 142 height 30
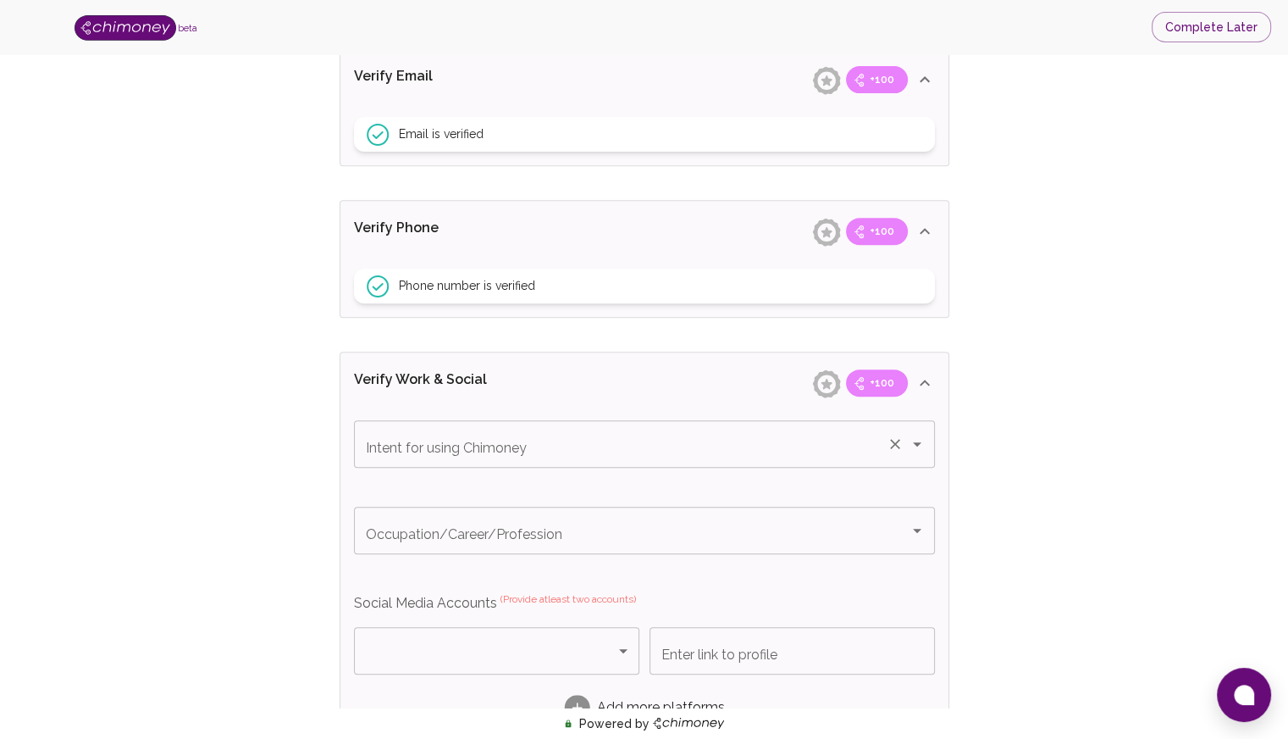
scroll to position [739, 0]
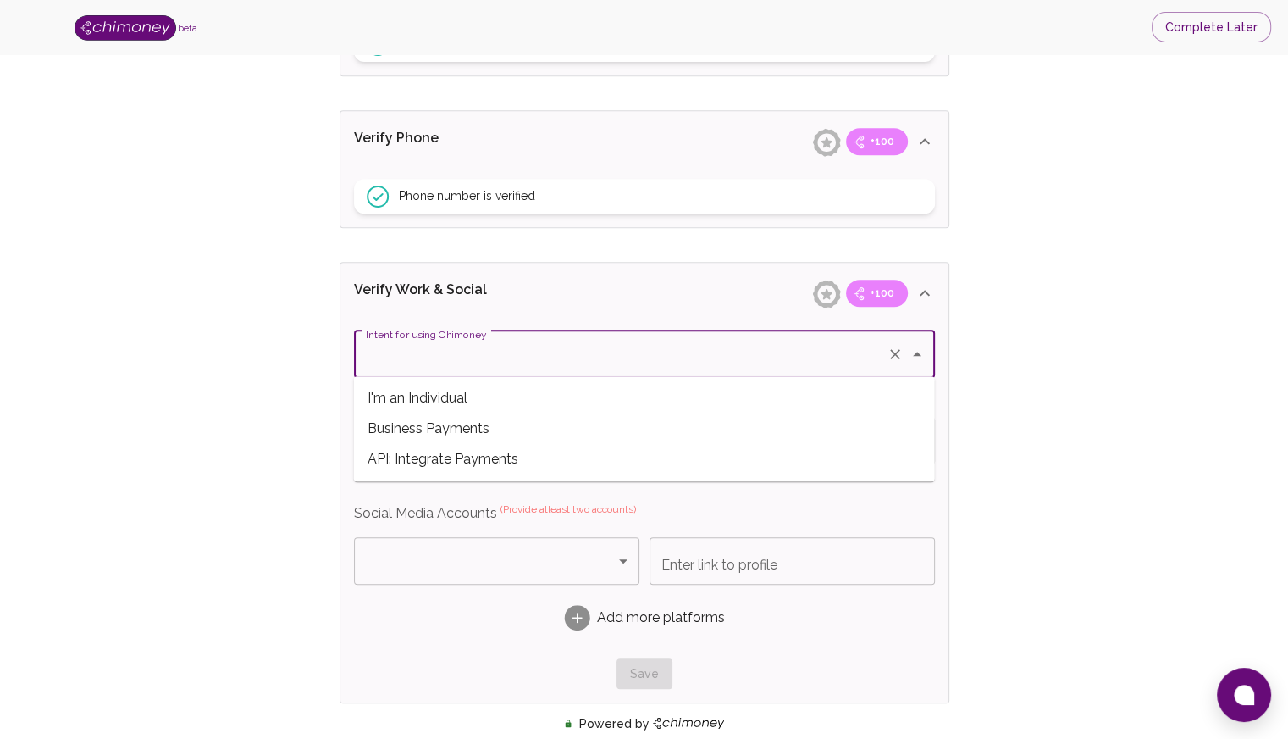
click at [789, 363] on input "Intent for using Chimoney" at bounding box center [621, 354] width 518 height 32
click at [442, 428] on span "Business Payments" at bounding box center [644, 428] width 581 height 30
type input "Business Payments"
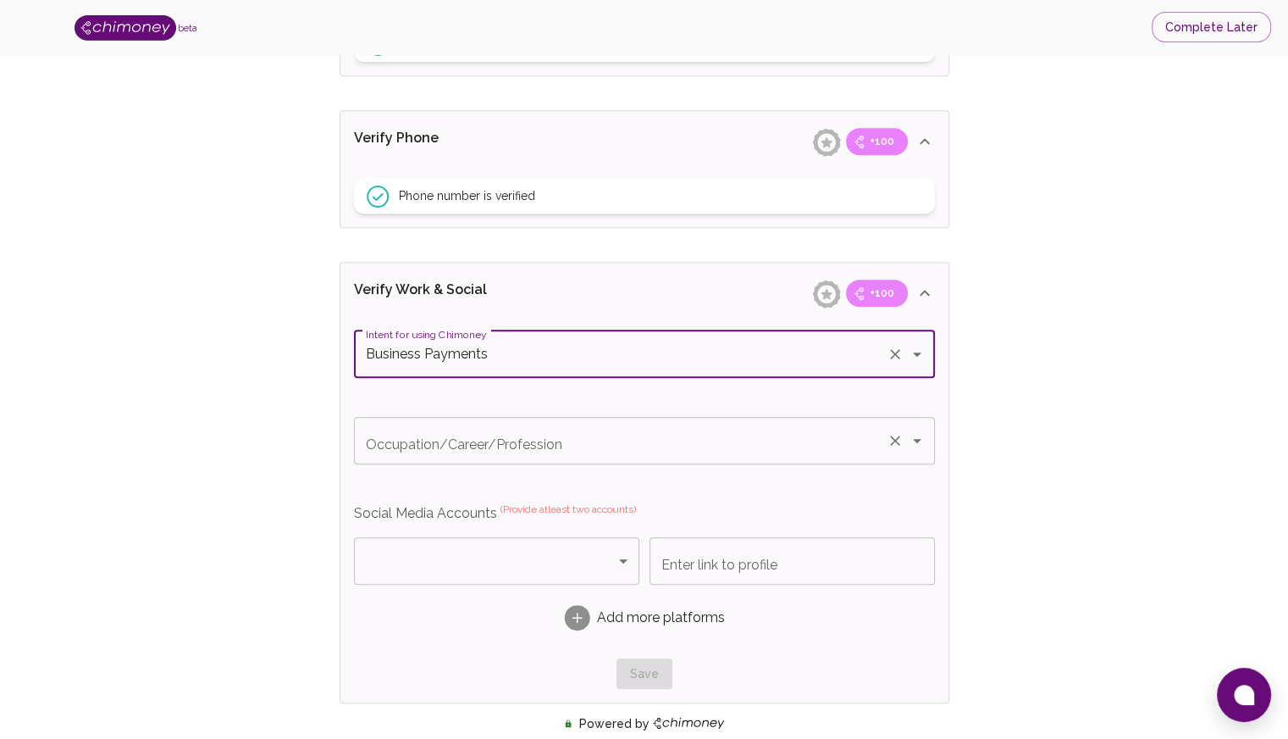
click at [495, 444] on input "Occupation/Career/Profession" at bounding box center [621, 440] width 518 height 32
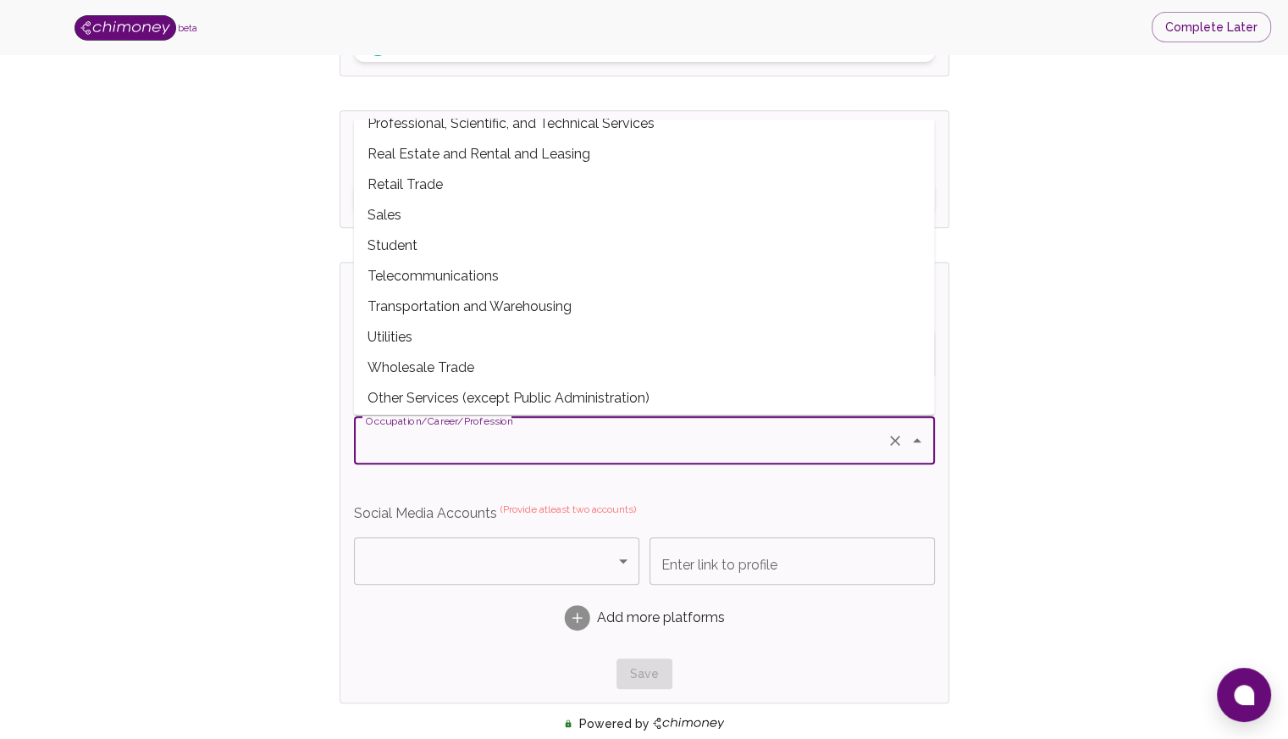
scroll to position [541, 0]
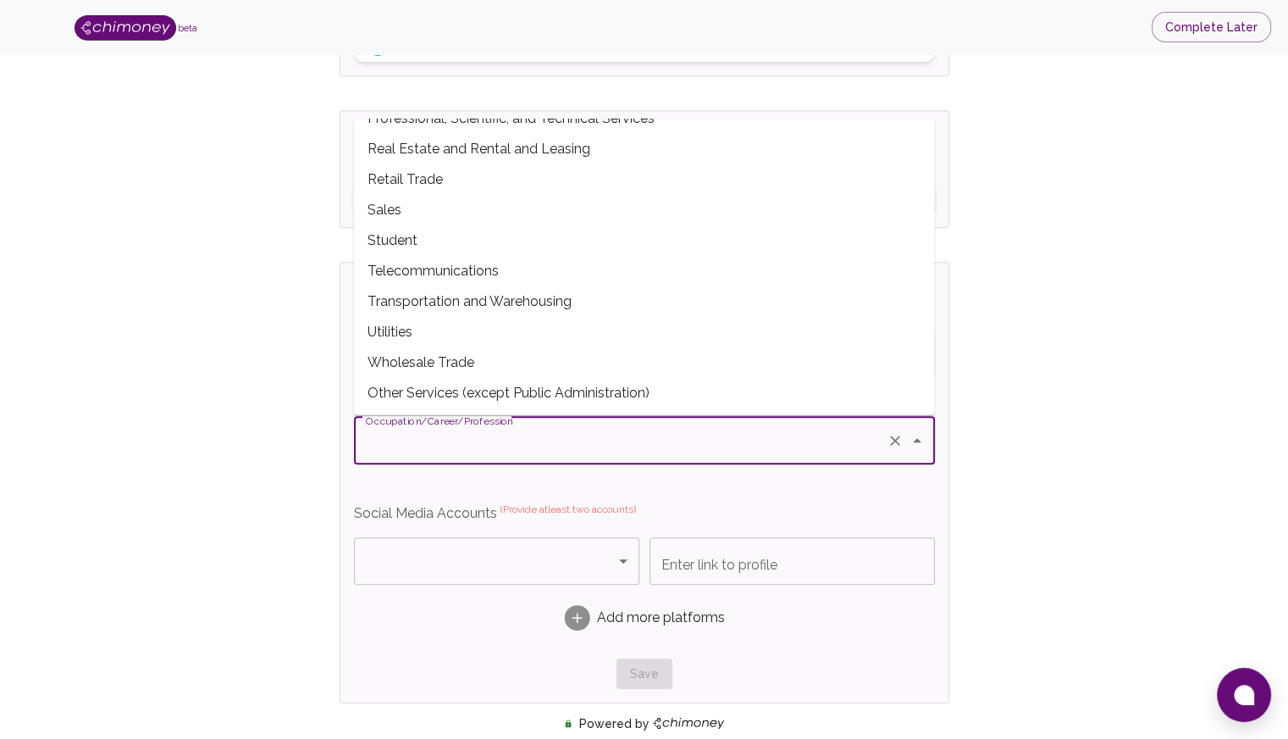
click at [444, 390] on span "Other Services (except Public Administration)" at bounding box center [644, 393] width 581 height 30
type input "Other Services (except Public Administration)"
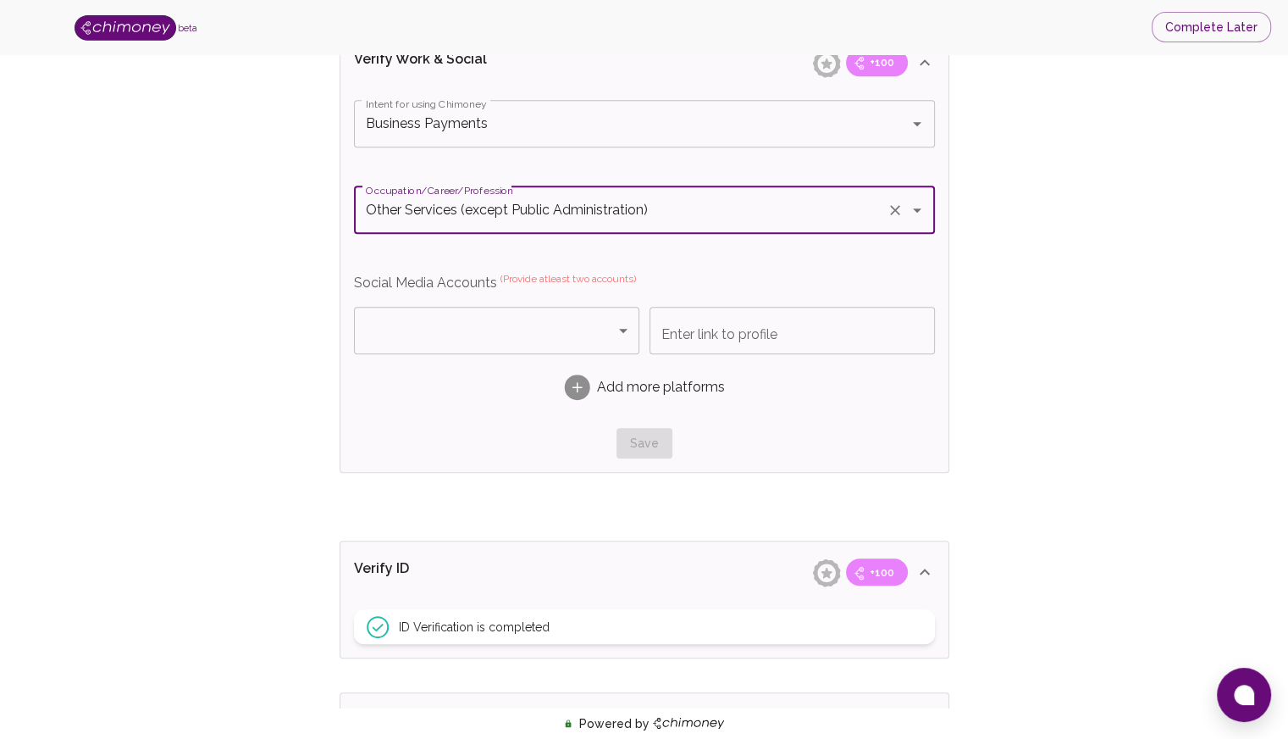
scroll to position [993, 0]
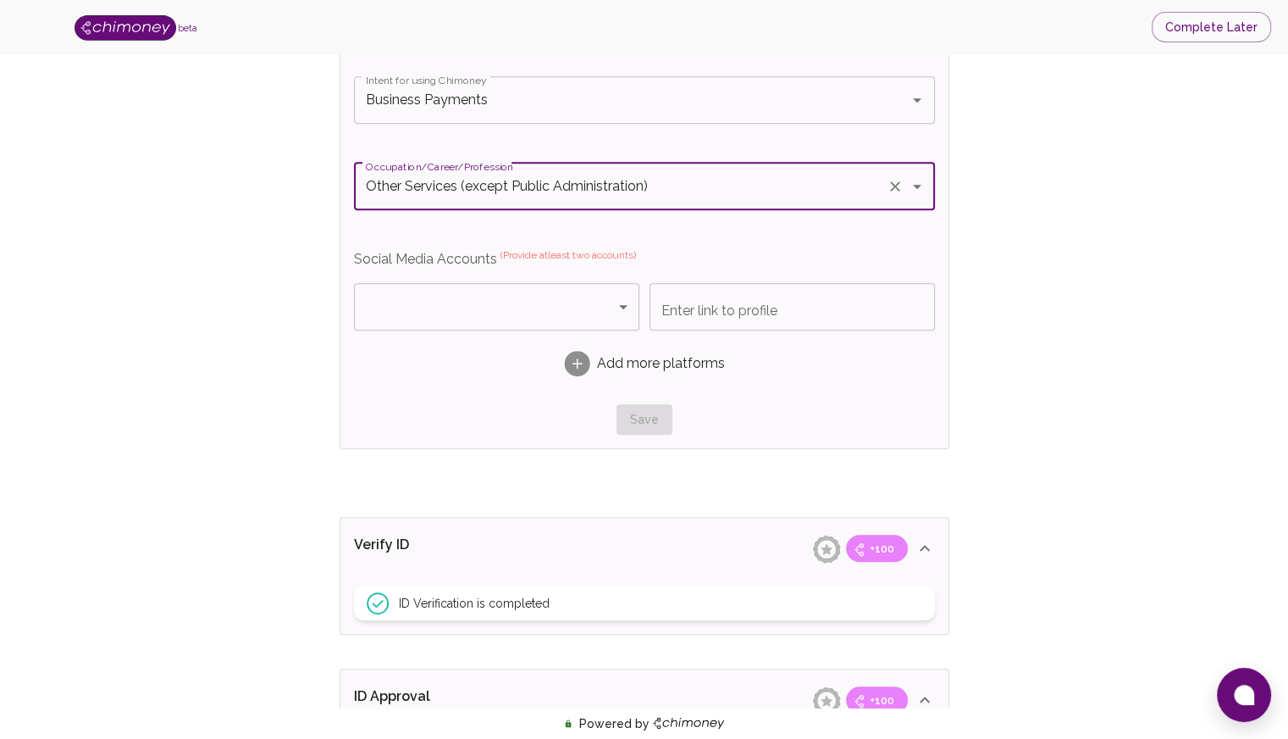
click at [568, 305] on body "beta Complete Later Verify ID and Earn Complete verification steps to earn Rewa…" at bounding box center [644, 1] width 1288 height 1989
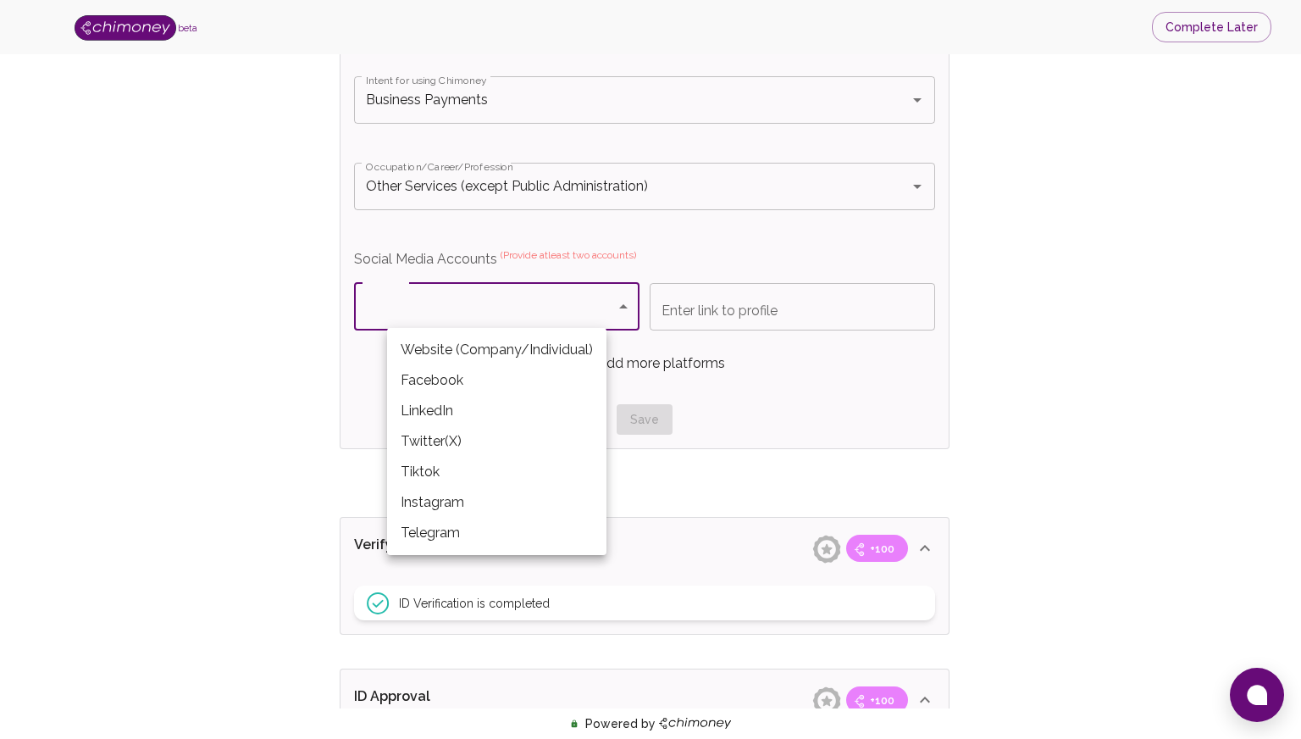
click at [446, 497] on li "Instagram" at bounding box center [496, 502] width 219 height 30
type input "Instagram"
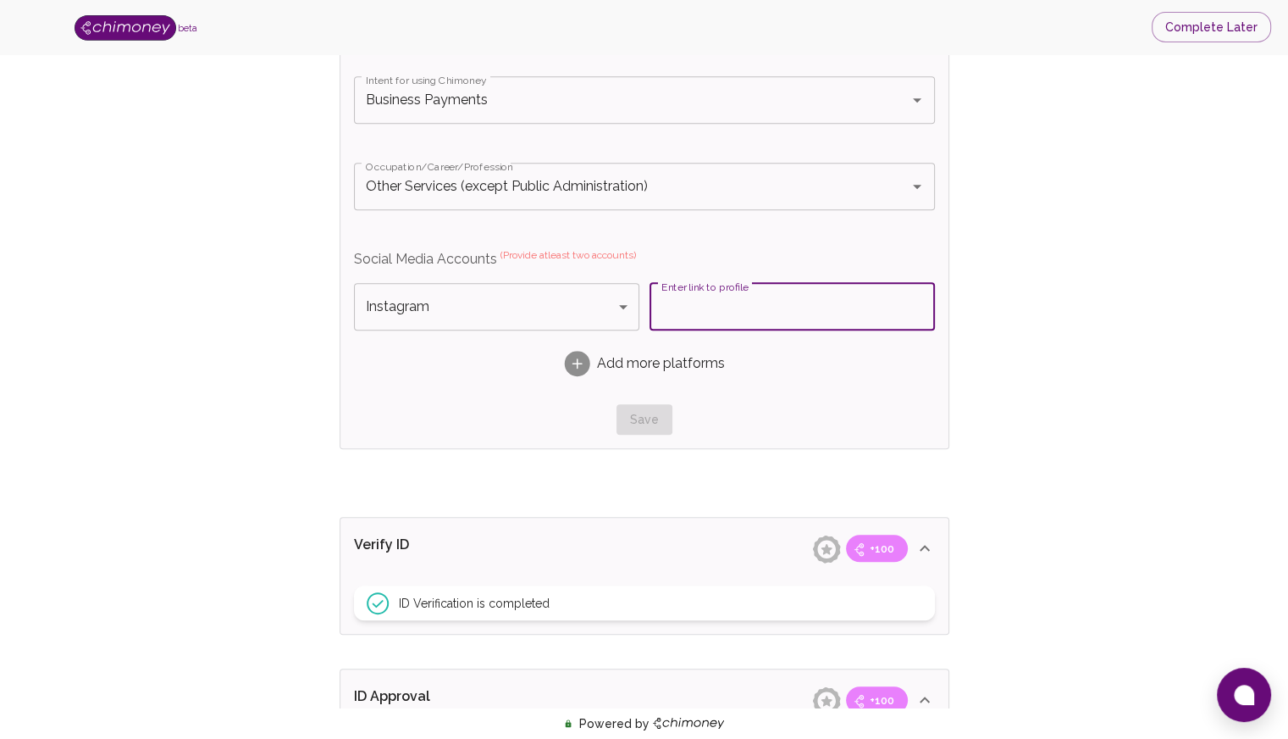
click at [671, 306] on input "Enter link to profile" at bounding box center [792, 306] width 285 height 47
paste input "https://www.instagram.com/mcp.travel/"
type input "https://www.instagram.com/mcp.travel/"
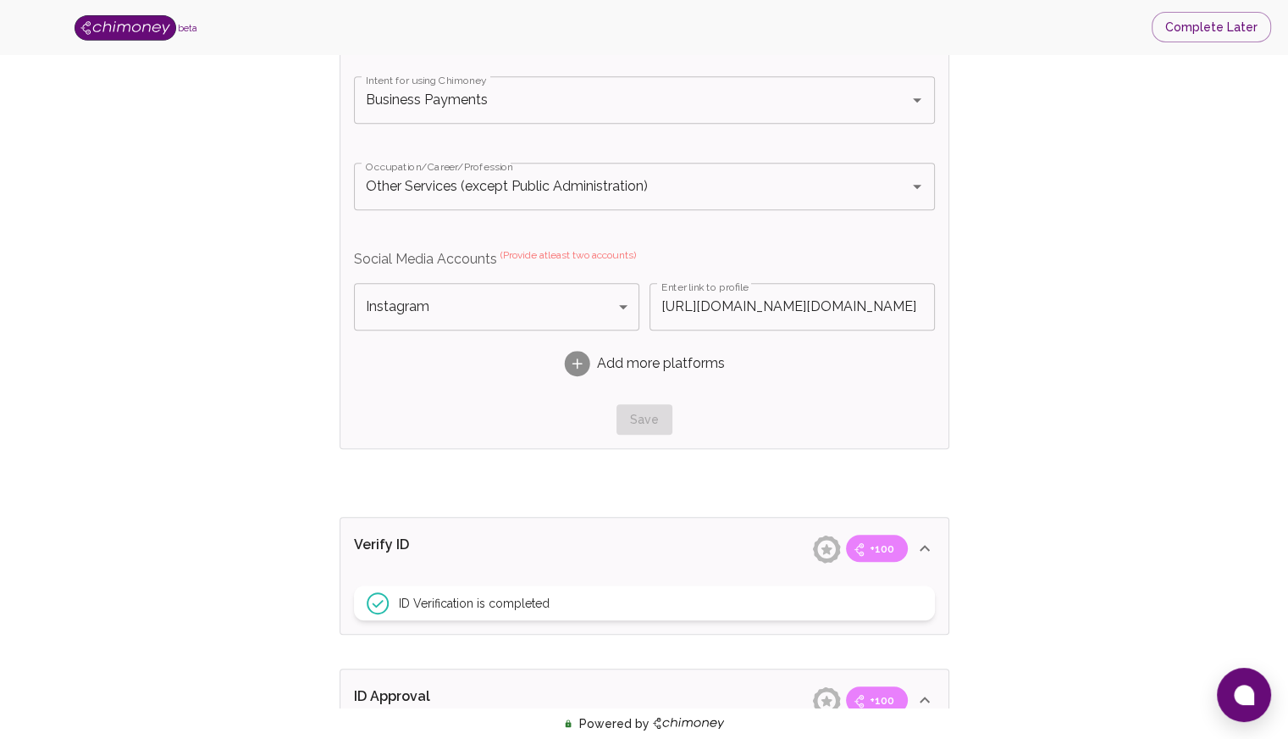
click at [576, 363] on rect at bounding box center [576, 363] width 25 height 25
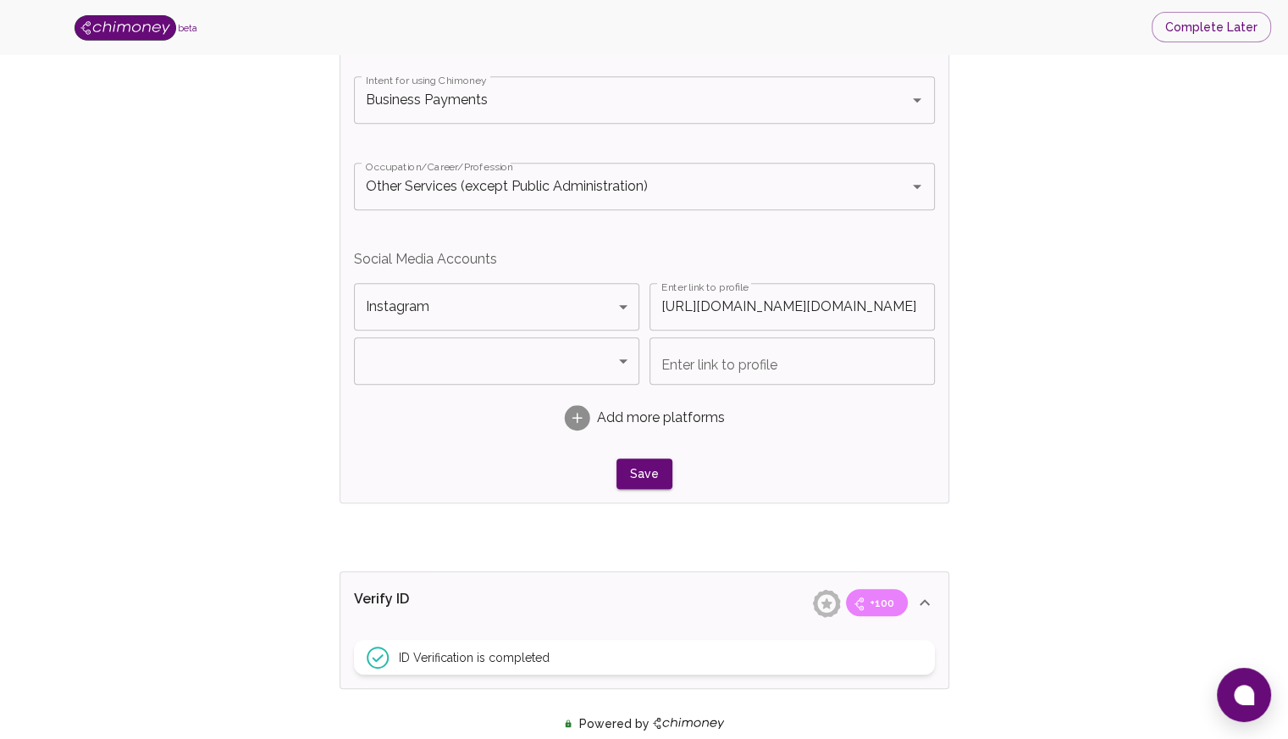
click at [622, 361] on body "beta Complete Later Verify ID and Earn Complete verification steps to earn Rewa…" at bounding box center [644, 28] width 1288 height 2043
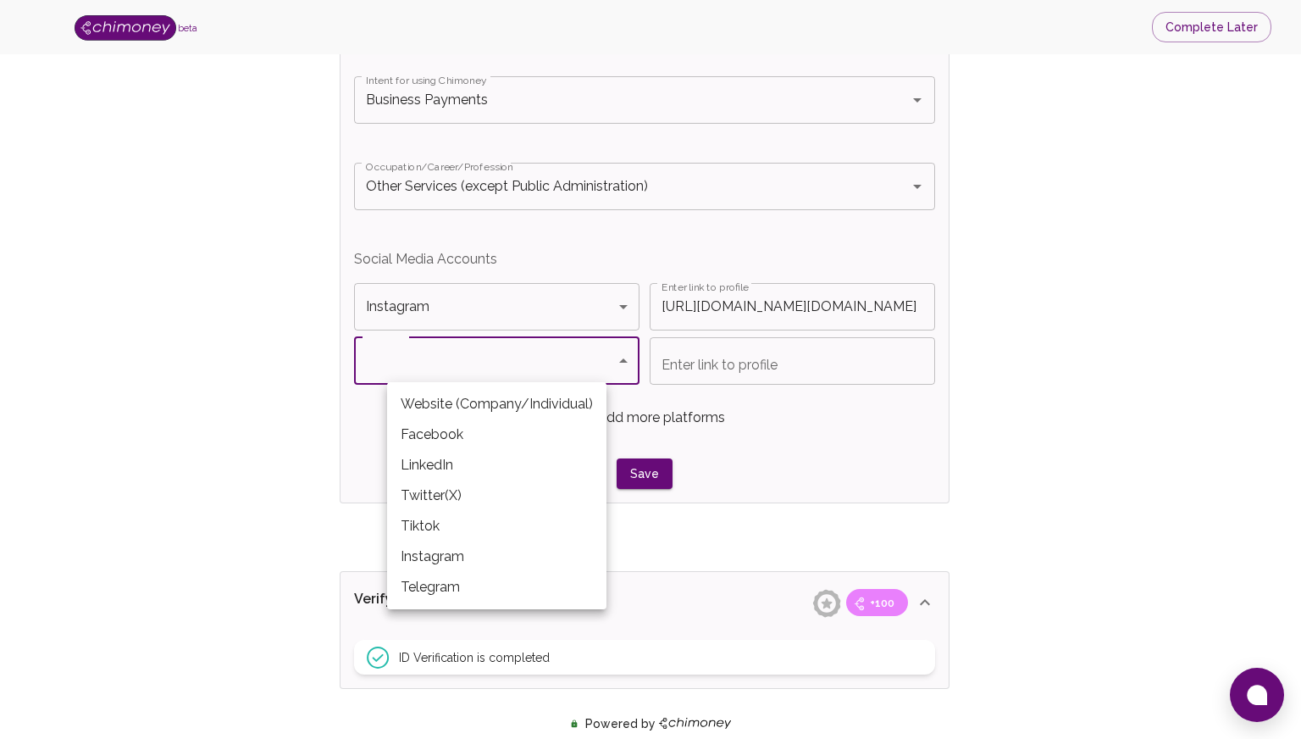
click at [455, 401] on li "Website (Company/Individual)" at bounding box center [496, 404] width 219 height 30
type input "Website (Company/Individual)"
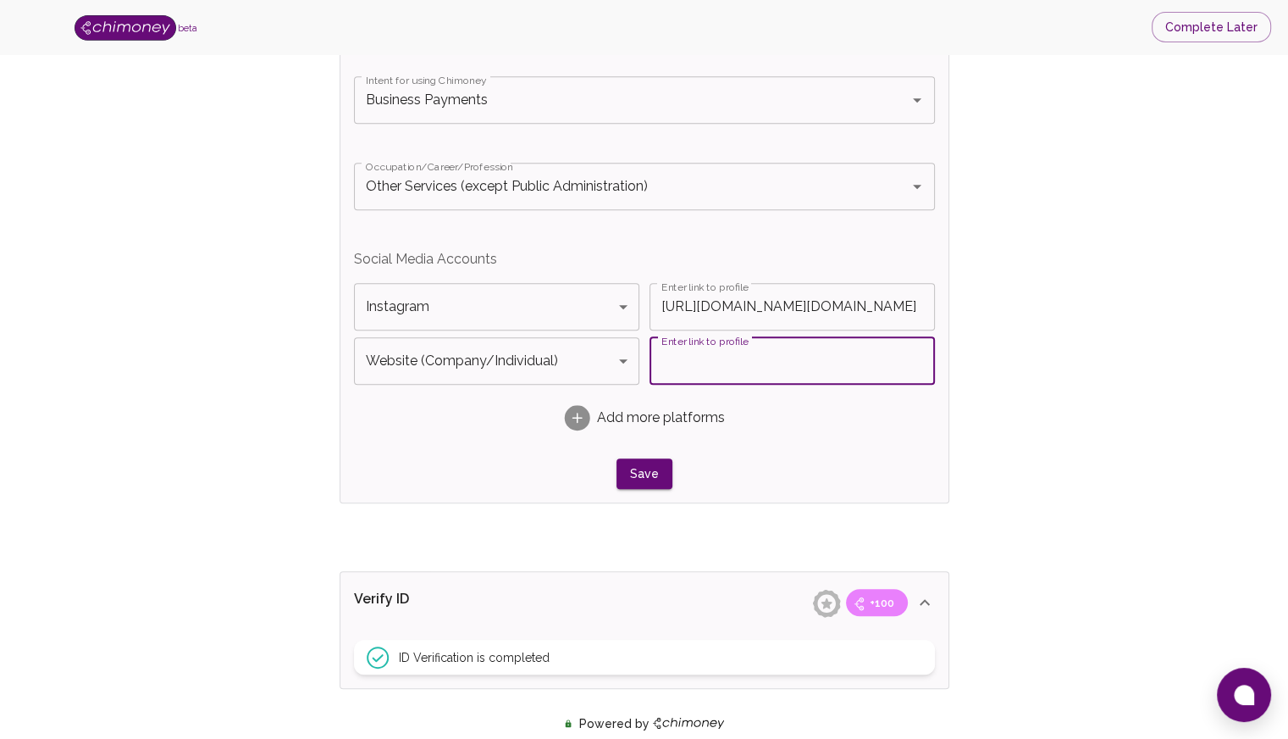
click at [700, 362] on input "Enter link to profile" at bounding box center [792, 360] width 285 height 47
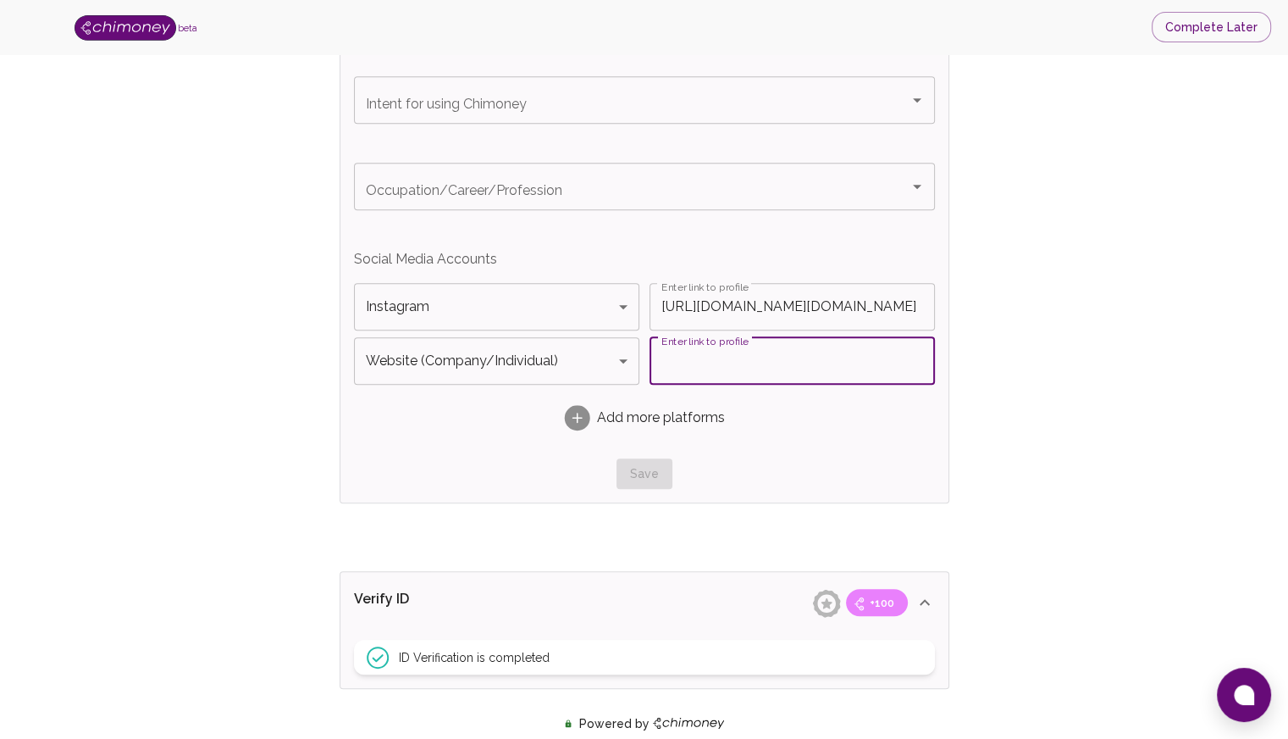
paste input "https://mconsultingltd.services/"
type input "https://mconsultingltd.services/"
click at [1099, 309] on div "Verify ID and Earn Complete verification steps to earn Reward +100 Verify Email…" at bounding box center [644, 41] width 1180 height 1909
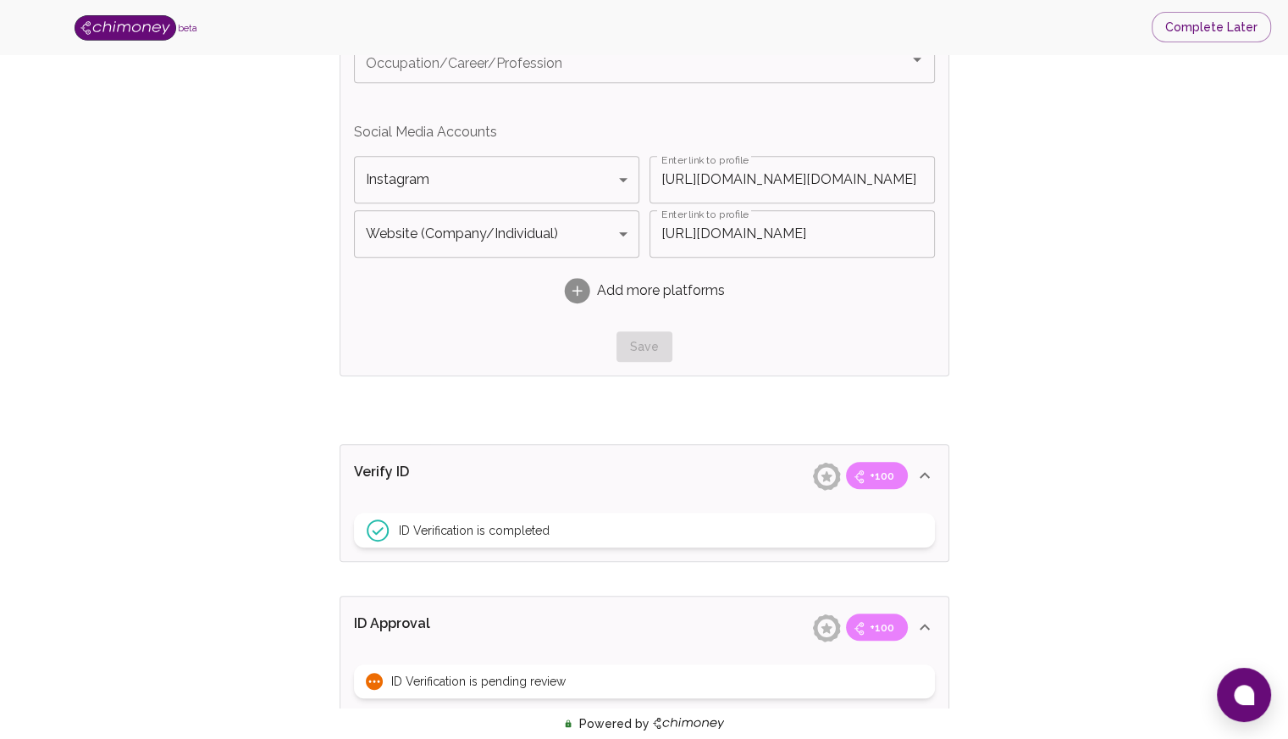
scroll to position [1301, 0]
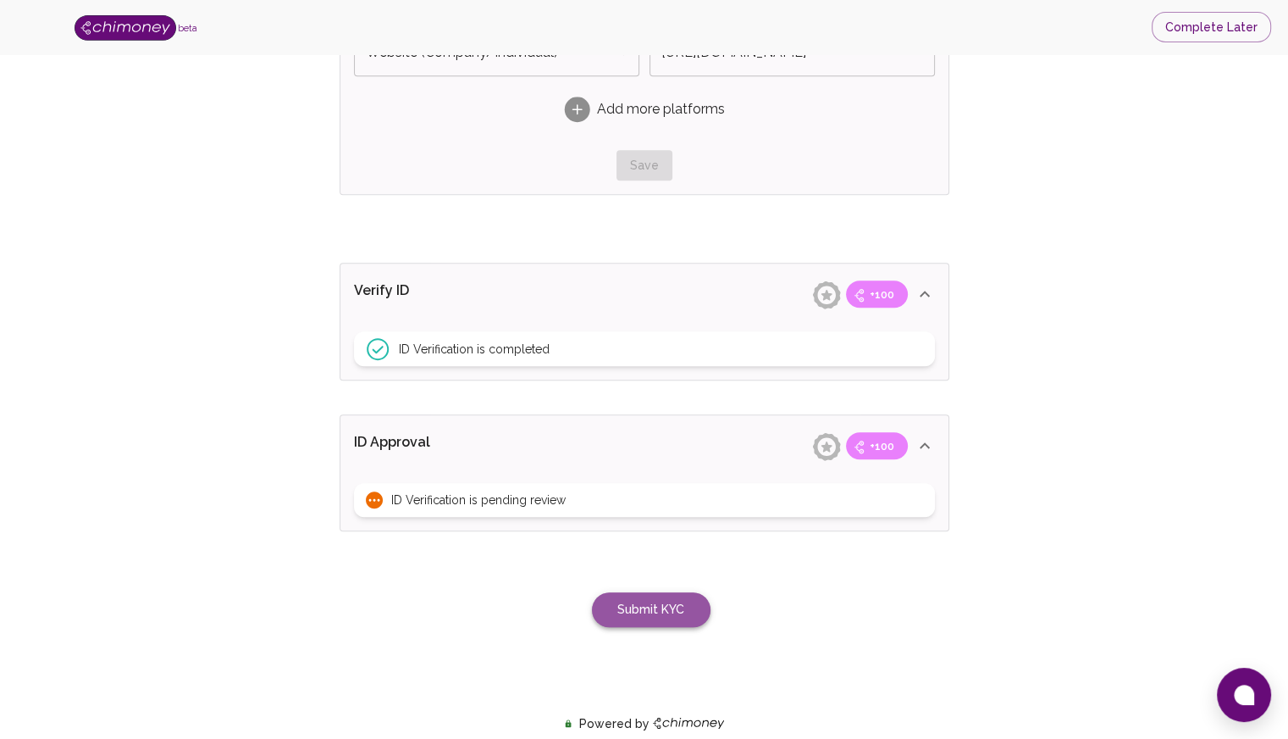
click at [617, 594] on button "Submit KYC" at bounding box center [651, 609] width 119 height 35
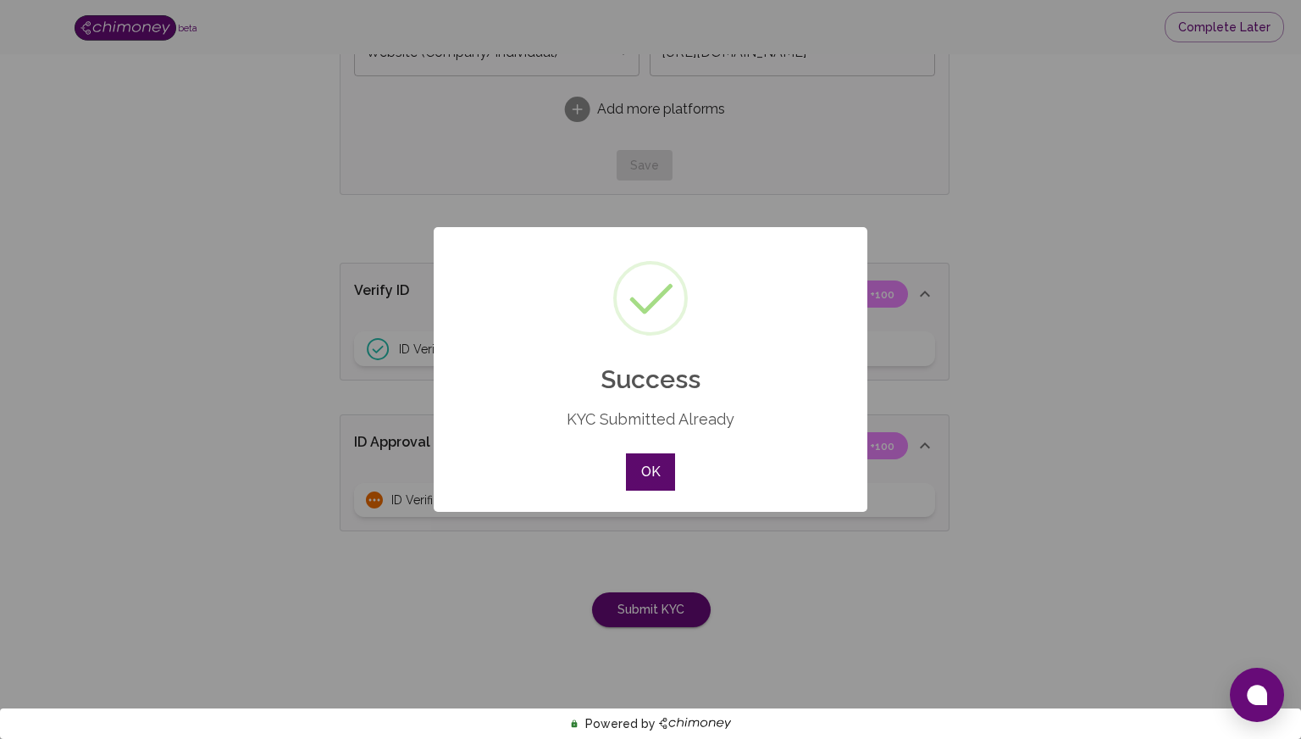
click at [661, 485] on button "OK" at bounding box center [650, 471] width 49 height 37
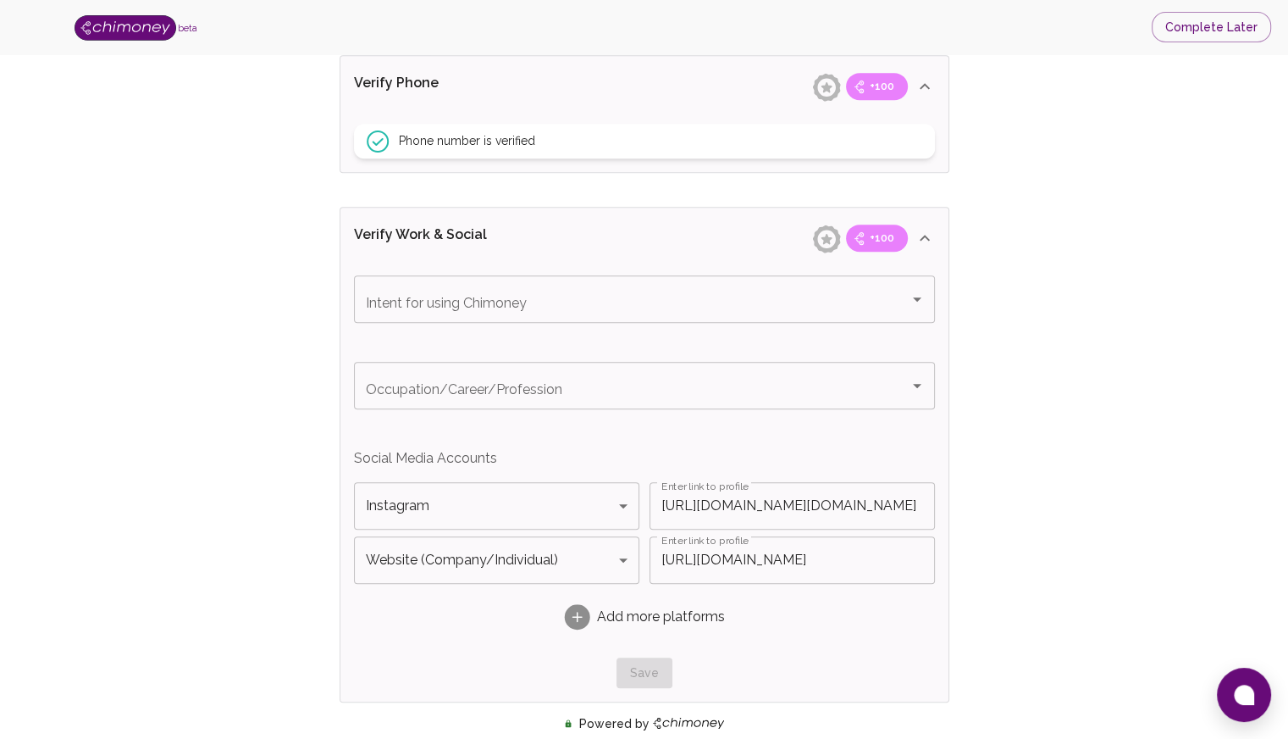
scroll to position [793, 0]
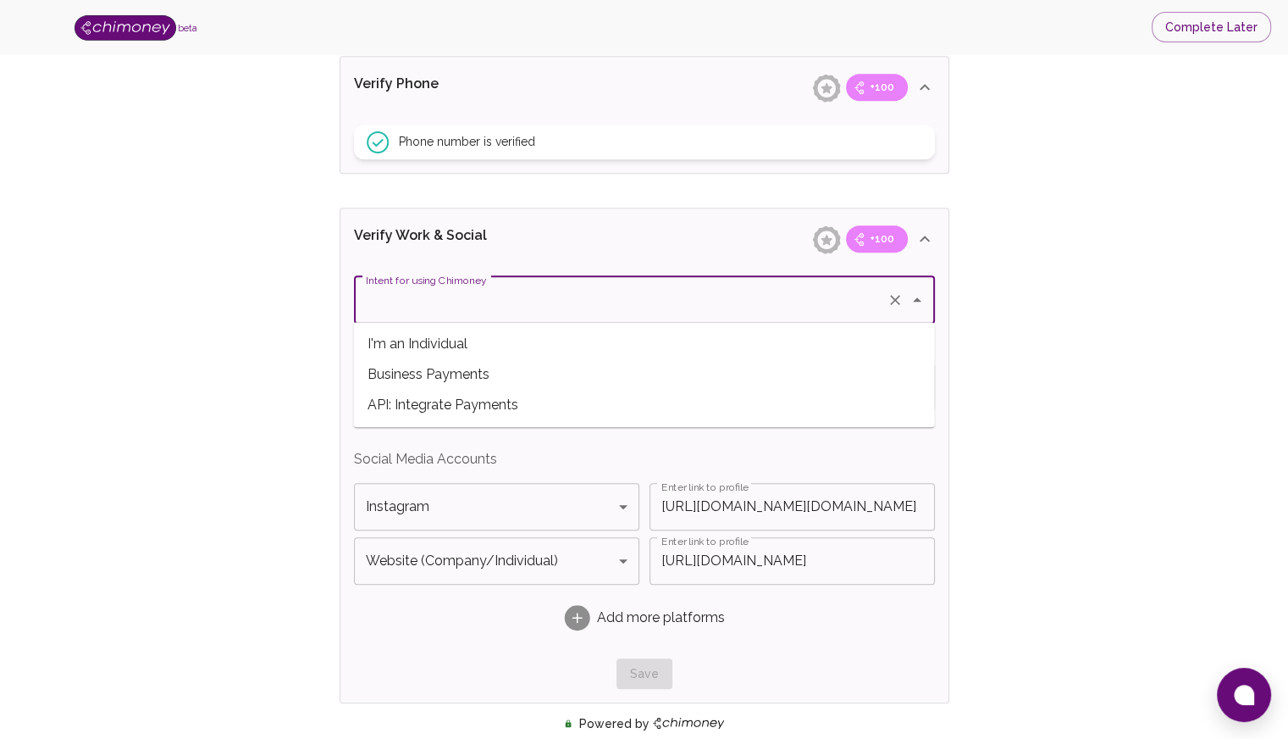
click at [789, 313] on input "Intent for using Chimoney" at bounding box center [621, 300] width 518 height 32
click at [450, 377] on span "Business Payments" at bounding box center [644, 374] width 581 height 30
type input "Business Payments"
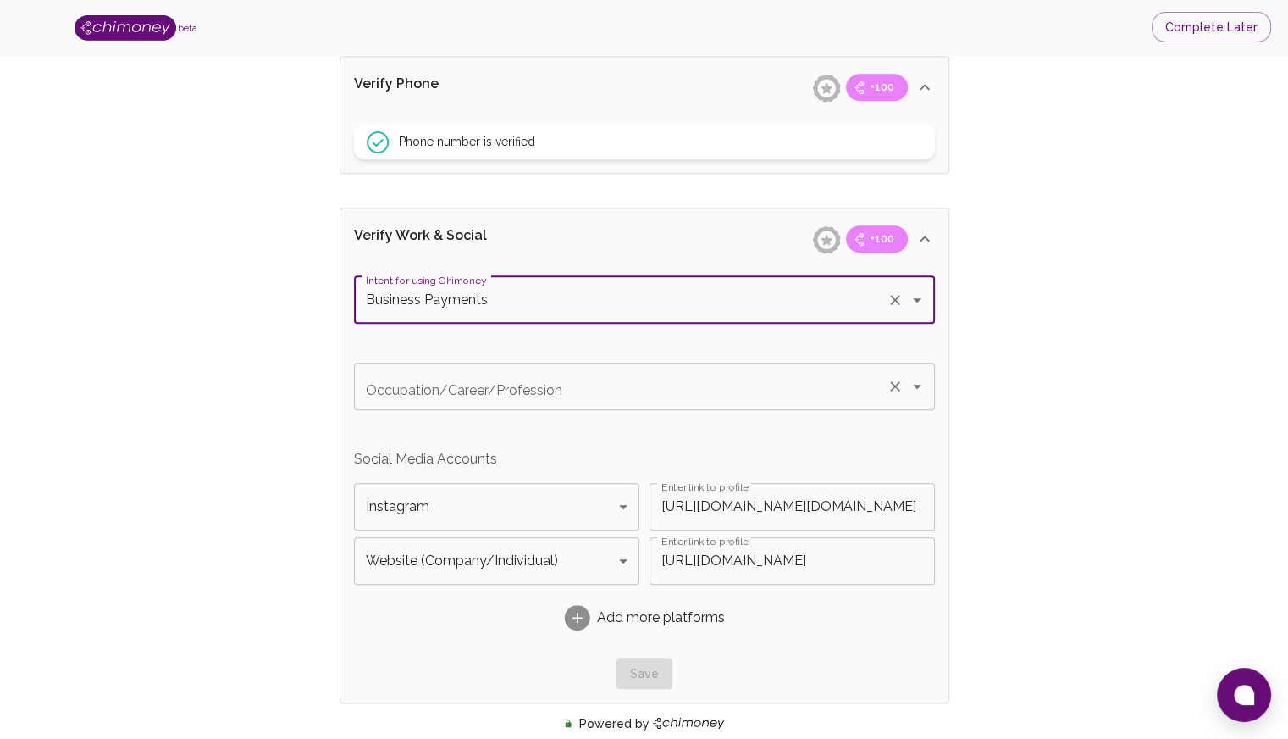
click at [489, 384] on input "Occupation/Career/Profession" at bounding box center [621, 386] width 518 height 32
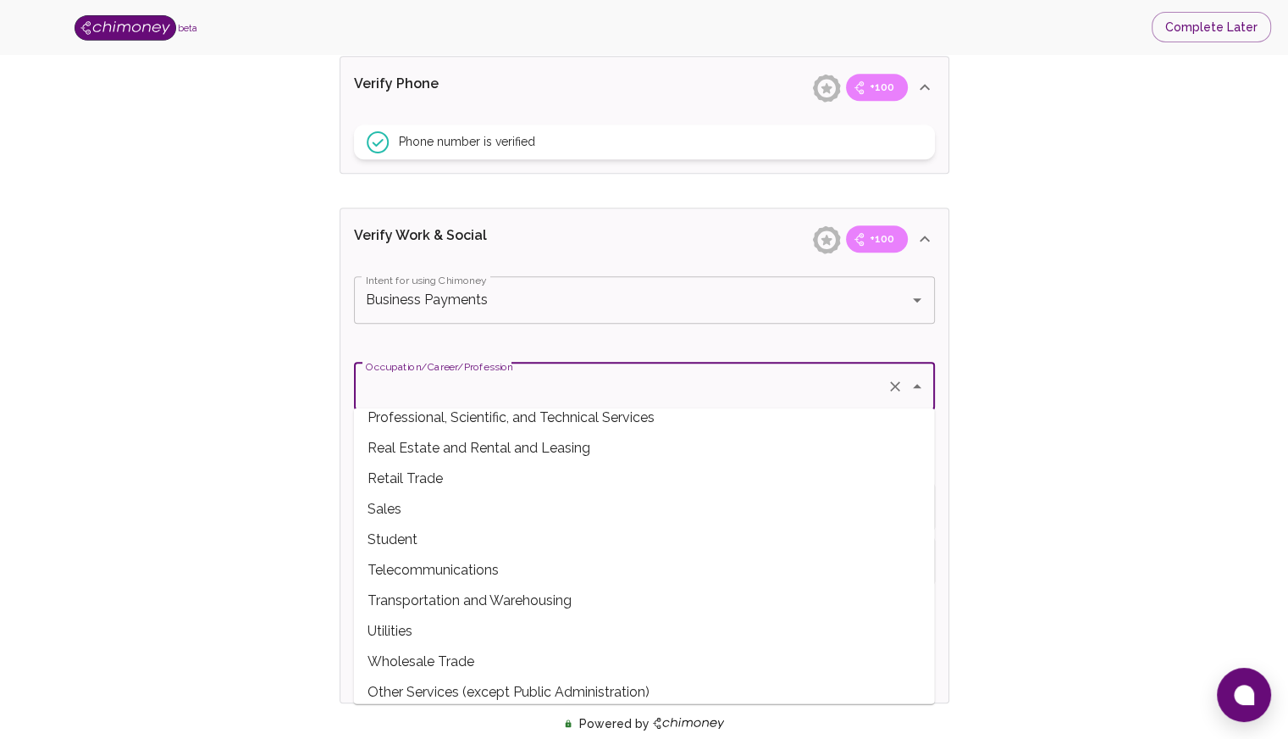
scroll to position [541, 0]
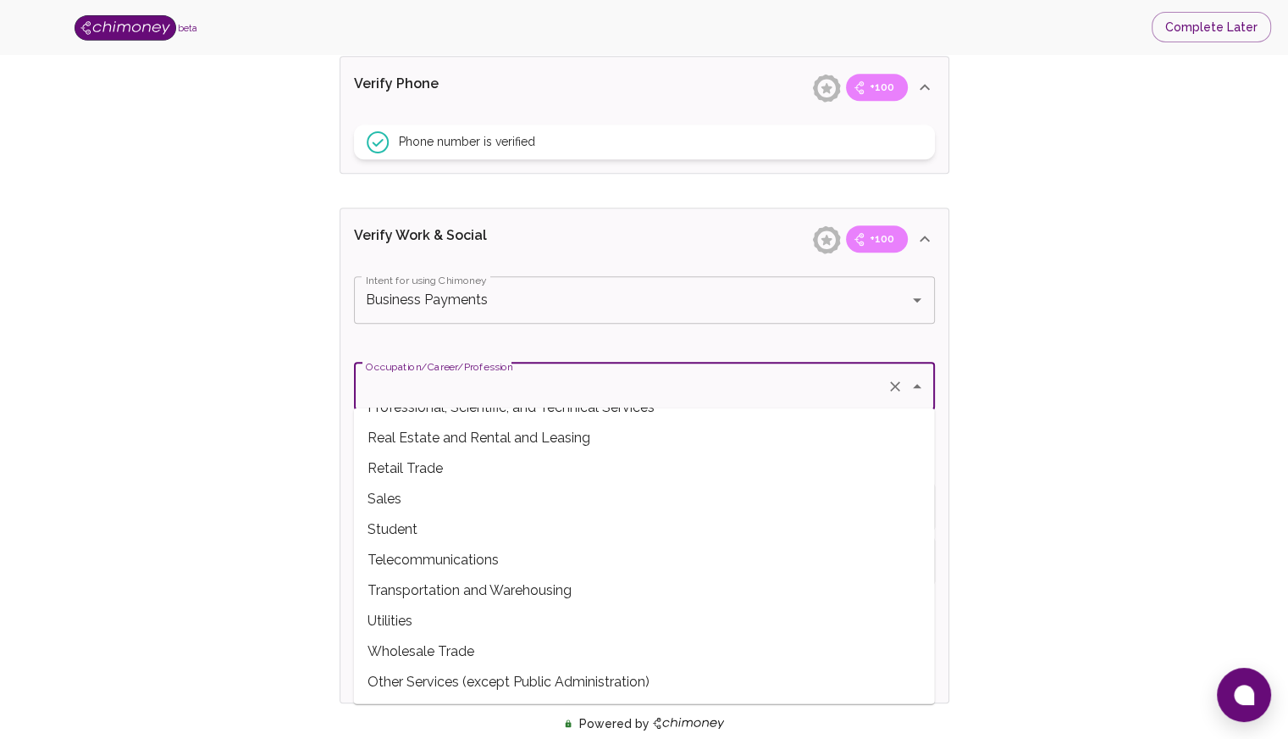
click at [445, 678] on span "Other Services (except Public Administration)" at bounding box center [644, 682] width 581 height 30
type input "Other Services (except Public Administration)"
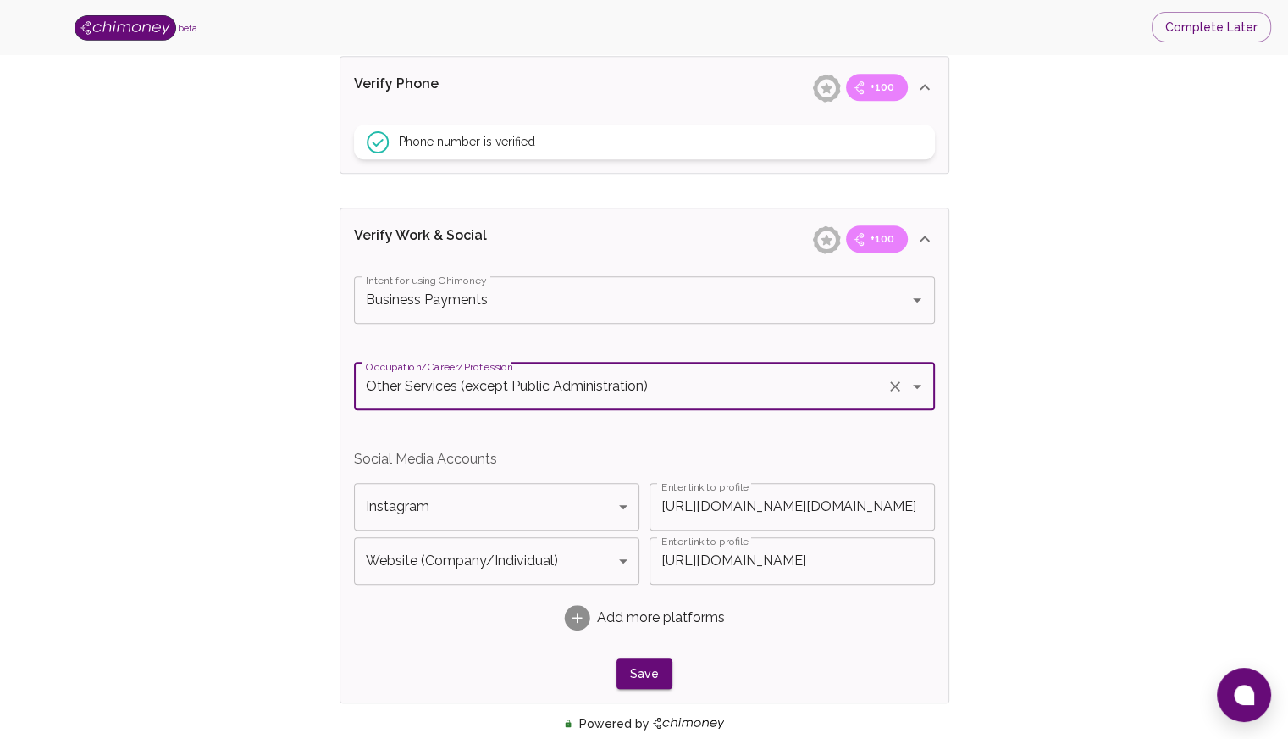
click at [1038, 438] on div "Verify ID and Earn Complete verification steps to earn Reward +100 Verify Email…" at bounding box center [644, 241] width 1180 height 1909
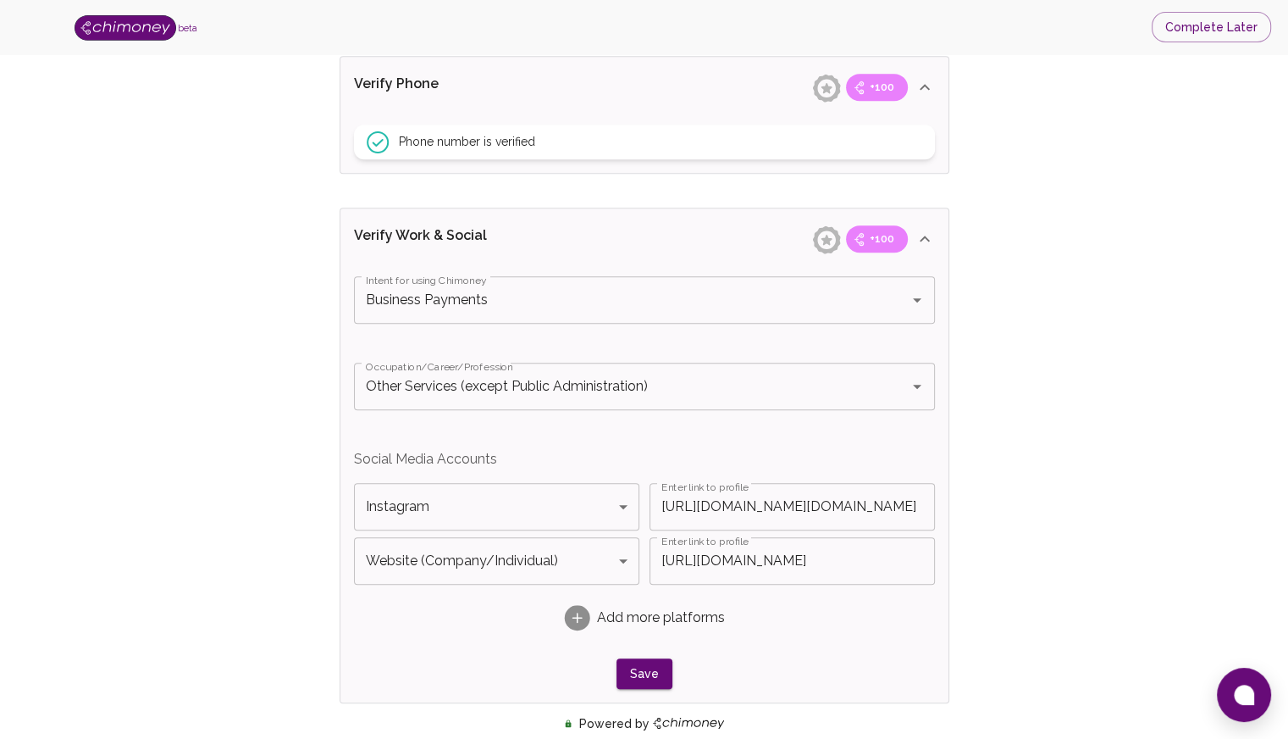
click at [635, 673] on button "Save" at bounding box center [645, 673] width 56 height 31
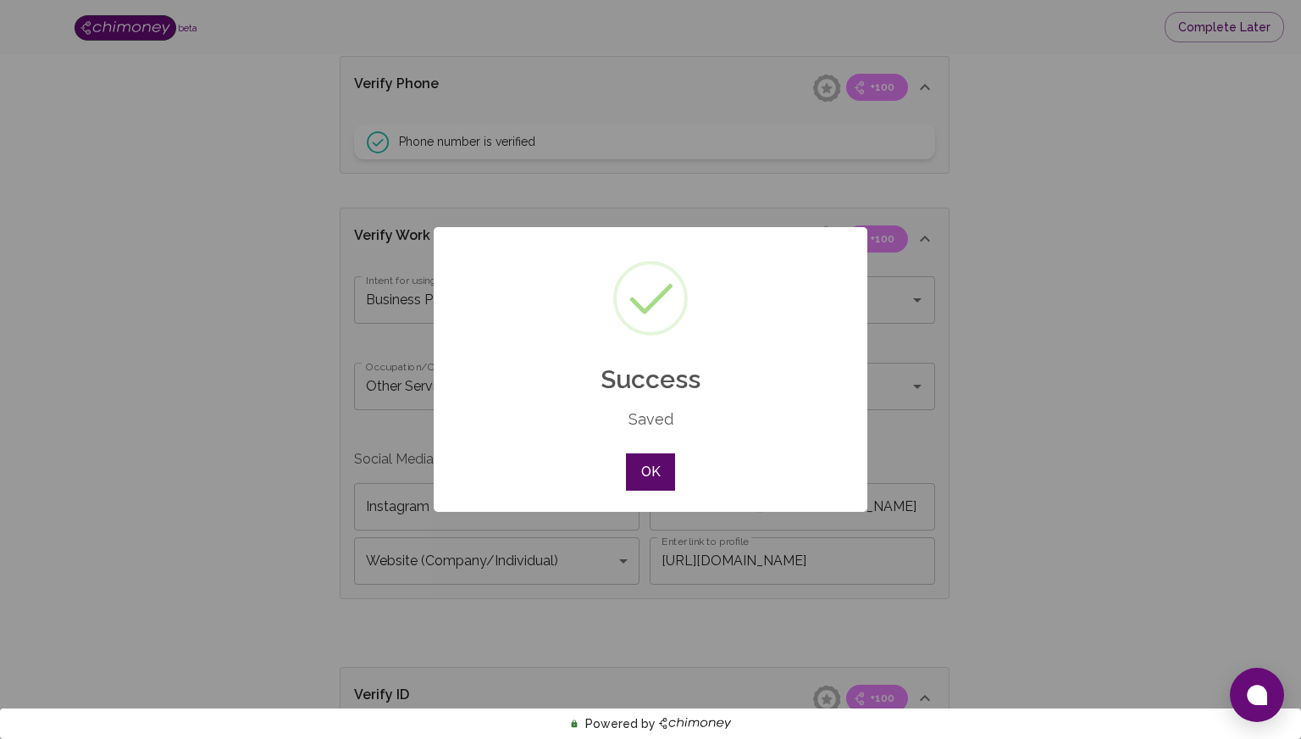
click at [655, 459] on button "OK" at bounding box center [650, 471] width 49 height 37
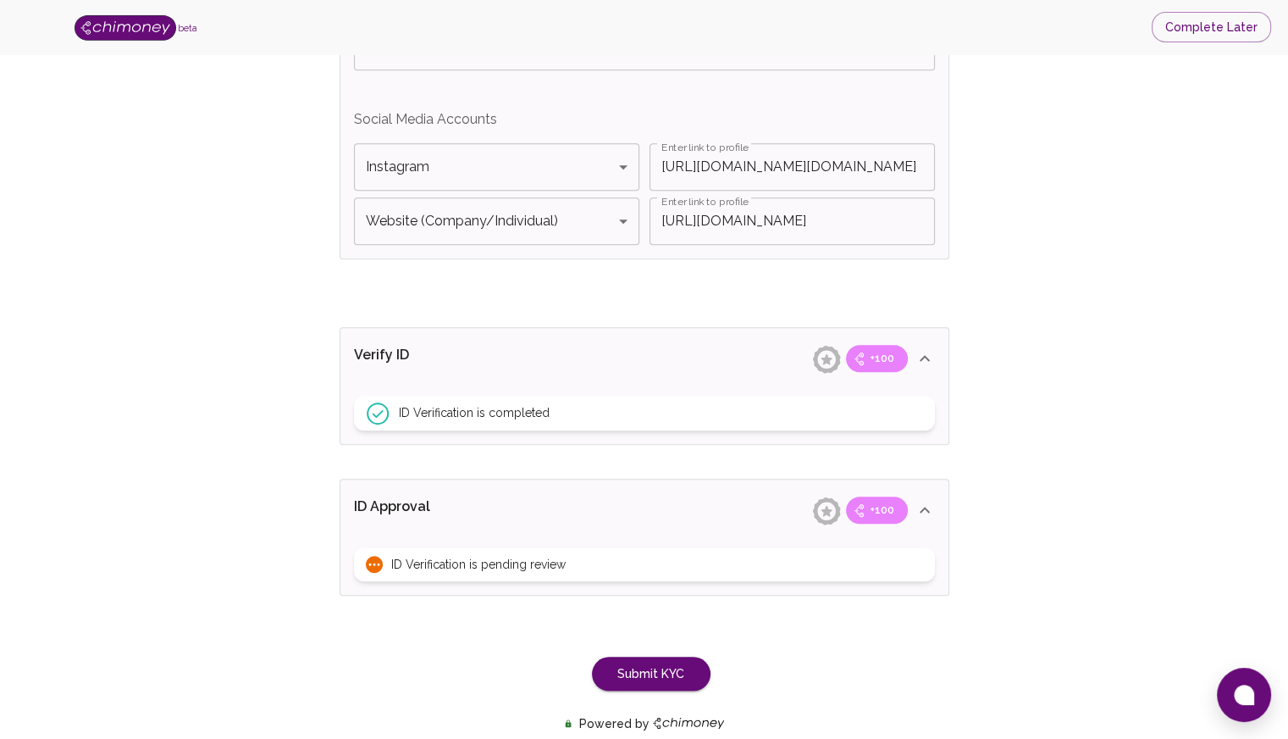
scroll to position [1197, 0]
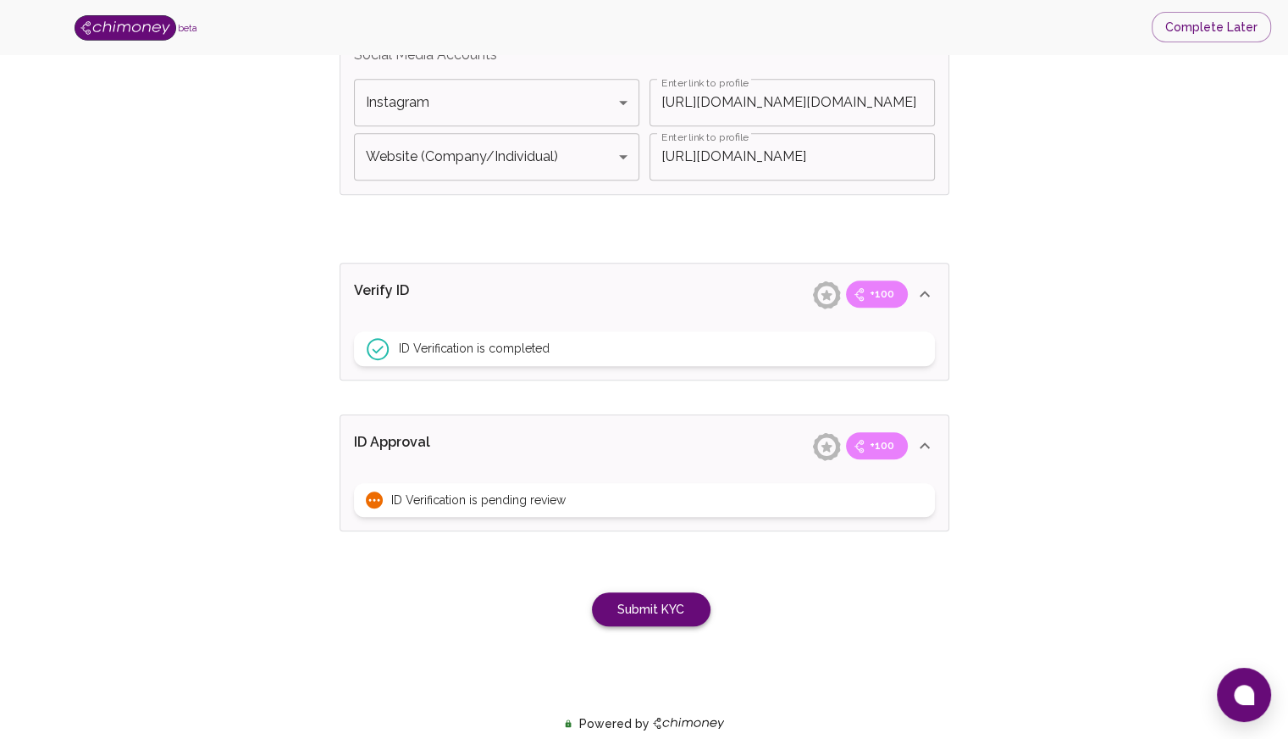
click at [664, 595] on button "Submit KYC" at bounding box center [651, 609] width 119 height 35
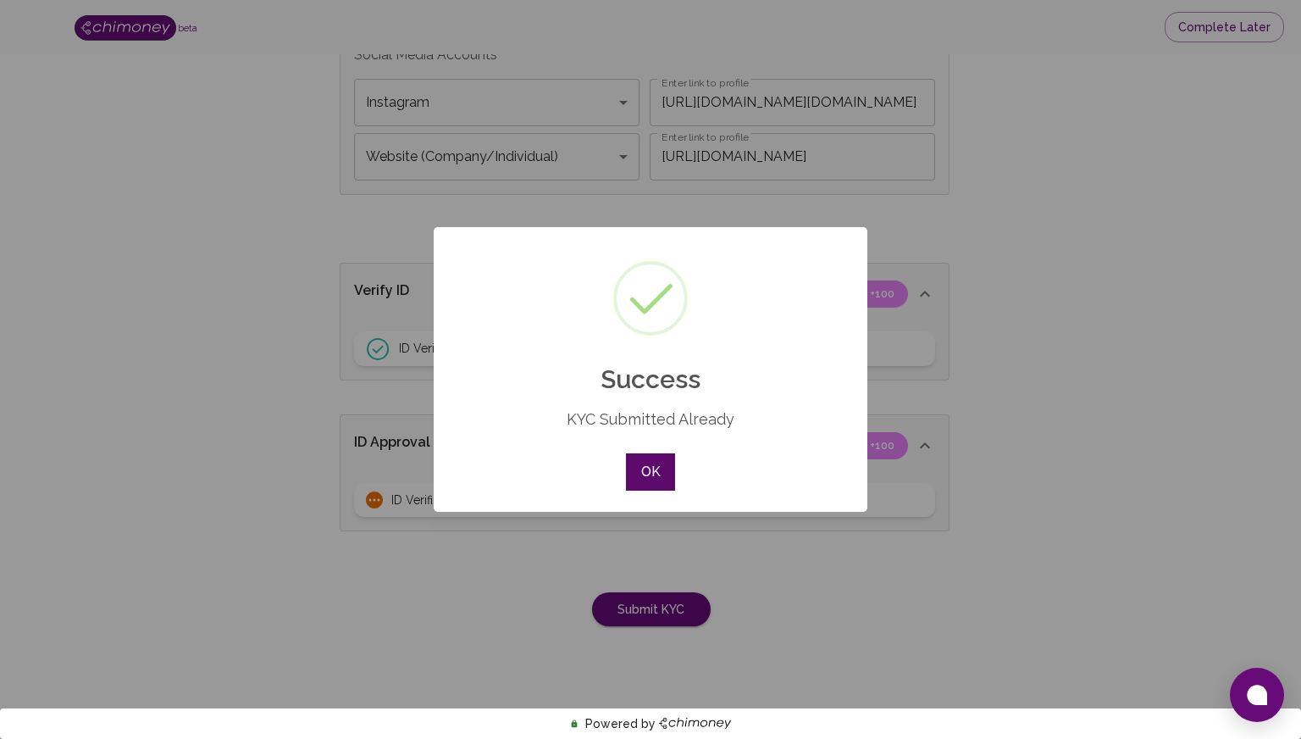
click at [657, 457] on button "OK" at bounding box center [650, 471] width 49 height 37
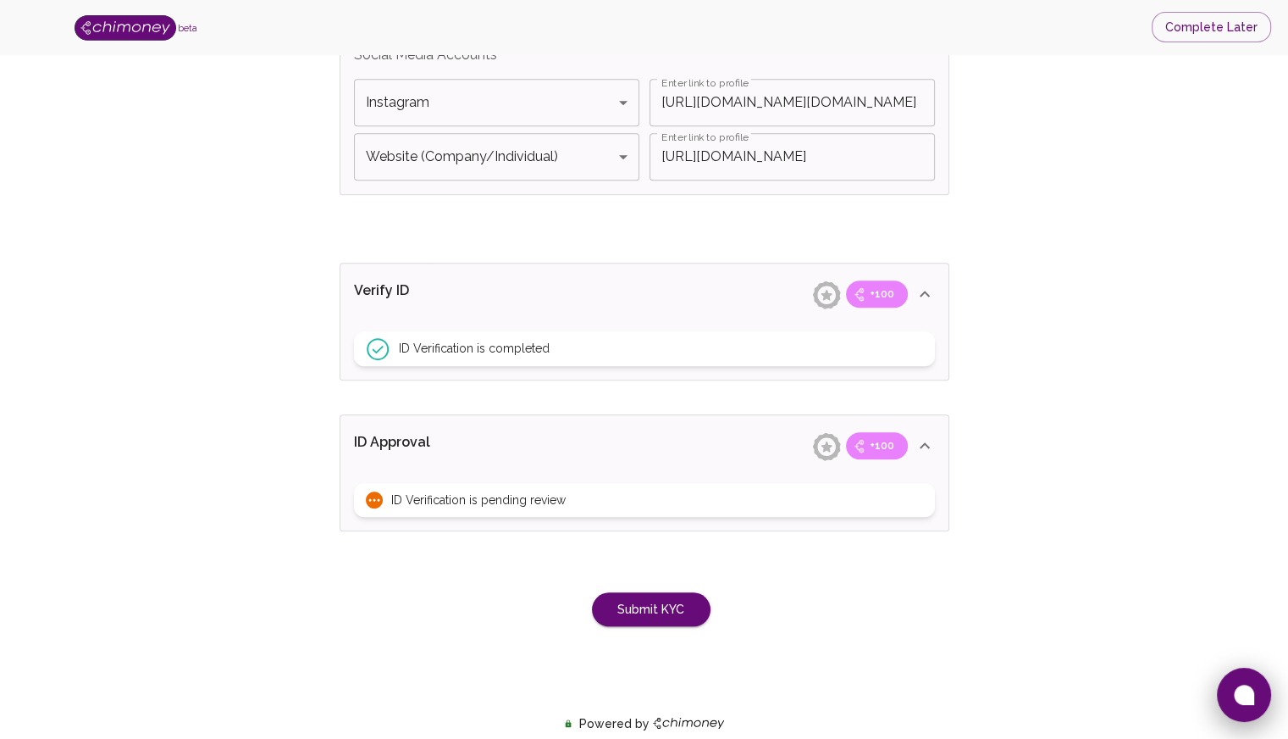
click at [1258, 706] on button at bounding box center [1244, 694] width 54 height 54
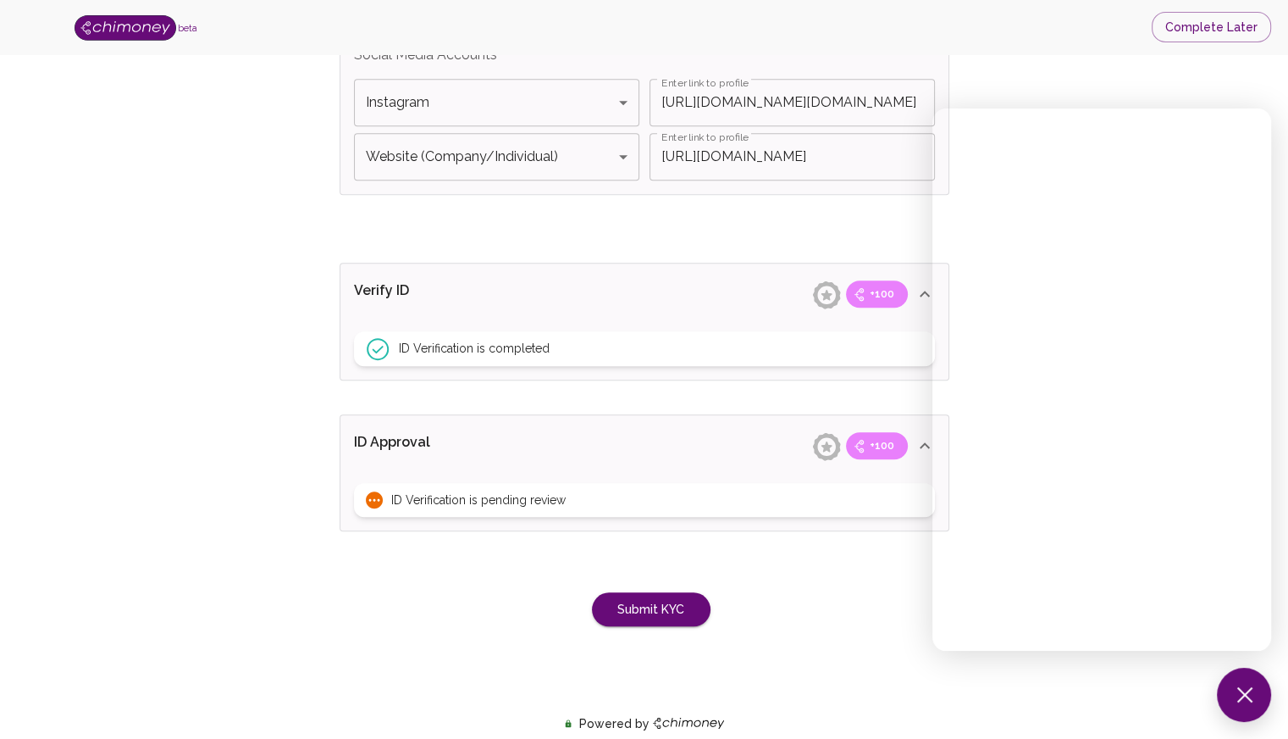
click at [848, 570] on div "Submit KYC" at bounding box center [644, 592] width 623 height 69
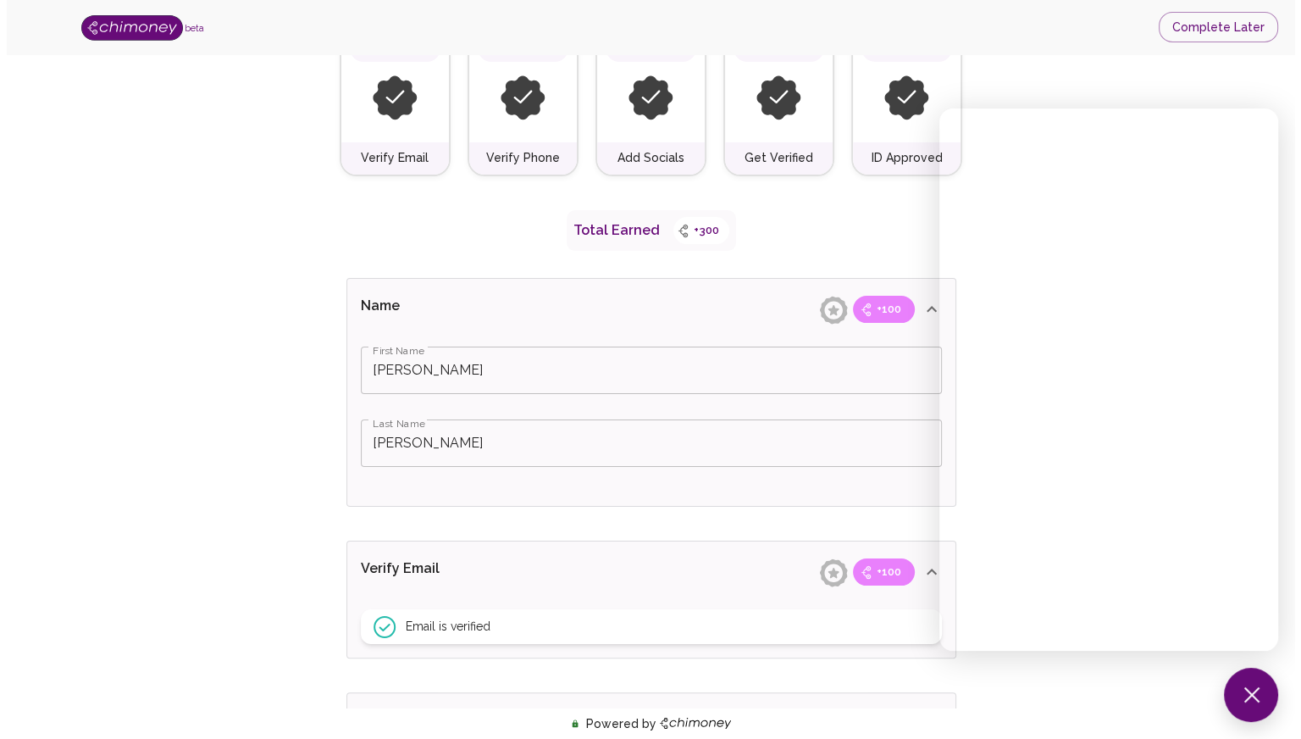
scroll to position [0, 0]
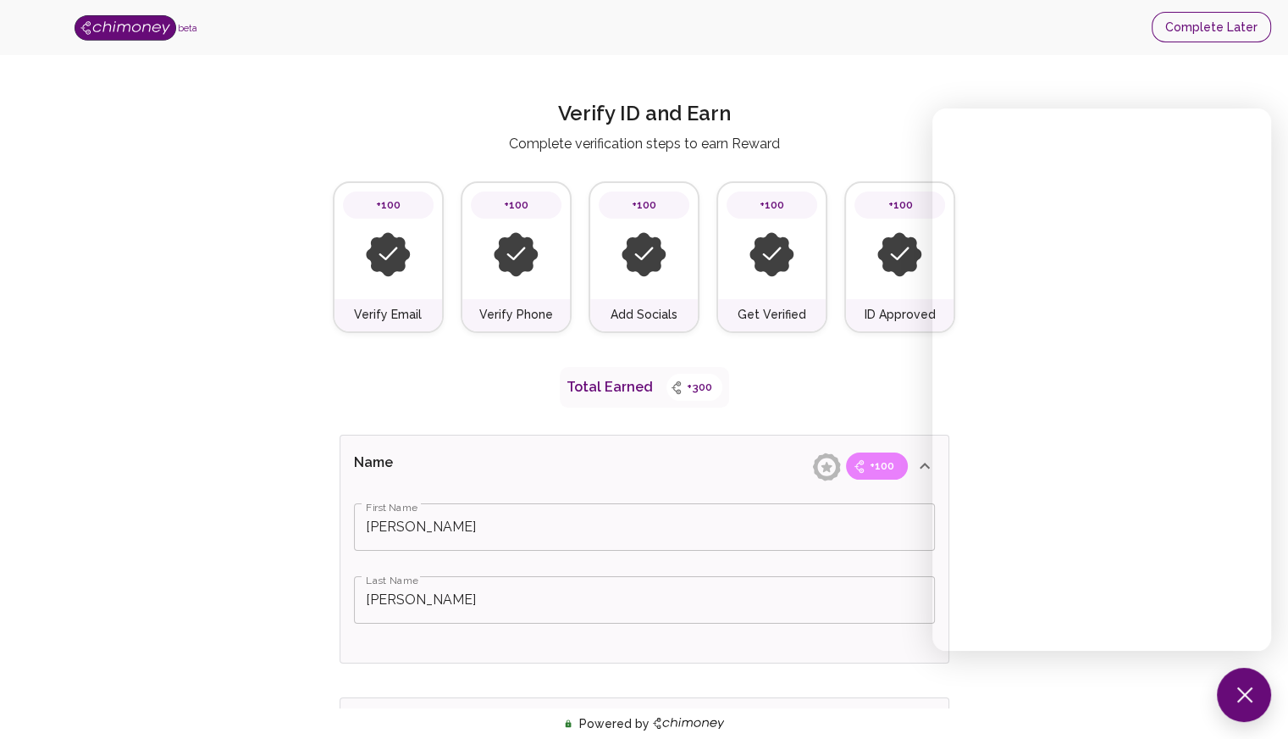
click at [1237, 28] on button "Complete Later" at bounding box center [1211, 27] width 119 height 31
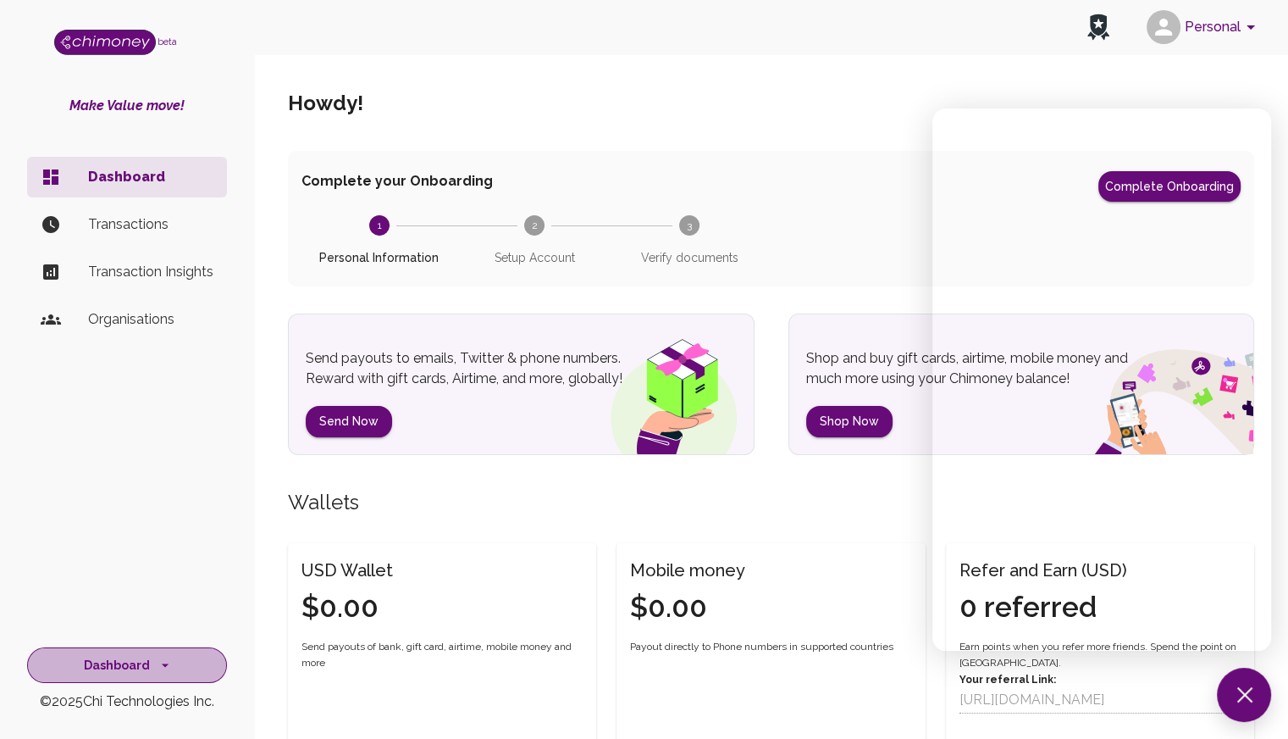
click at [121, 662] on button "Dashboard" at bounding box center [127, 665] width 200 height 36
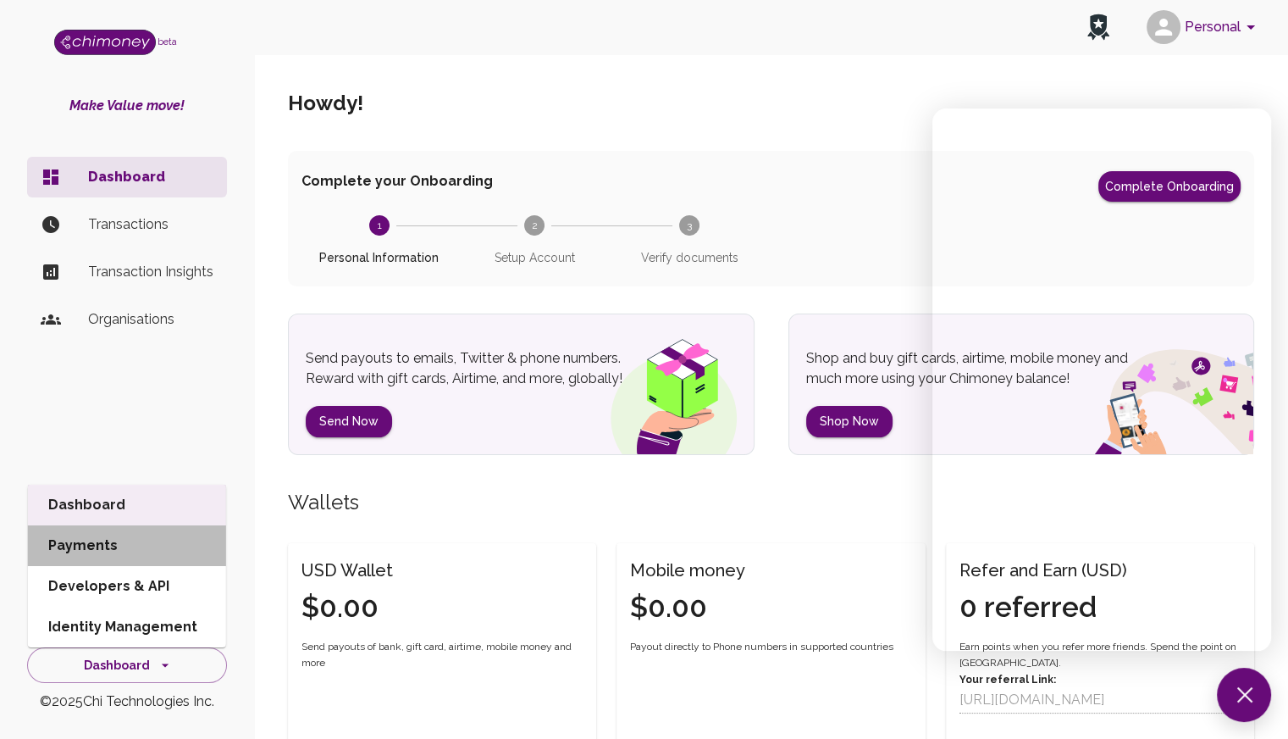
click at [122, 551] on li "Payments" at bounding box center [127, 545] width 198 height 41
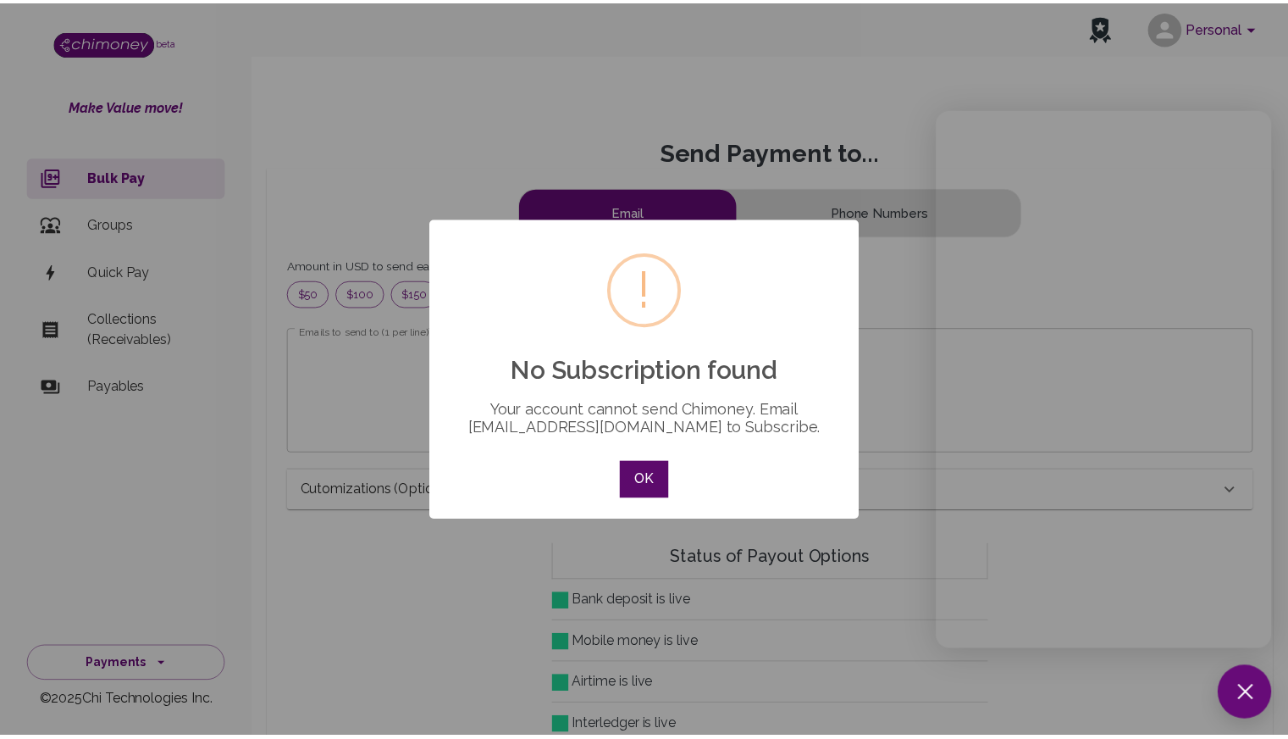
scroll to position [206, 934]
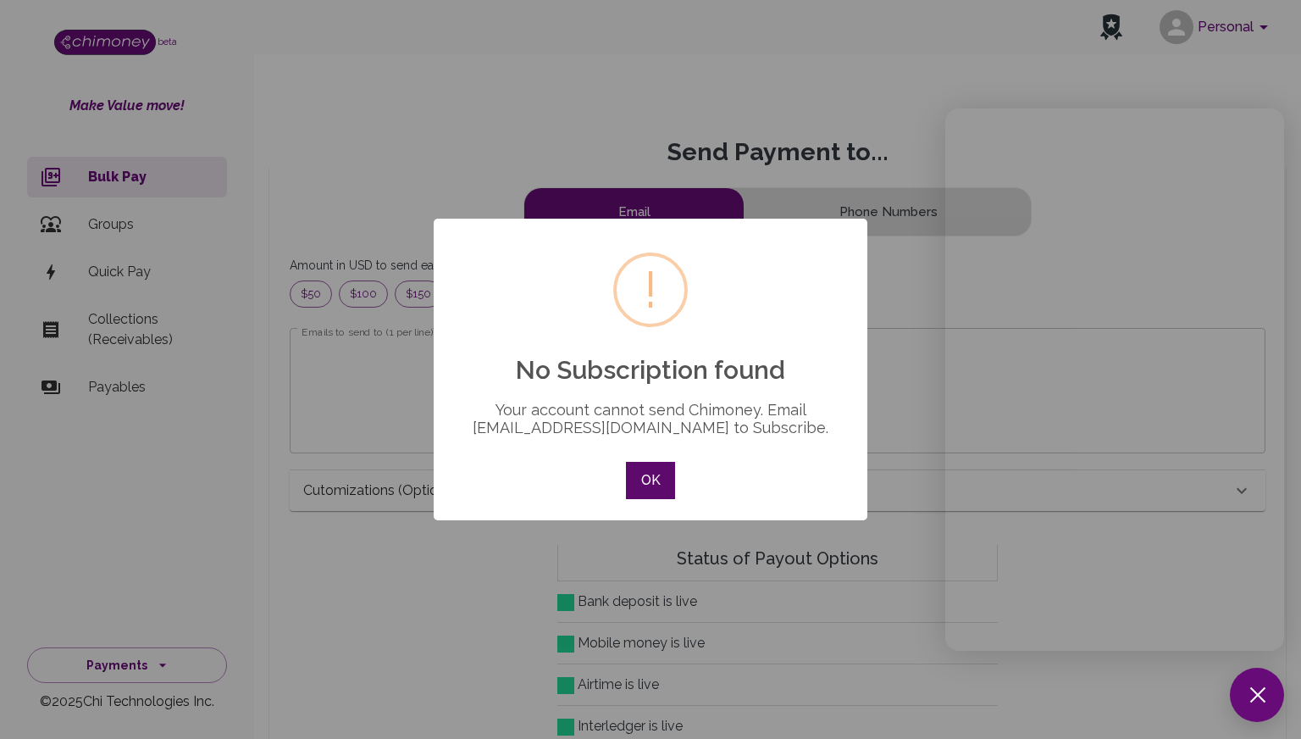
click at [640, 481] on button "OK" at bounding box center [650, 480] width 49 height 37
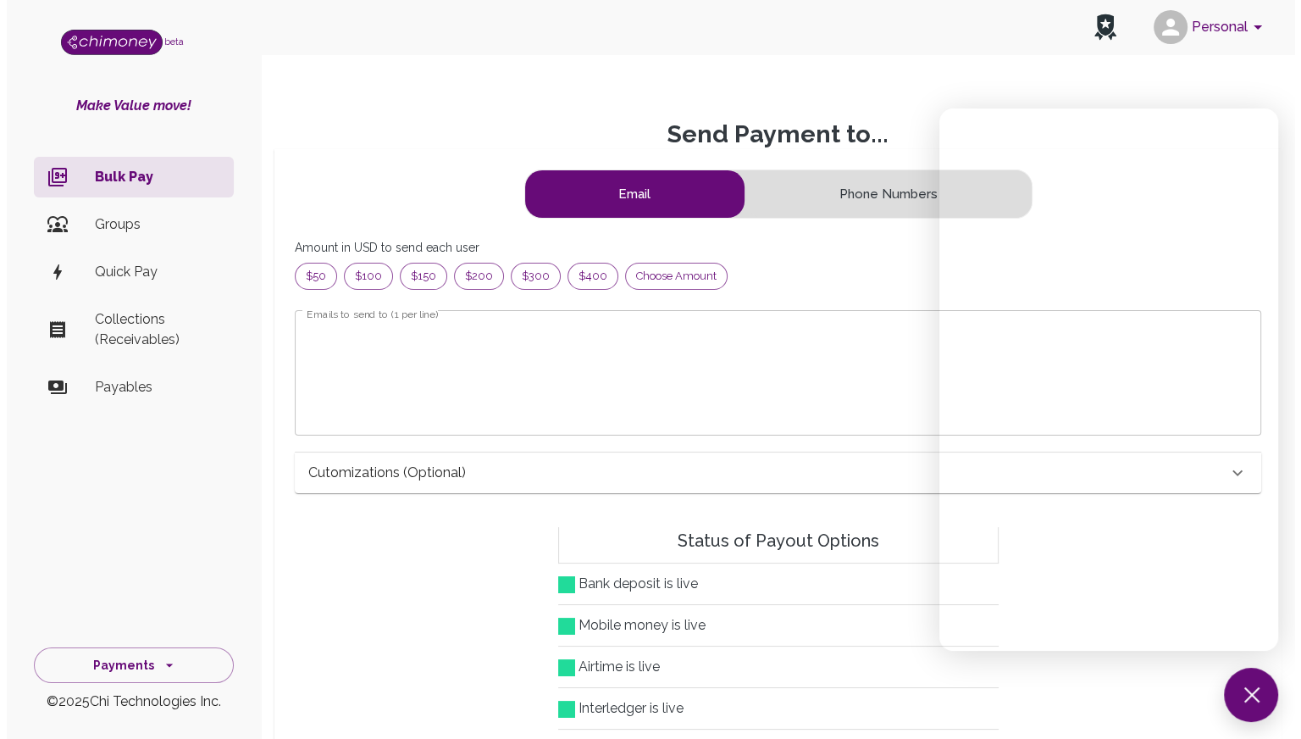
scroll to position [0, 0]
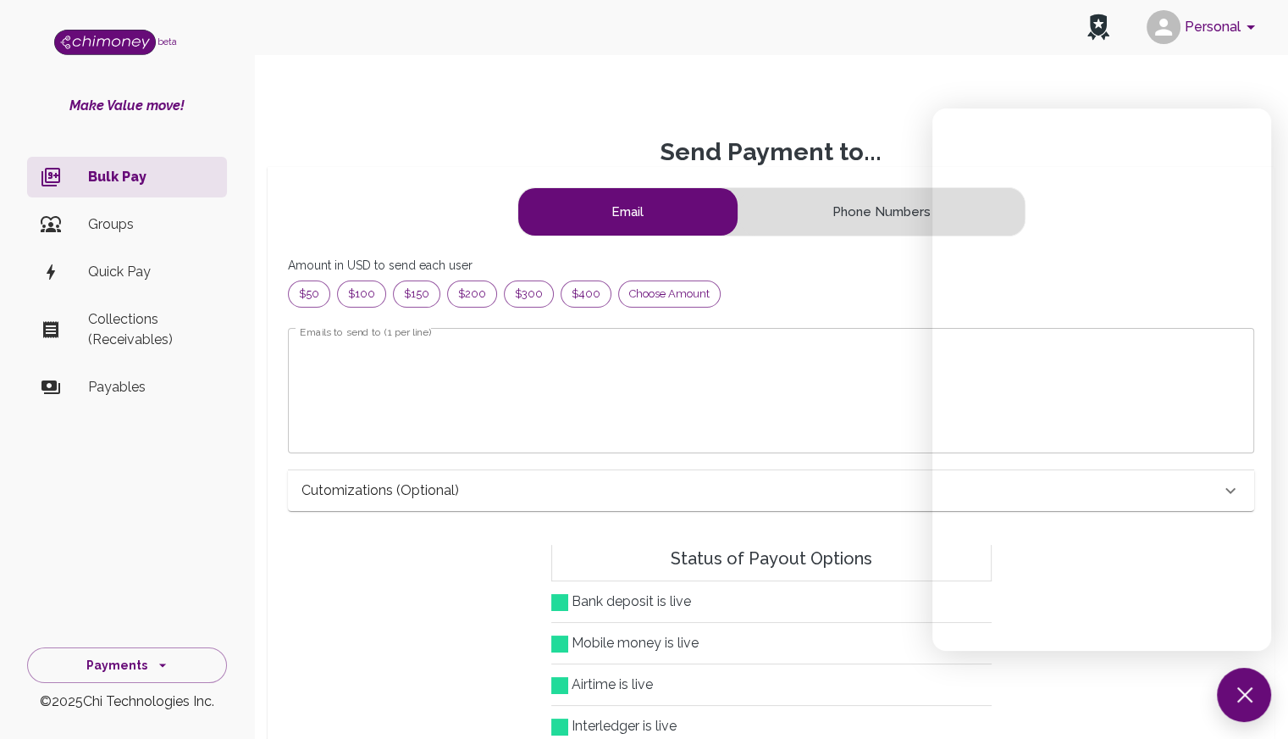
click at [844, 226] on button "Phone Numbers" at bounding box center [881, 211] width 285 height 47
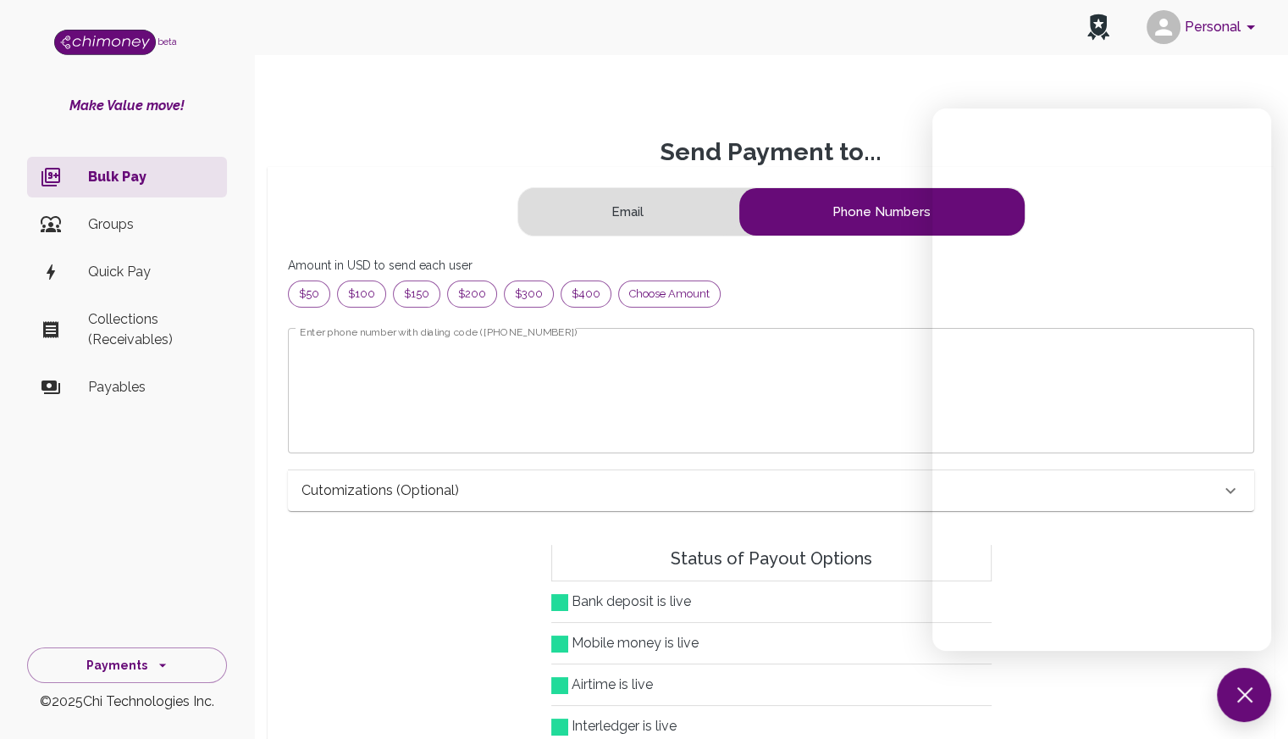
click at [664, 235] on form "Email Phone Numbers Amount in USD to send each user $50 $100 $150 $200 $300 $40…" at bounding box center [771, 359] width 966 height 344
click at [658, 224] on button "Email" at bounding box center [627, 211] width 219 height 47
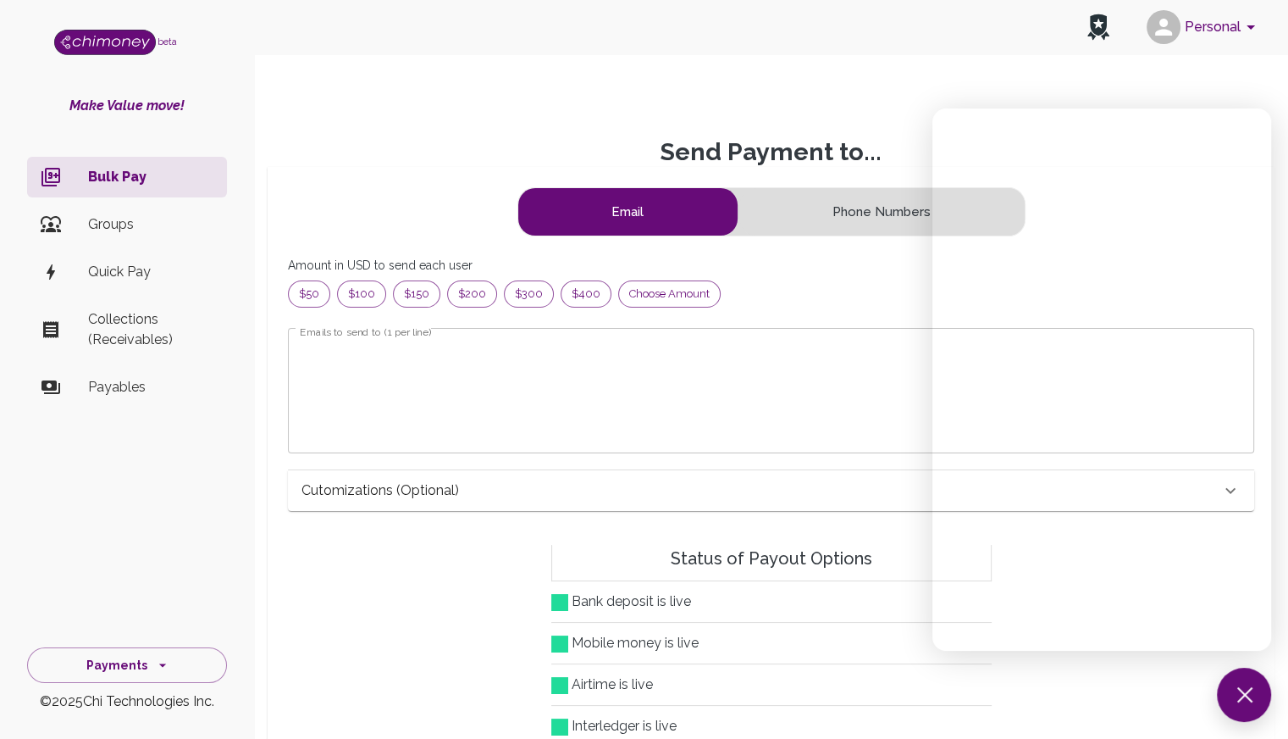
click at [112, 220] on p "Groups" at bounding box center [150, 224] width 125 height 20
